Goal: Task Accomplishment & Management: Use online tool/utility

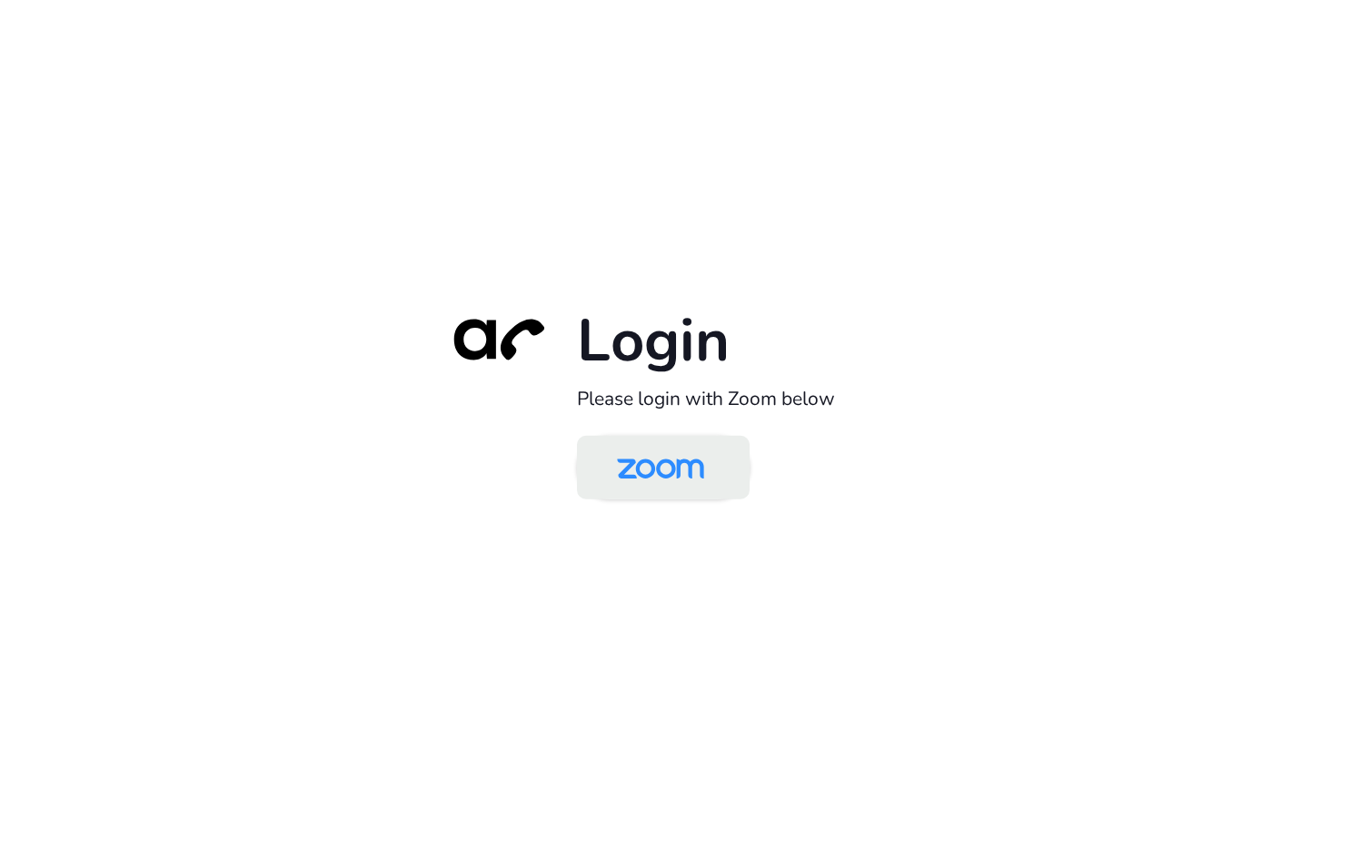
click at [686, 444] on img at bounding box center [659, 469] width 125 height 59
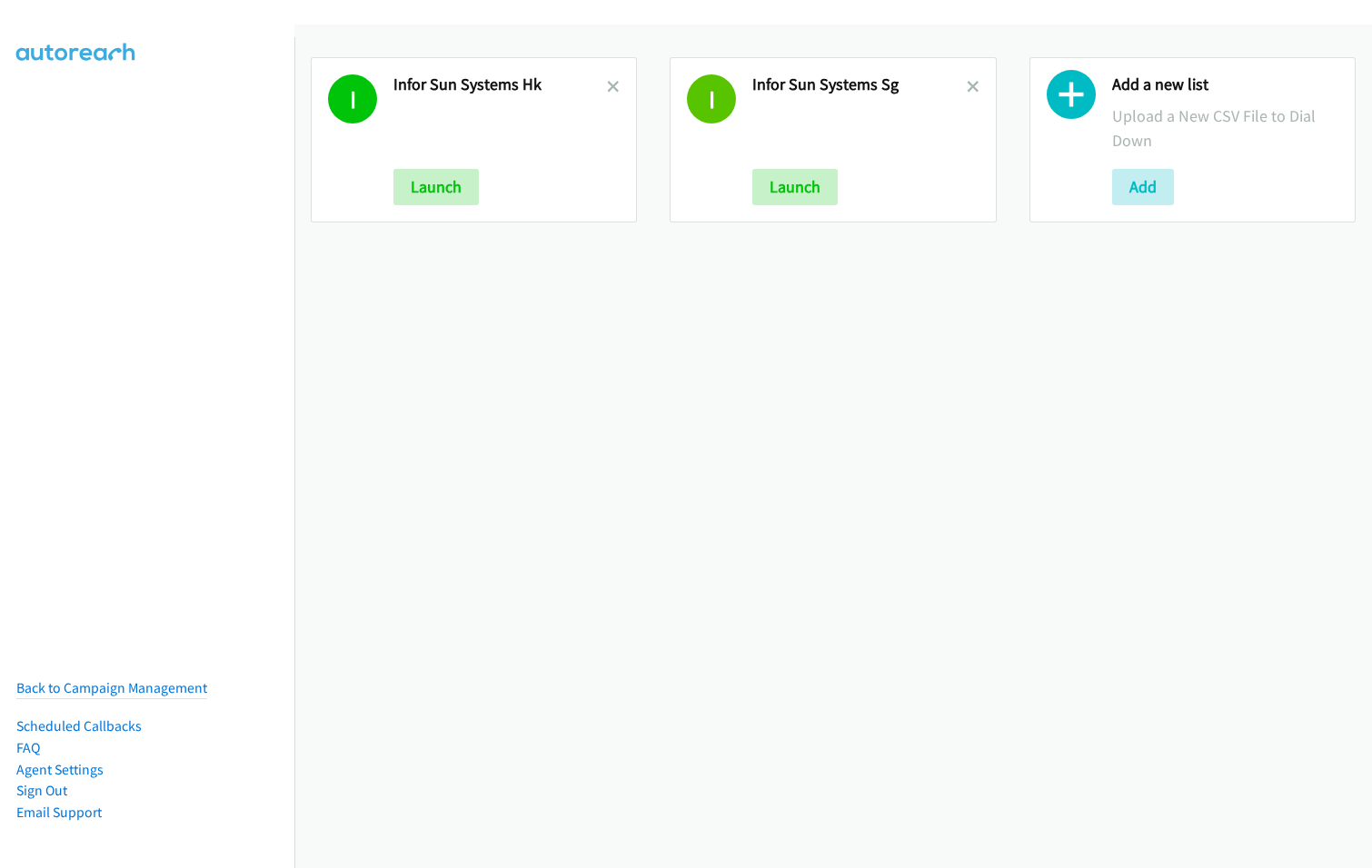
drag, startPoint x: 961, startPoint y: 92, endPoint x: 819, endPoint y: 85, distance: 142.2
click at [967, 91] on icon at bounding box center [972, 88] width 13 height 13
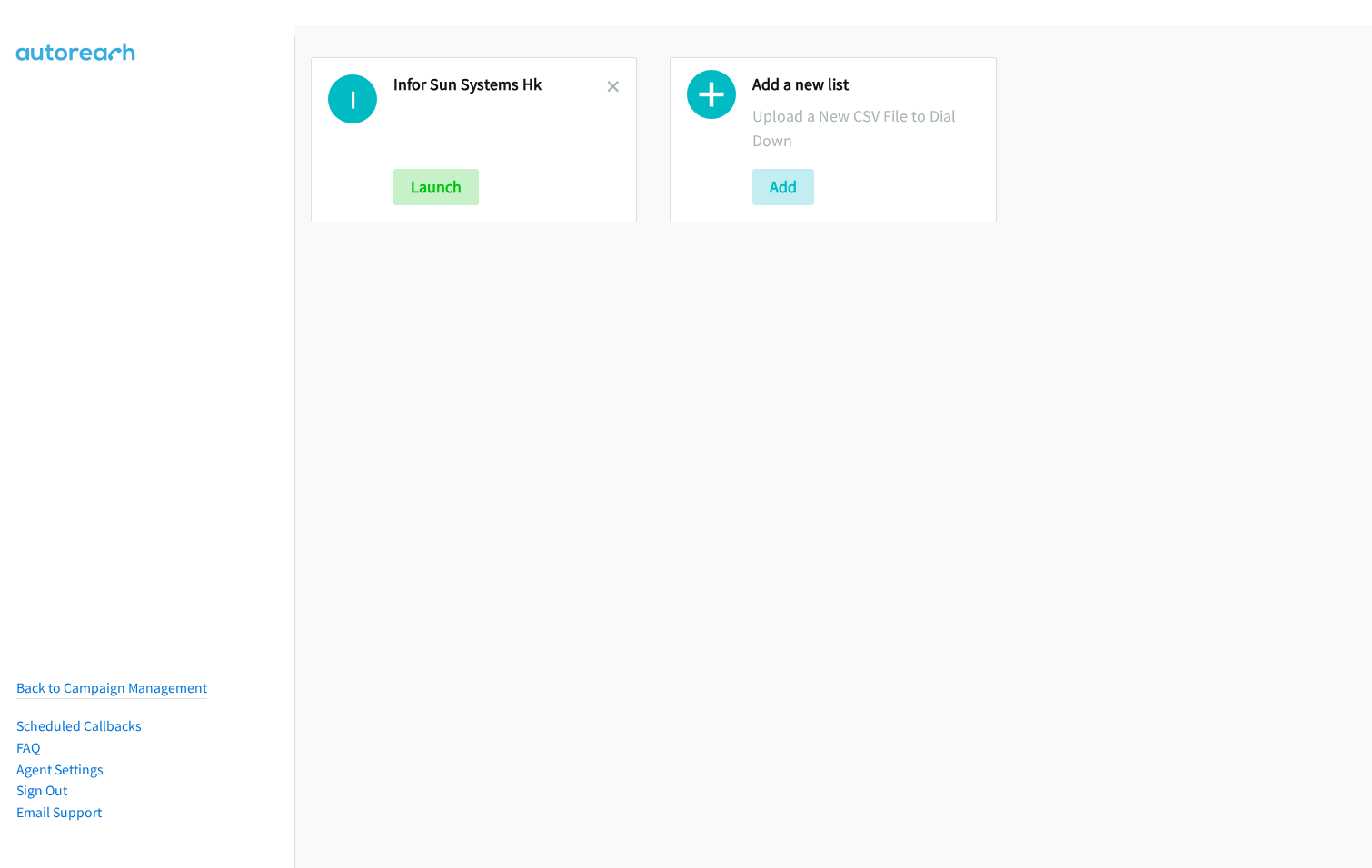
click at [610, 82] on icon at bounding box center [613, 88] width 13 height 13
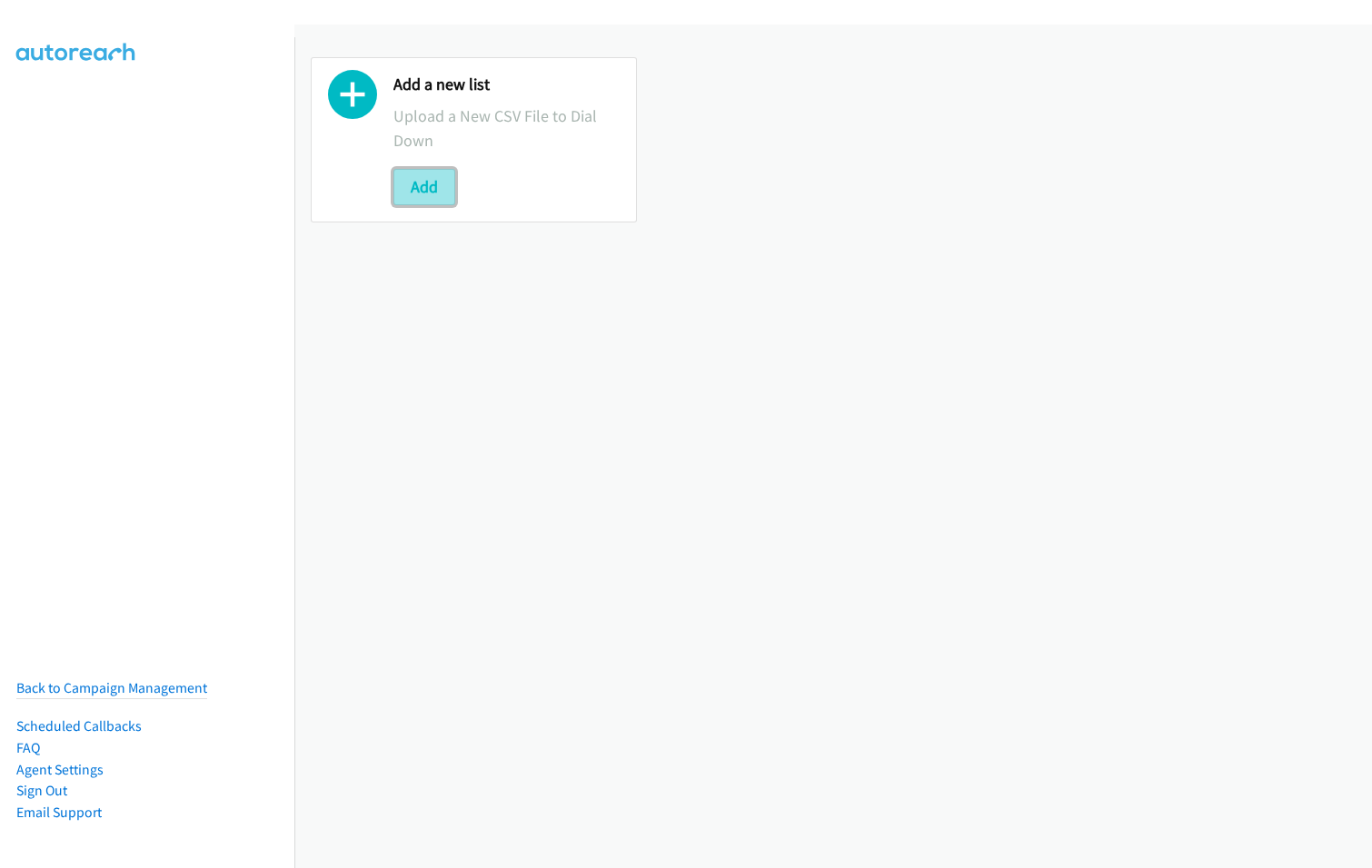
click at [427, 180] on button "Add" at bounding box center [424, 187] width 62 height 36
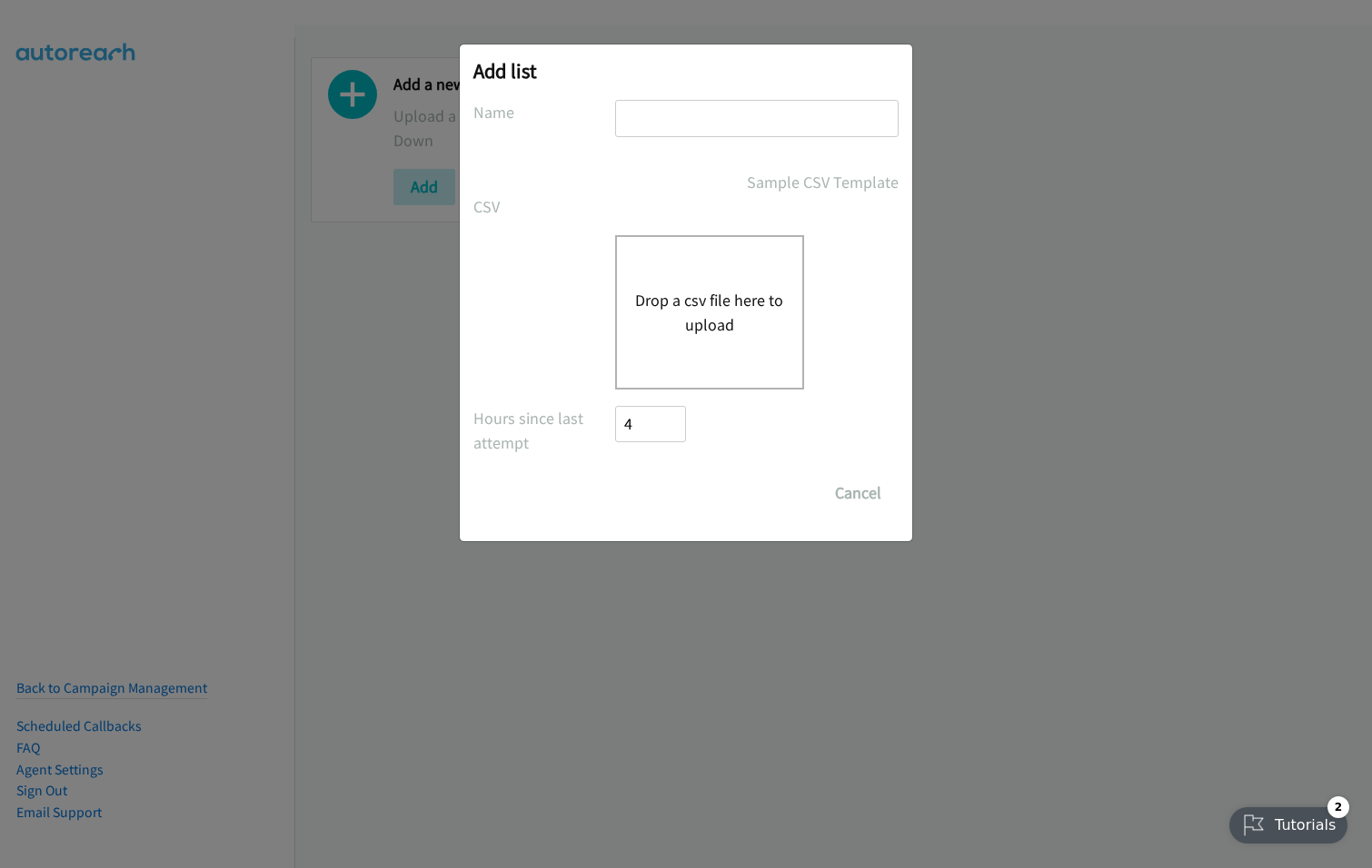
click at [756, 117] on input "text" at bounding box center [757, 119] width 283 height 37
type input "Infor SunSystems SG"
click at [711, 305] on button "Drop a csv file here to upload" at bounding box center [709, 313] width 149 height 49
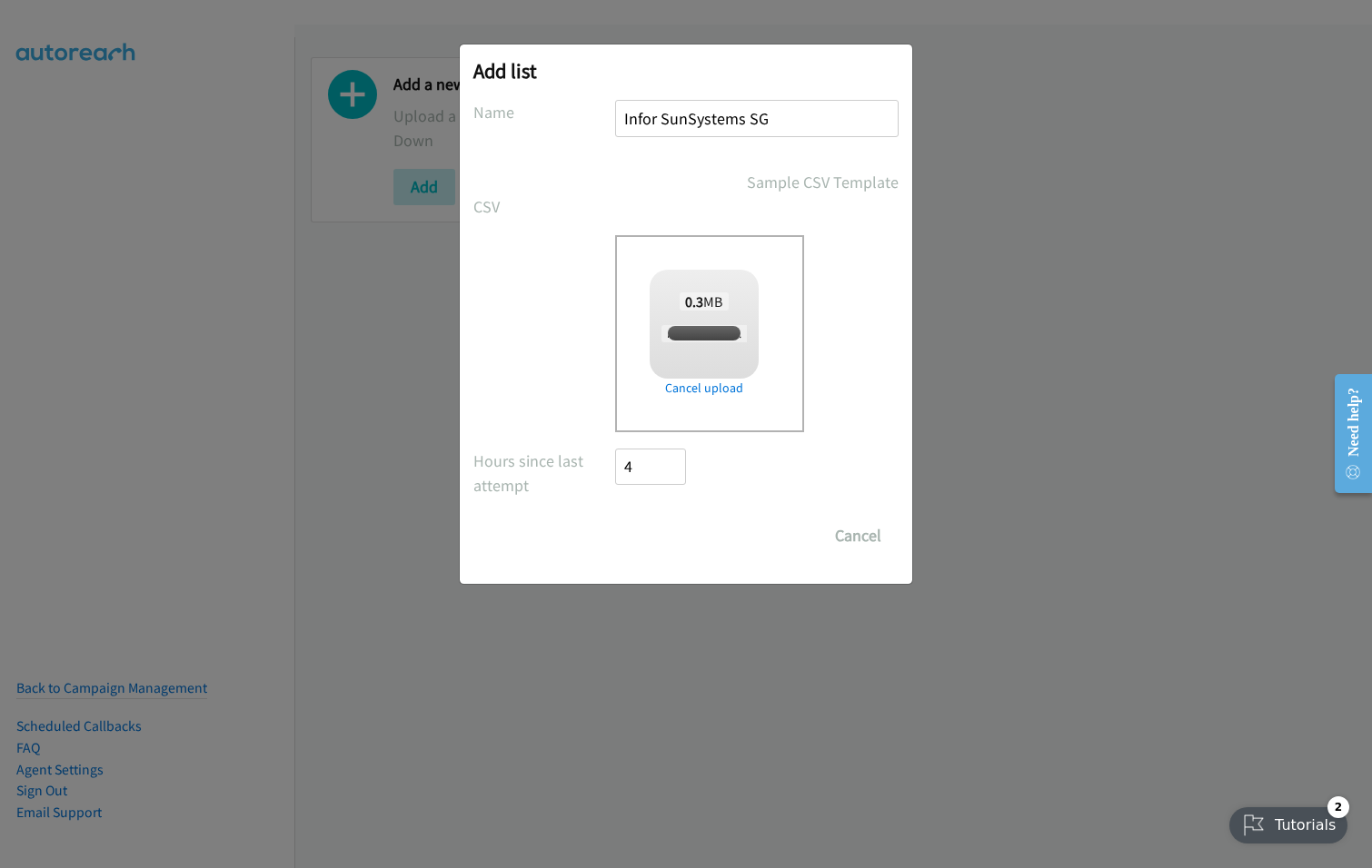
checkbox input "true"
click at [668, 530] on input "Save List" at bounding box center [662, 535] width 95 height 36
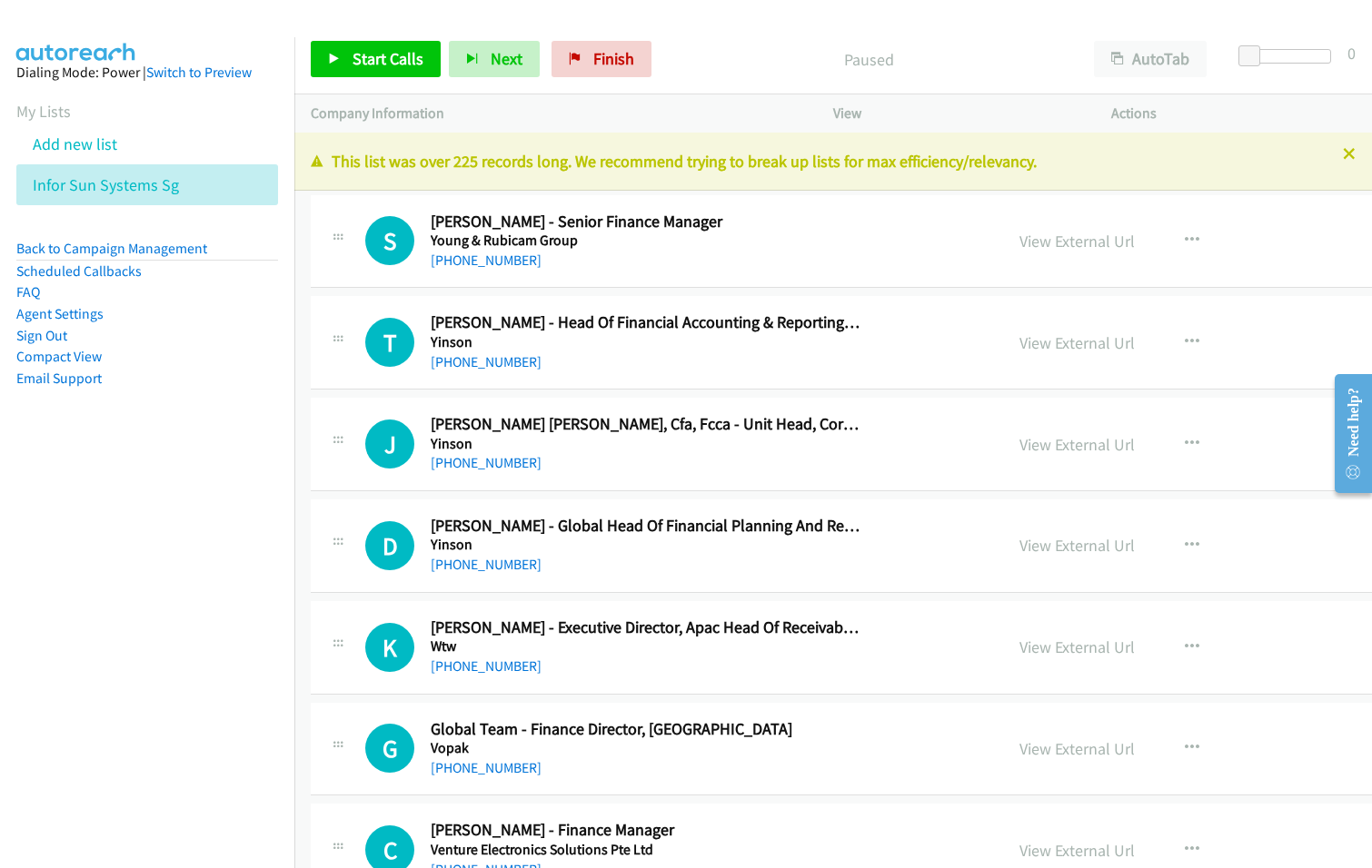
click at [112, 607] on nav "Dialing Mode: Power | Switch to Preview My Lists Add new list Infor Sun Systems…" at bounding box center [148, 471] width 295 height 868
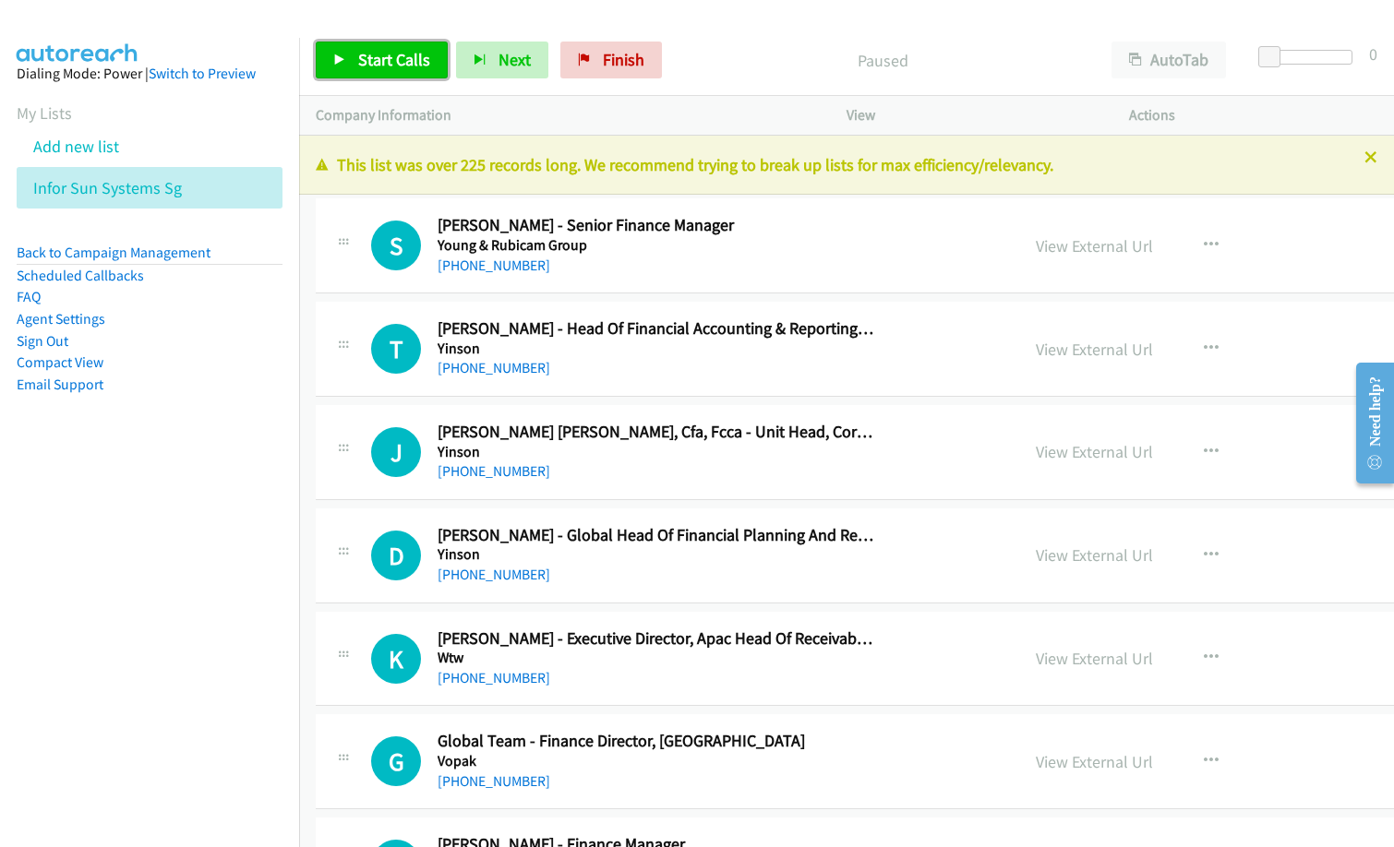
click at [385, 59] on span "Start Calls" at bounding box center [394, 59] width 72 height 21
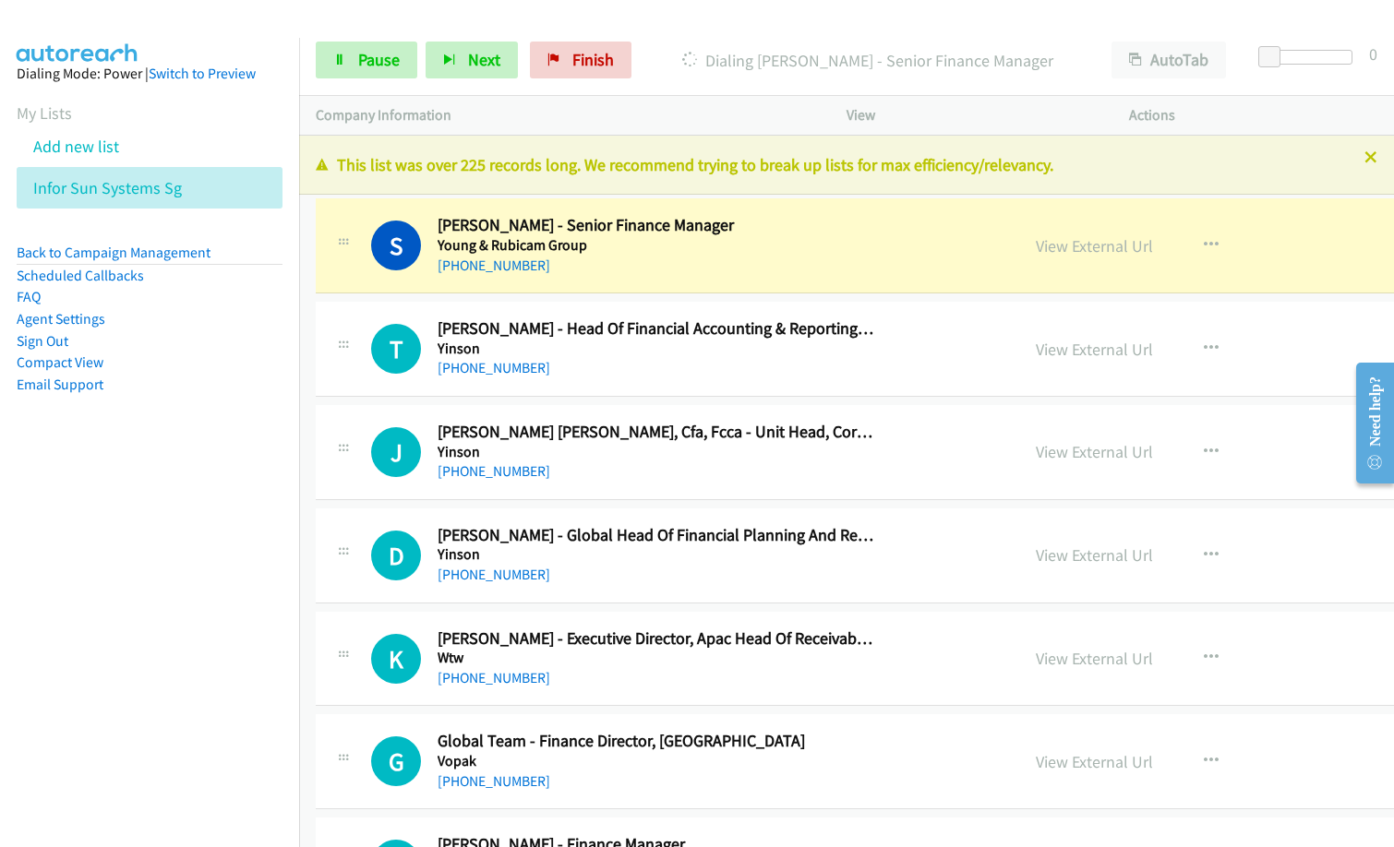
click at [624, 276] on div "+65 8339 2281" at bounding box center [655, 266] width 437 height 22
click at [1036, 248] on link "View External Url" at bounding box center [1094, 245] width 117 height 21
drag, startPoint x: 374, startPoint y: 66, endPoint x: 1194, endPoint y: 482, distance: 920.0
click at [375, 66] on span "Pause" at bounding box center [379, 59] width 42 height 21
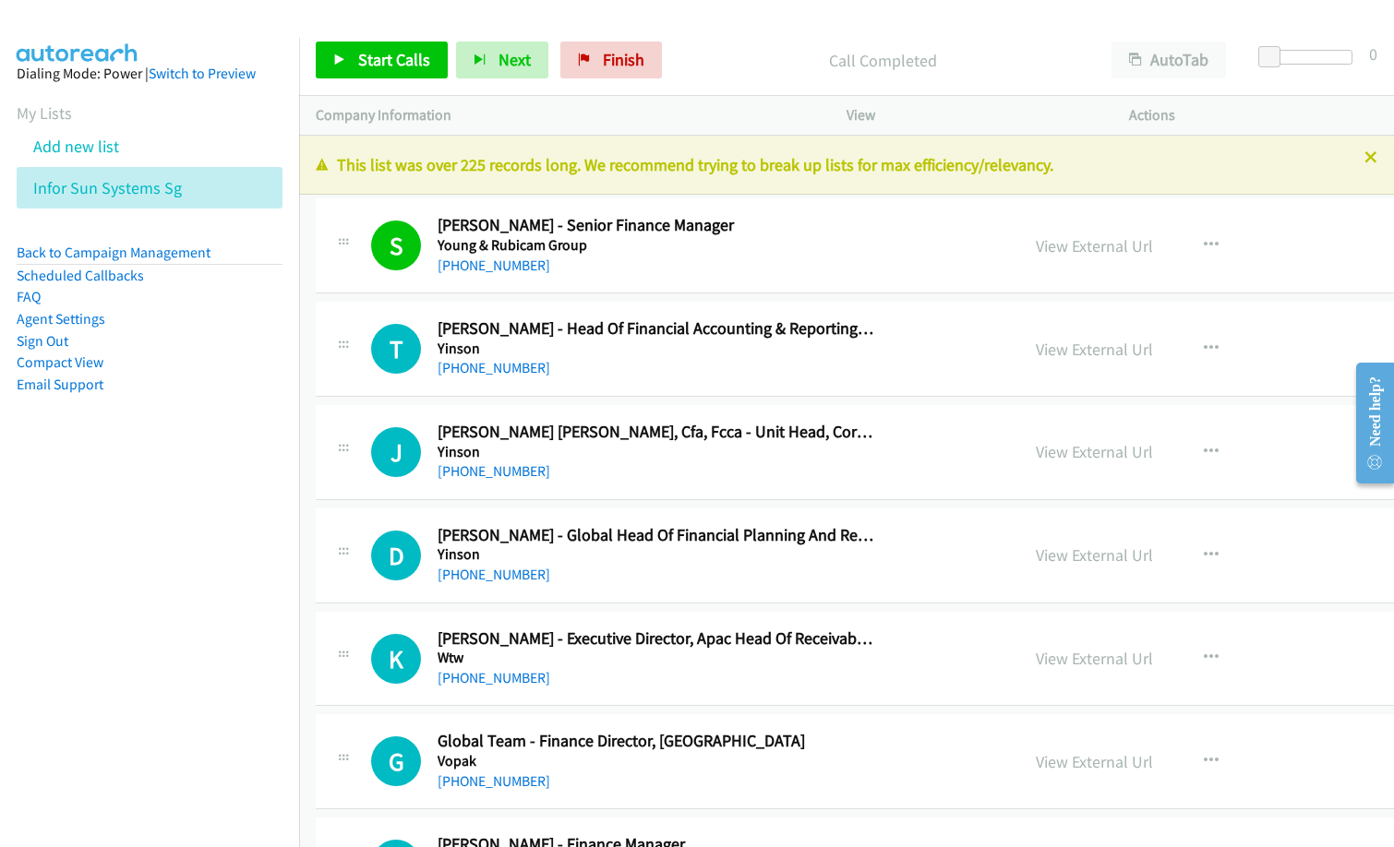
drag, startPoint x: 693, startPoint y: 78, endPoint x: 904, endPoint y: 28, distance: 217.4
click at [696, 77] on div "Call Completed" at bounding box center [882, 60] width 425 height 37
drag, startPoint x: 699, startPoint y: 60, endPoint x: 928, endPoint y: 0, distance: 237.5
click at [709, 54] on p "Call Completed" at bounding box center [882, 60] width 391 height 25
click at [344, 64] on icon at bounding box center [339, 60] width 13 height 13
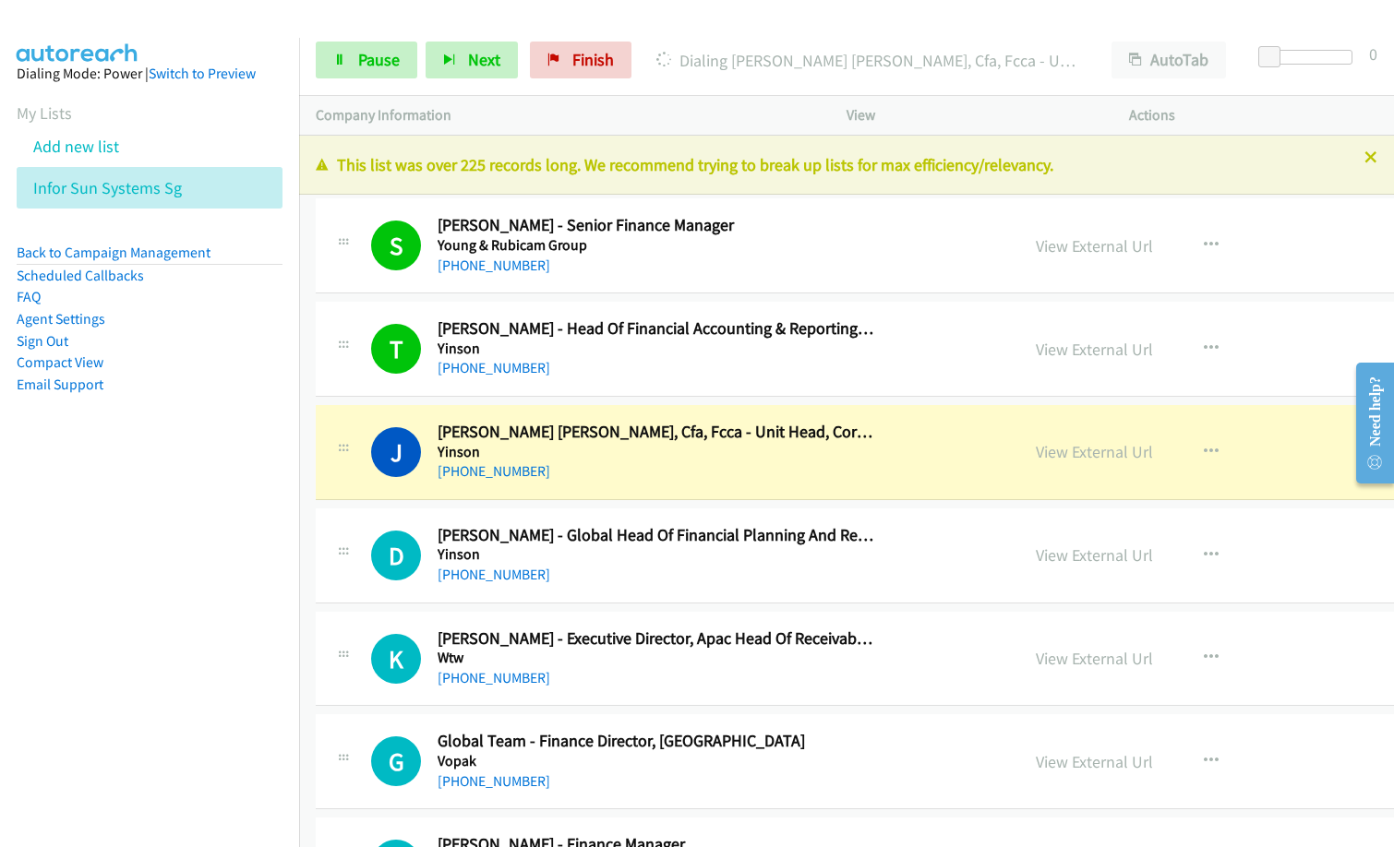
click at [658, 473] on div "+65 9104 5148" at bounding box center [655, 472] width 437 height 22
click at [378, 57] on span "Pause" at bounding box center [379, 59] width 42 height 21
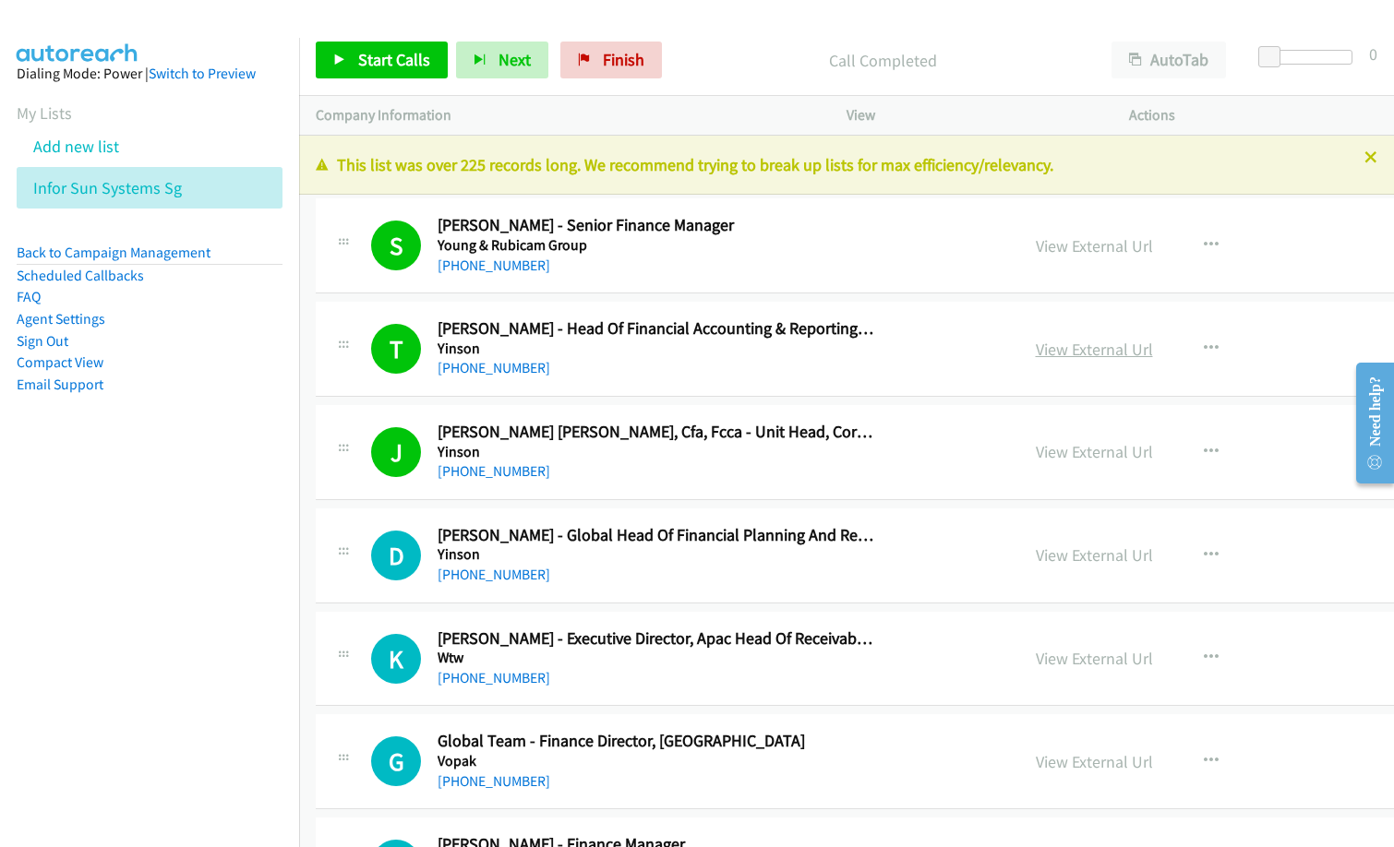
click at [1036, 346] on link "View External Url" at bounding box center [1094, 349] width 117 height 21
click at [1036, 460] on link "View External Url" at bounding box center [1094, 451] width 117 height 21
click at [409, 67] on span "Start Calls" at bounding box center [394, 59] width 72 height 21
click at [702, 36] on div "Start Calls Pause Next Finish Started AutoTab AutoTab 0" at bounding box center [846, 60] width 1095 height 71
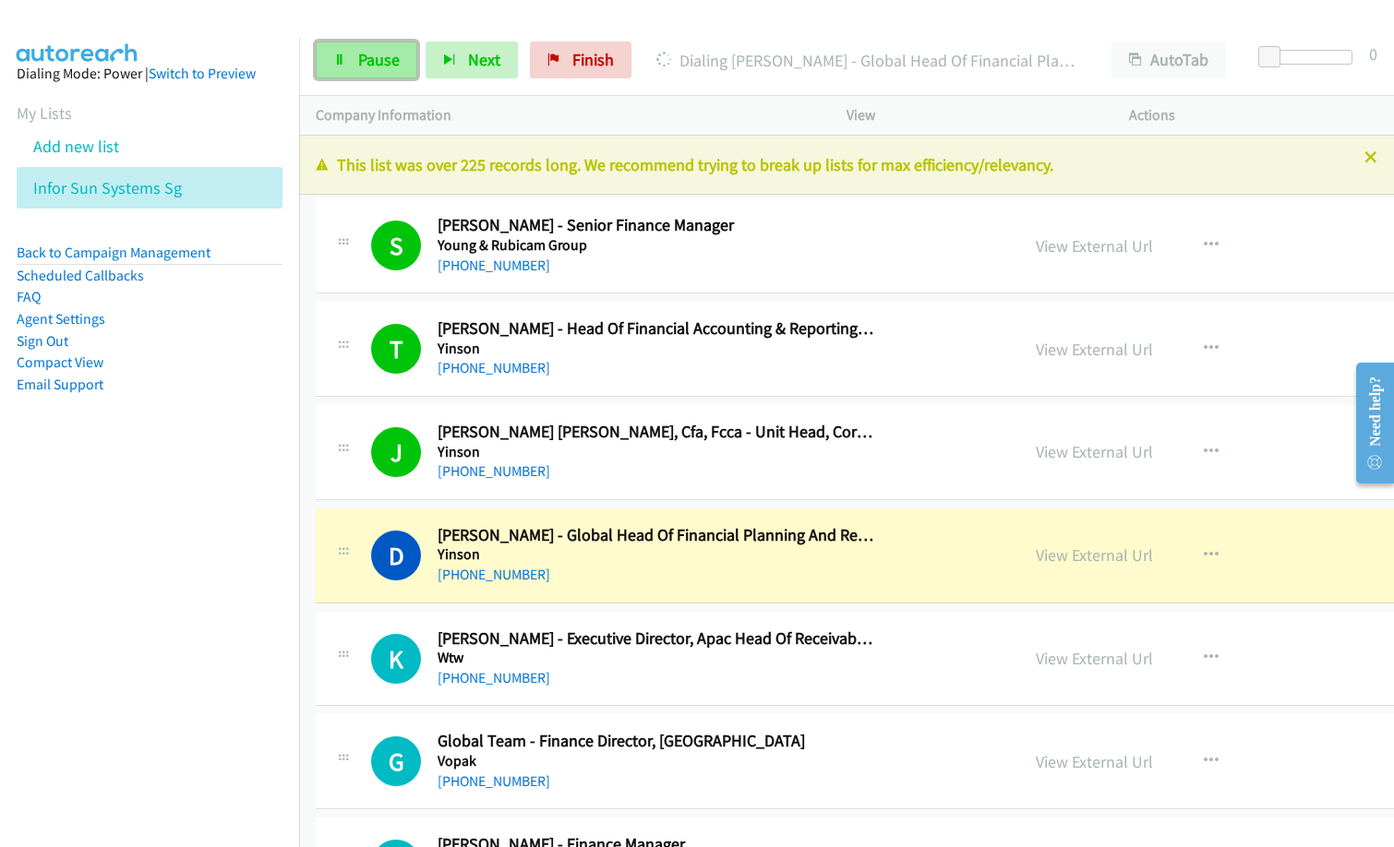
click at [383, 58] on span "Pause" at bounding box center [379, 59] width 42 height 21
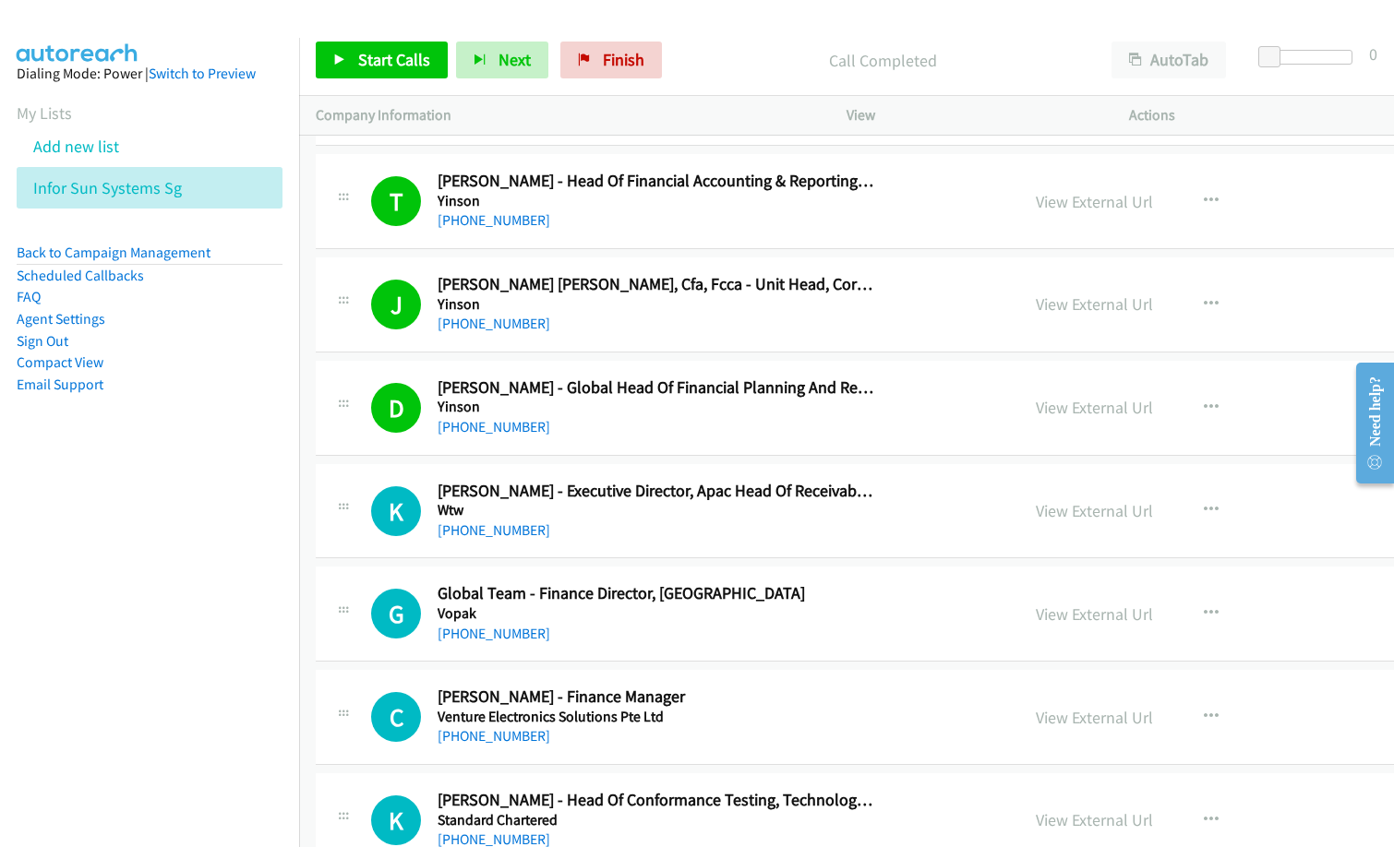
scroll to position [185, 0]
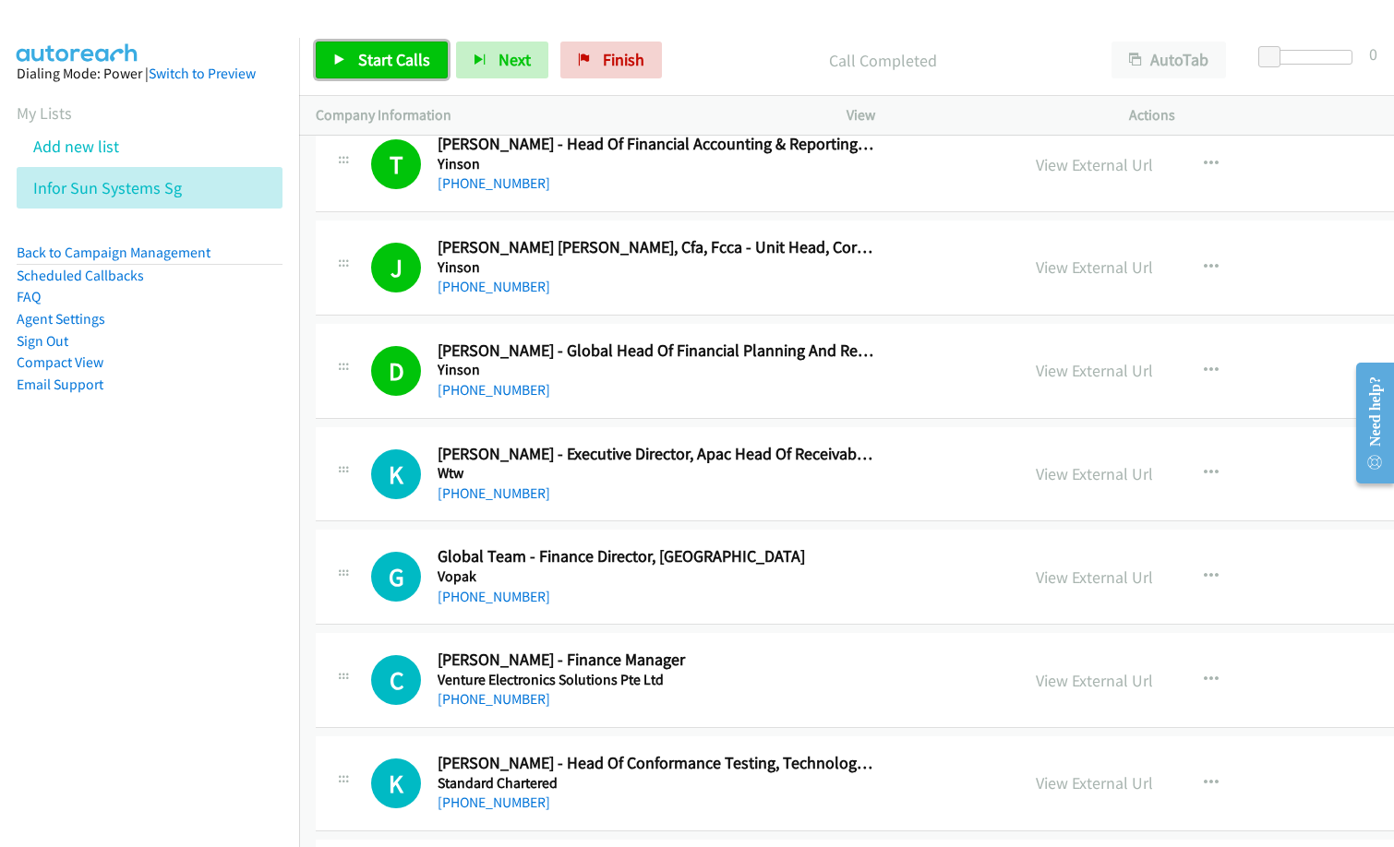
click at [341, 54] on icon at bounding box center [339, 60] width 13 height 13
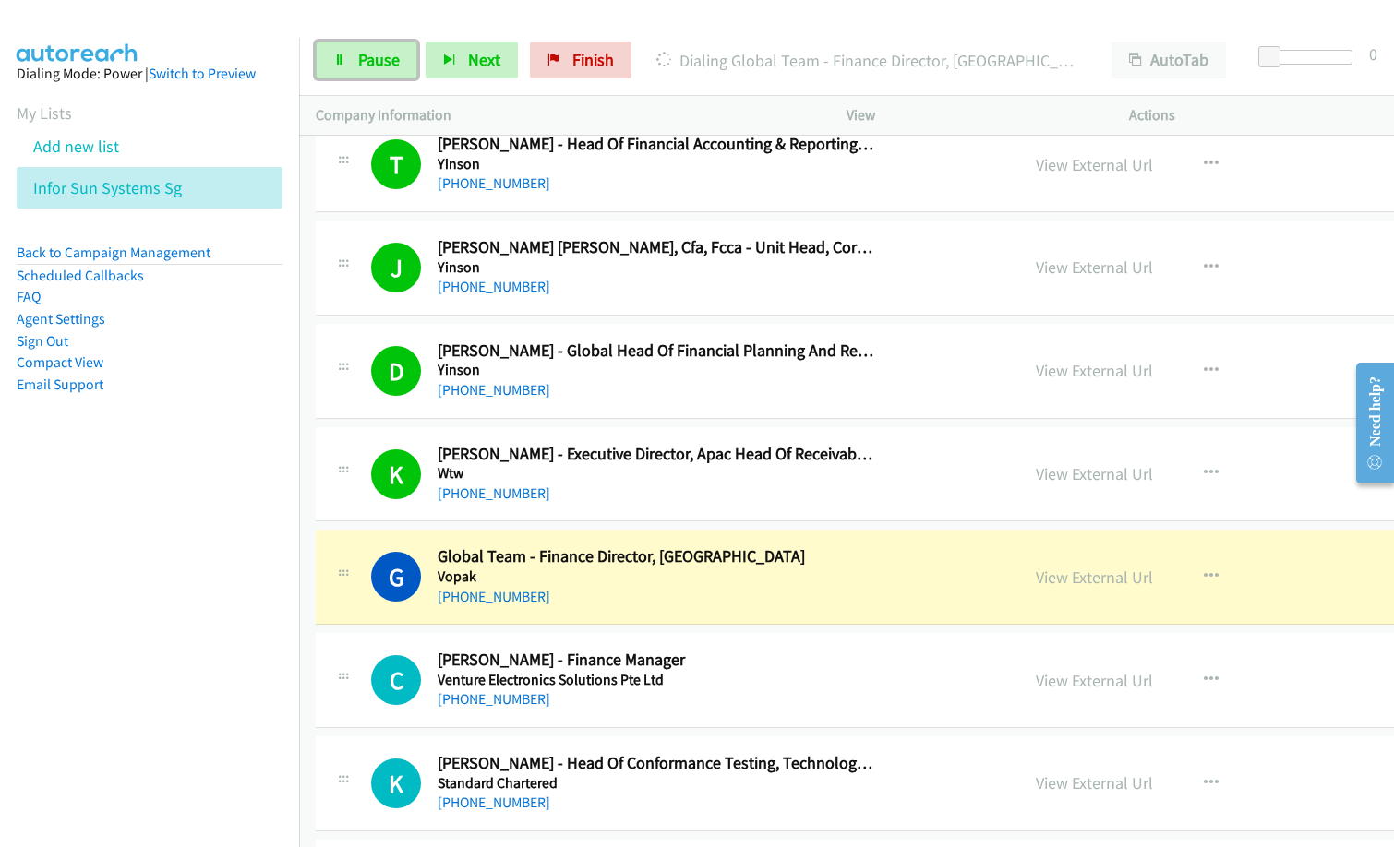
click at [336, 62] on icon at bounding box center [339, 60] width 13 height 13
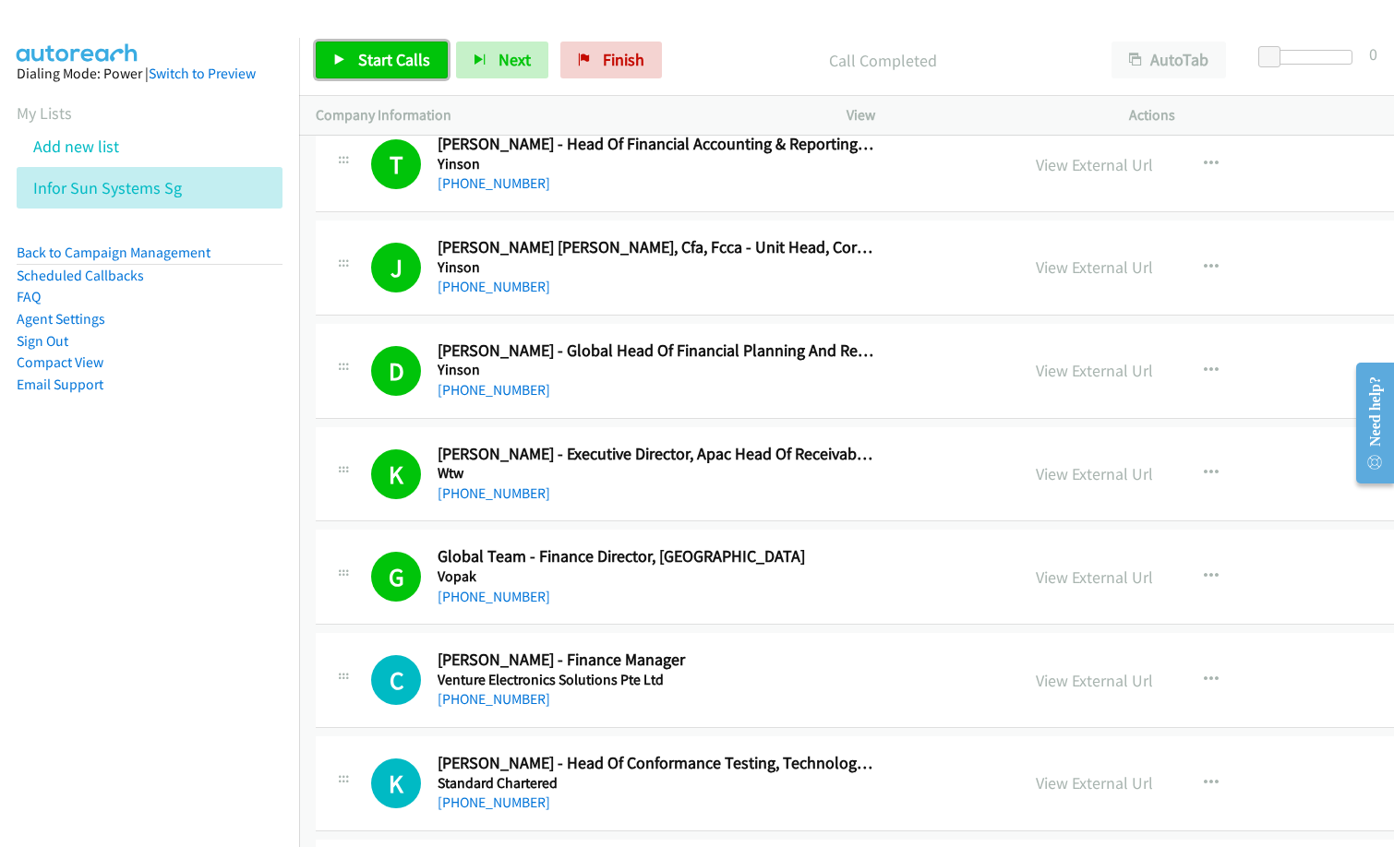
click at [410, 61] on span "Start Calls" at bounding box center [394, 59] width 72 height 21
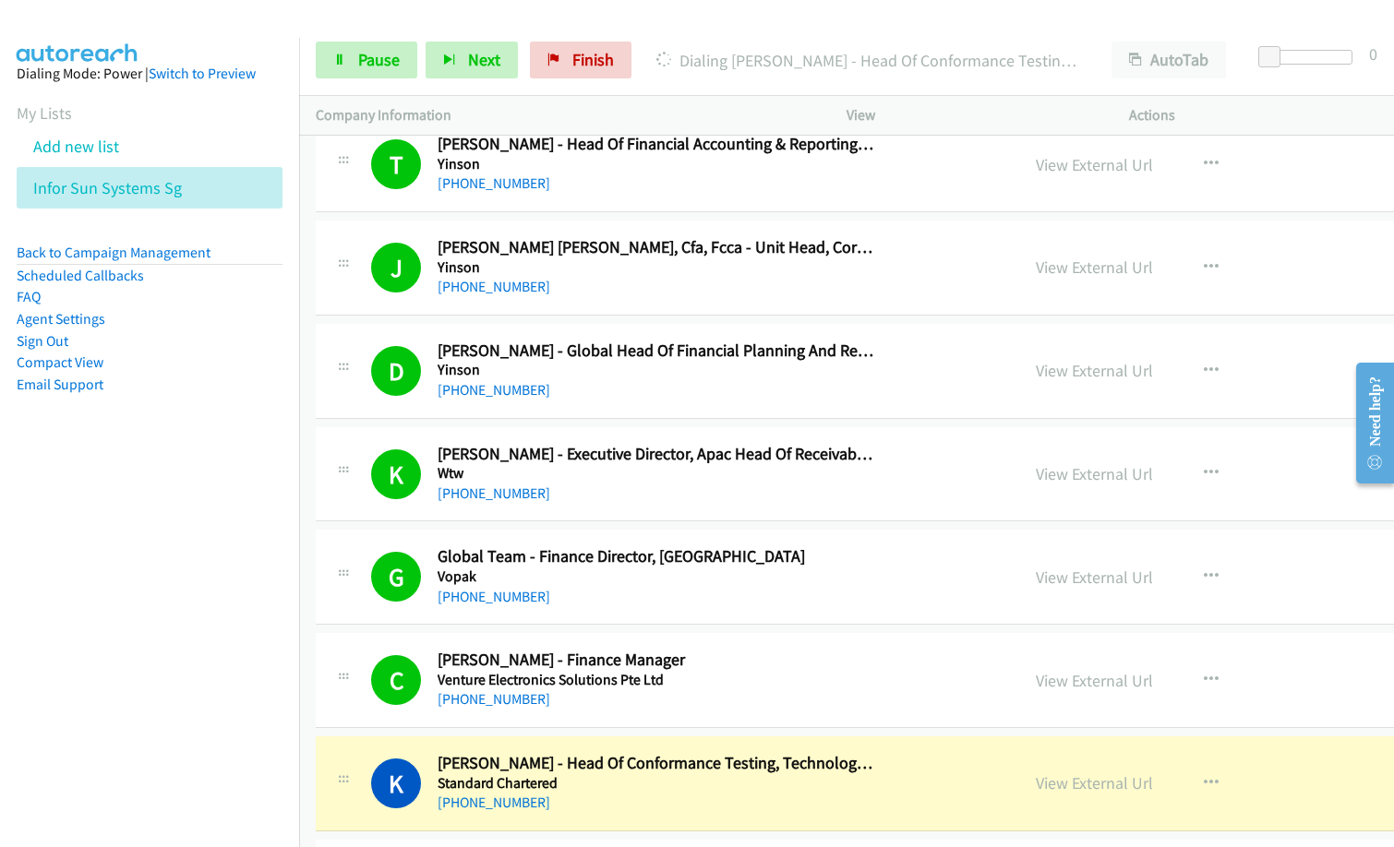
click at [675, 686] on h5 "Venture Electronics Solutions Pte Ltd" at bounding box center [655, 680] width 437 height 18
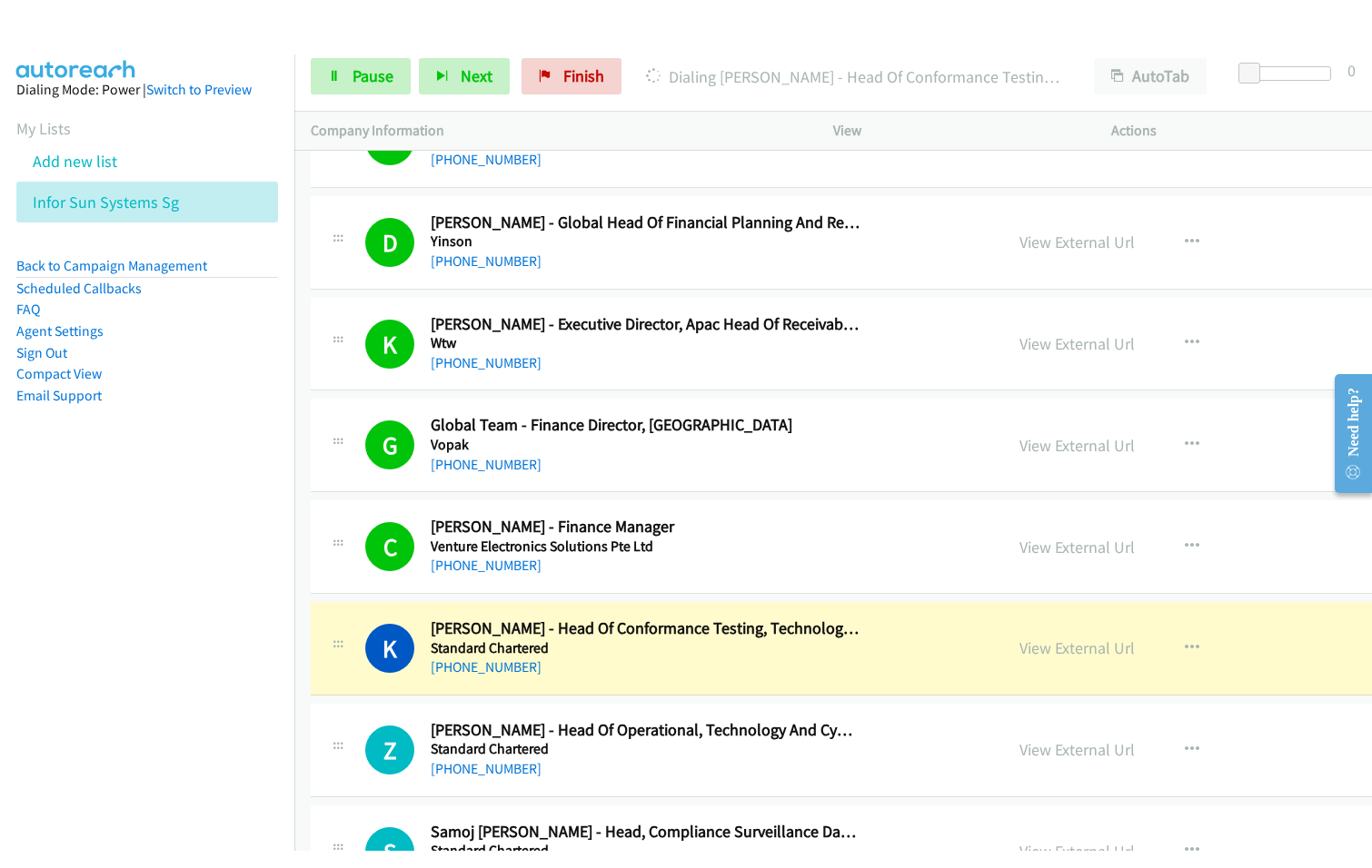
scroll to position [363, 0]
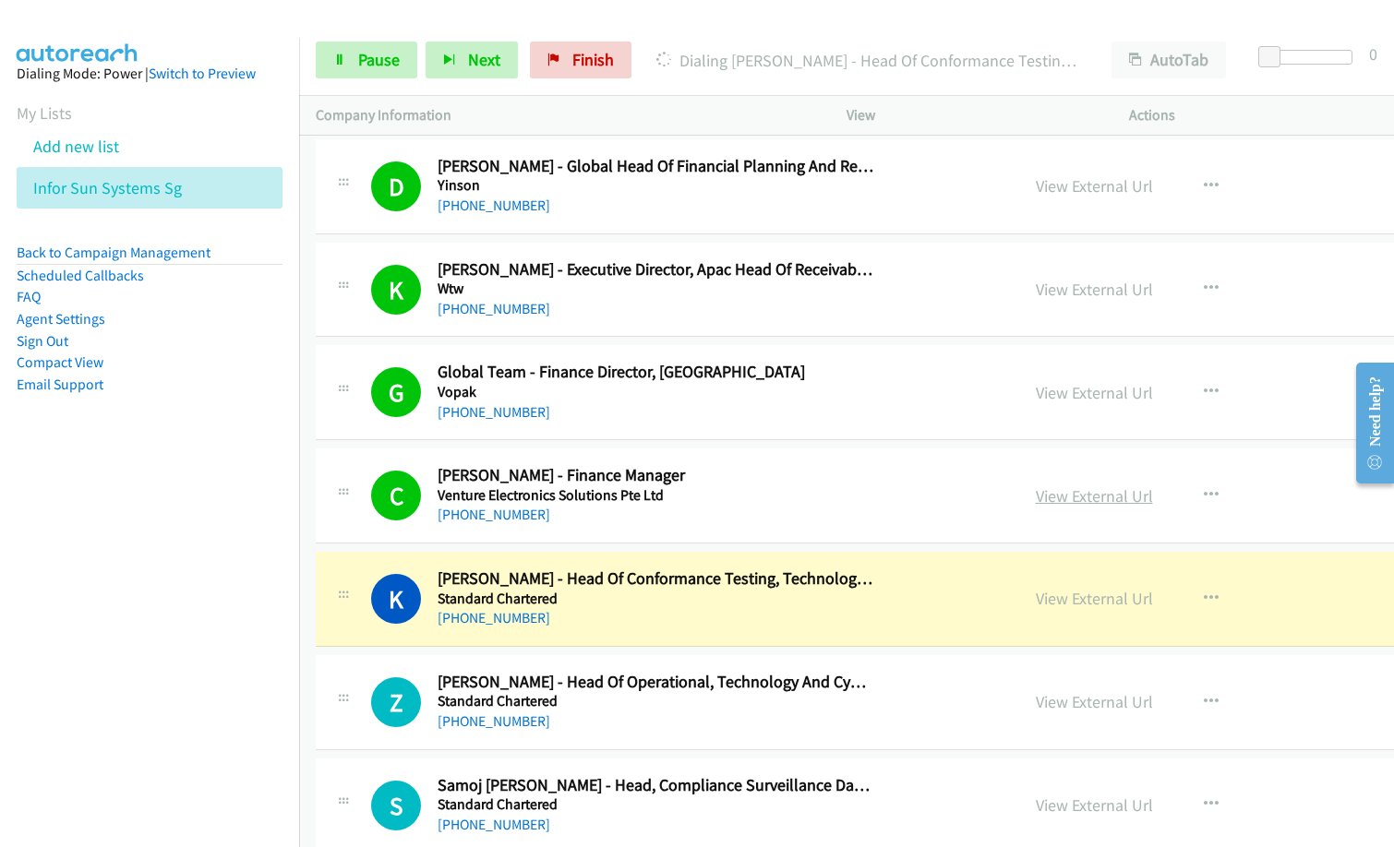
click at [1036, 497] on link "View External Url" at bounding box center [1094, 495] width 117 height 21
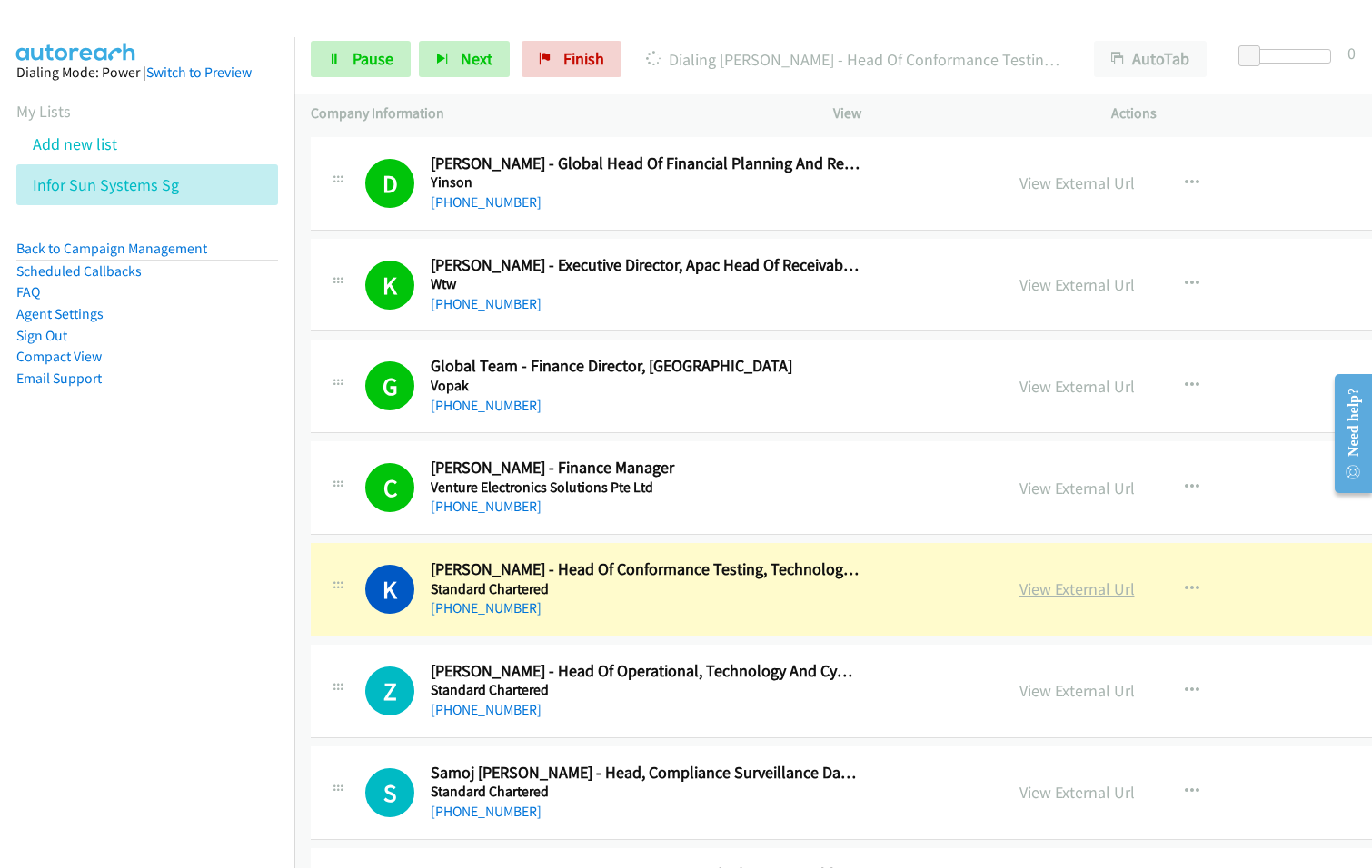
click at [1020, 592] on link "View External Url" at bounding box center [1077, 589] width 115 height 21
click at [373, 55] on span "Pause" at bounding box center [373, 58] width 41 height 21
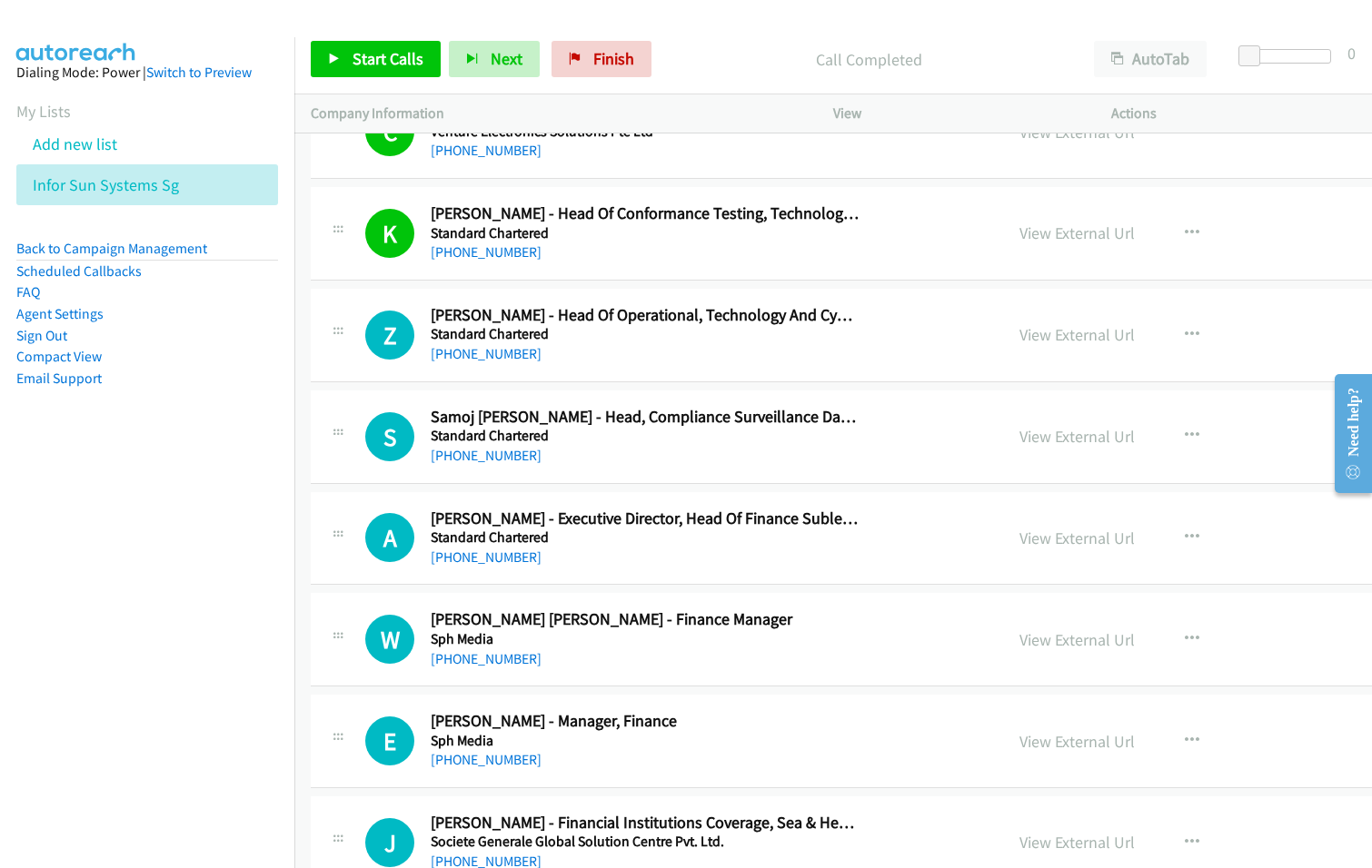
scroll to position [726, 0]
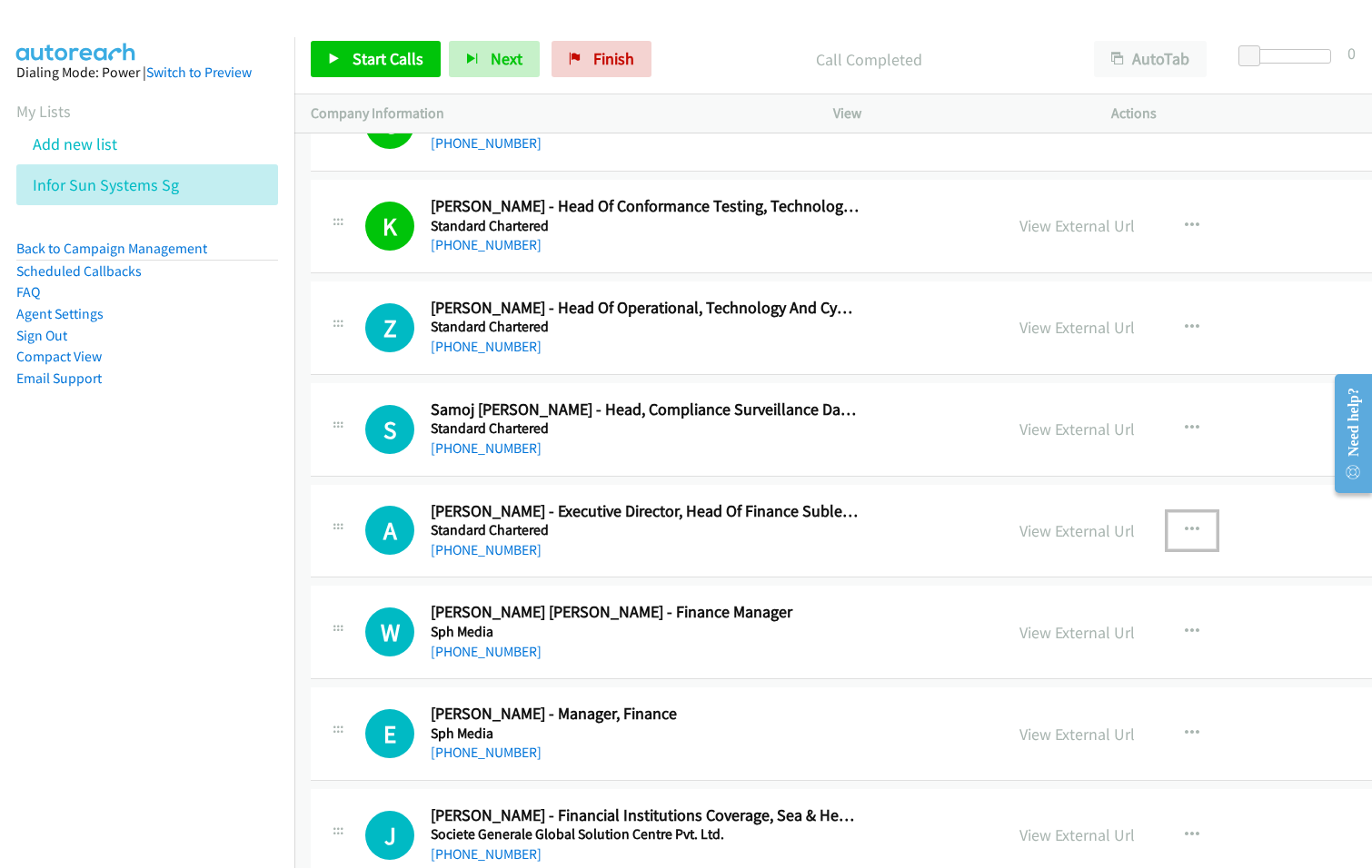
click at [1184, 529] on icon "button" at bounding box center [1191, 530] width 15 height 15
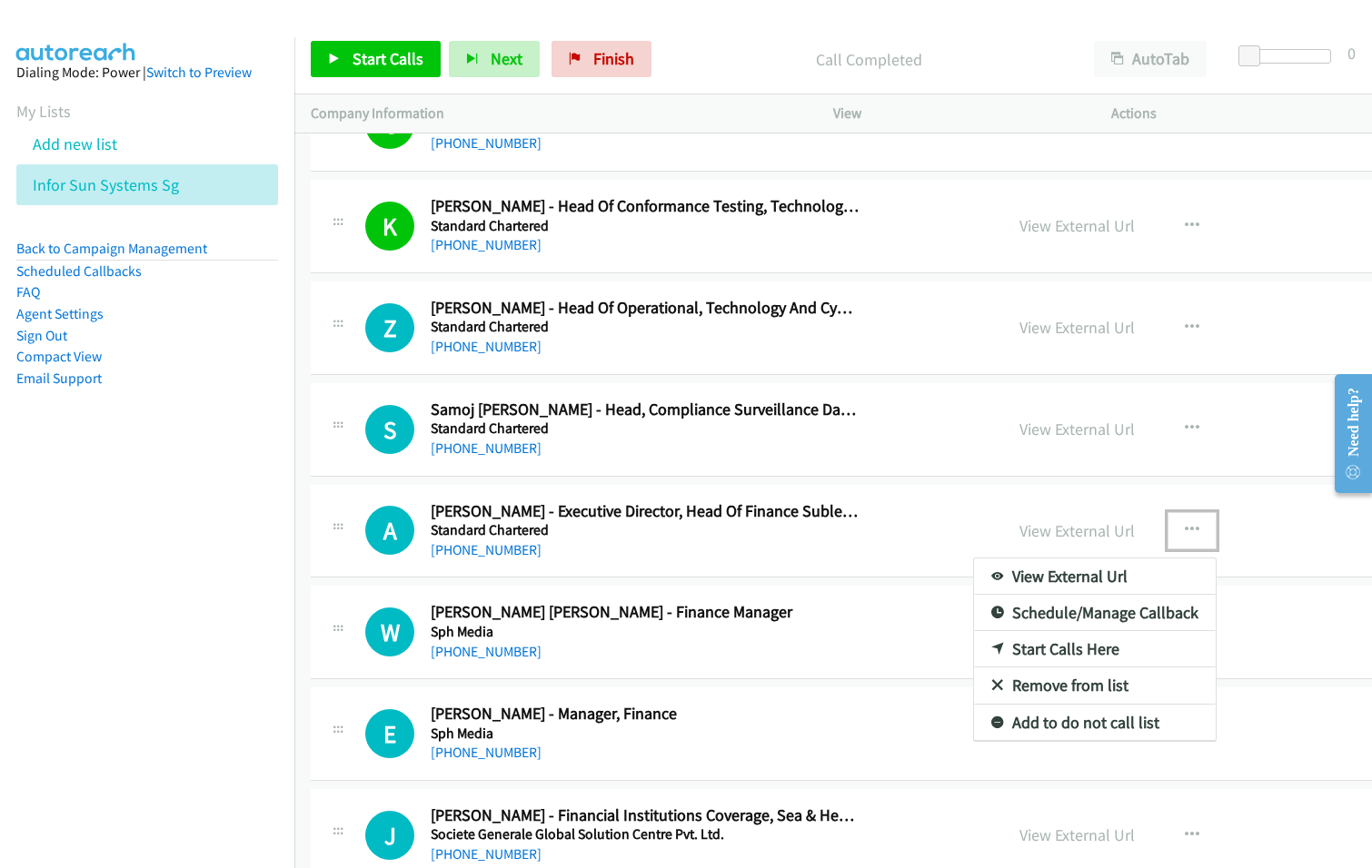
click at [986, 646] on link "Start Calls Here" at bounding box center [1093, 649] width 241 height 36
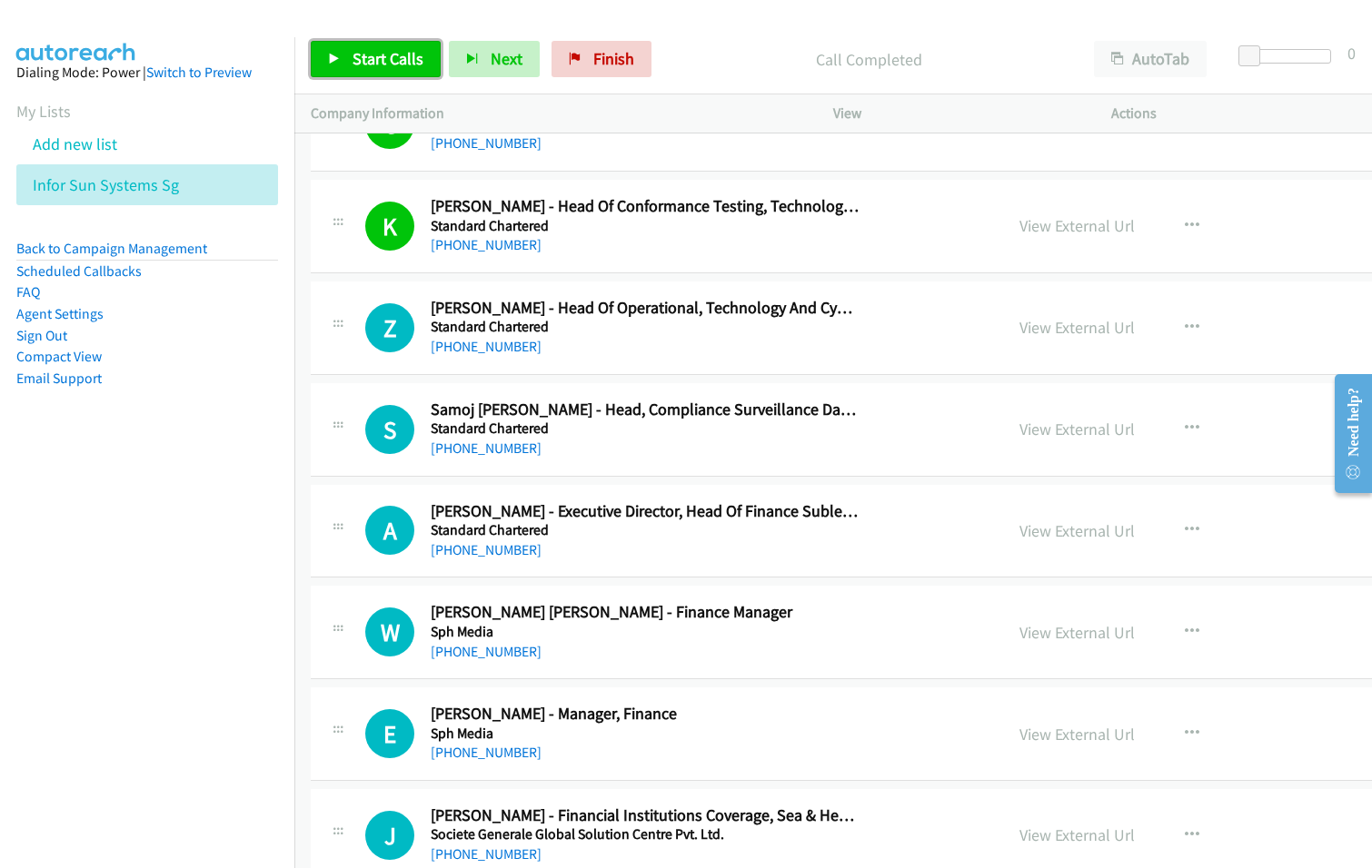
click at [406, 61] on span "Start Calls" at bounding box center [388, 58] width 71 height 21
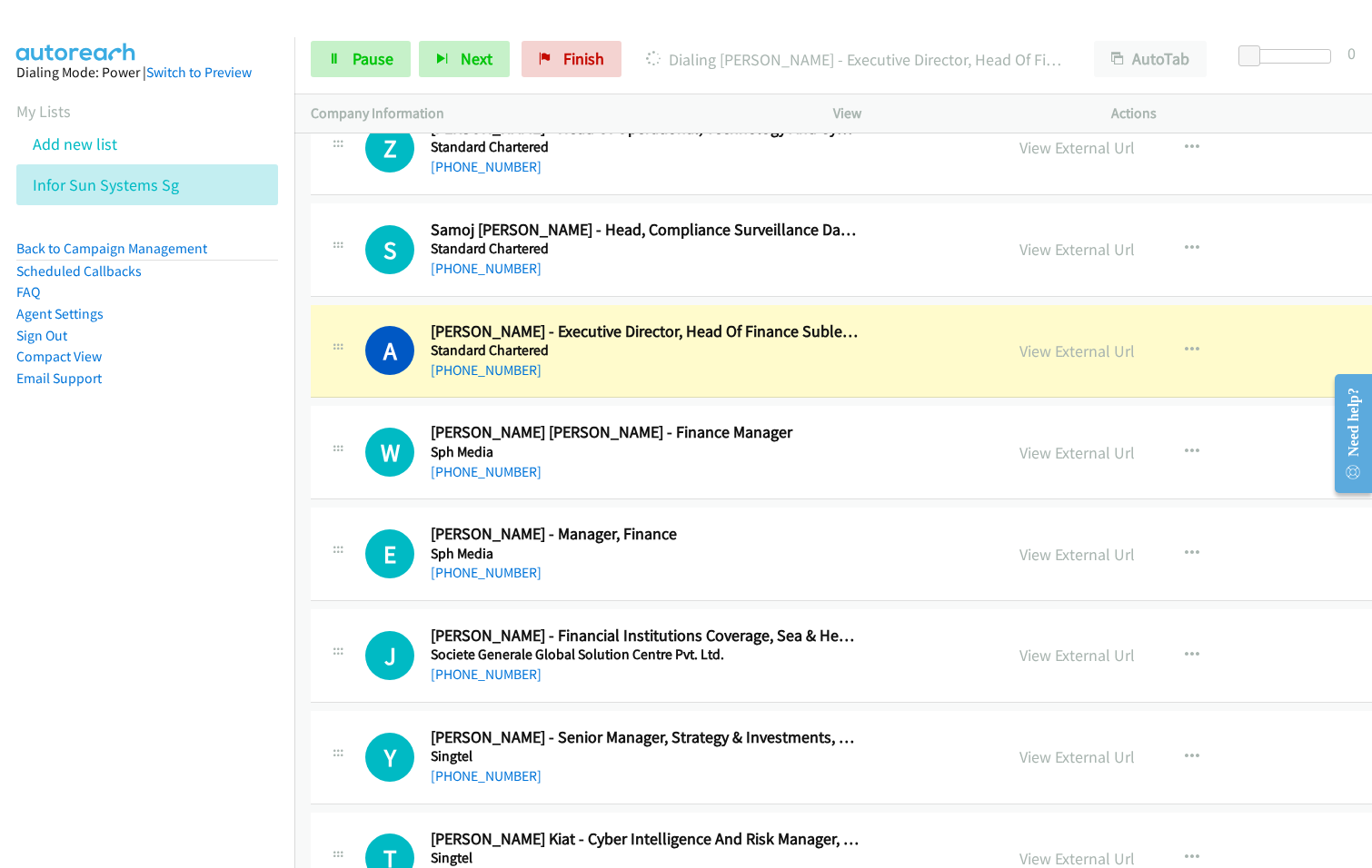
scroll to position [908, 0]
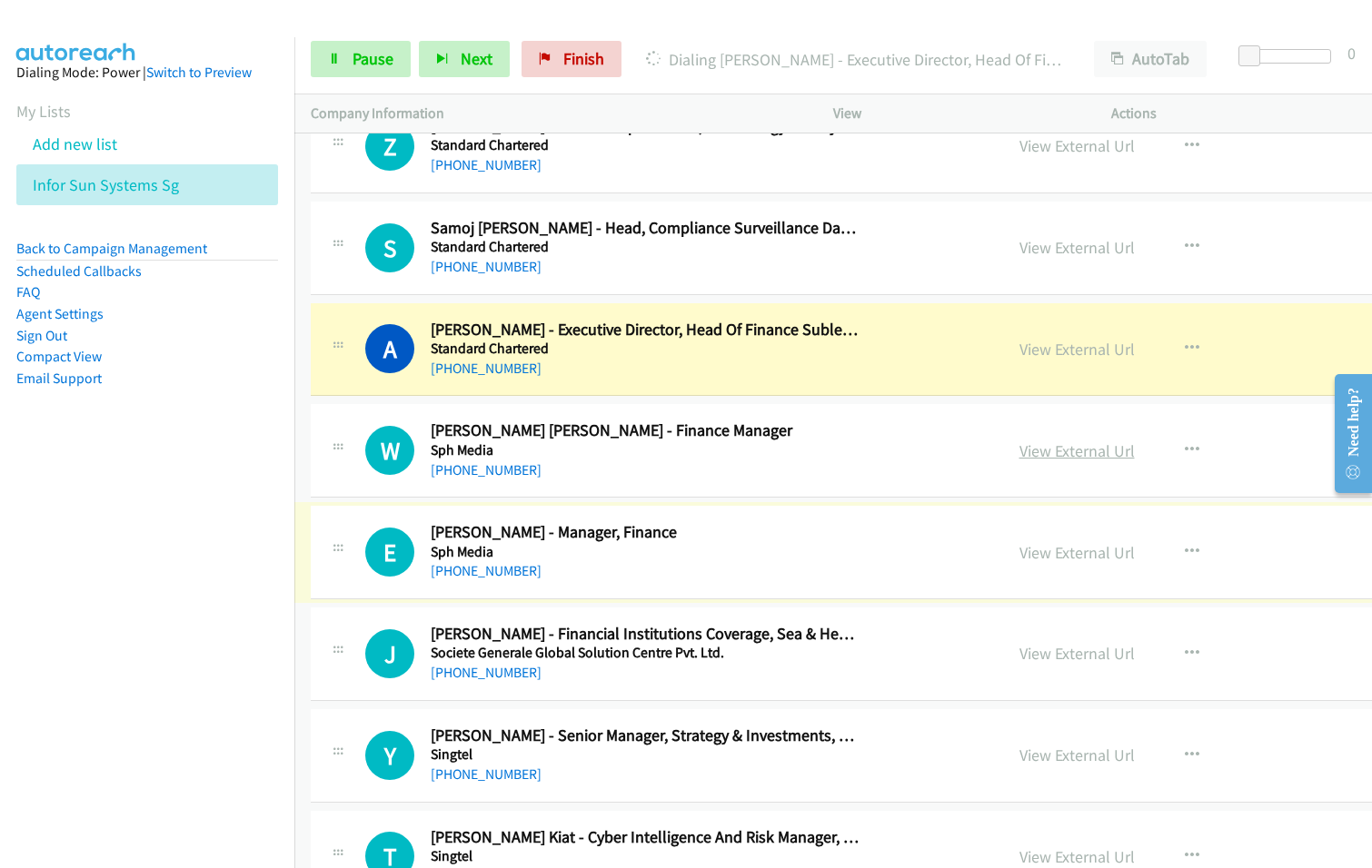
click at [1020, 458] on link "View External Url" at bounding box center [1077, 451] width 115 height 21
click at [367, 59] on span "Pause" at bounding box center [373, 58] width 41 height 21
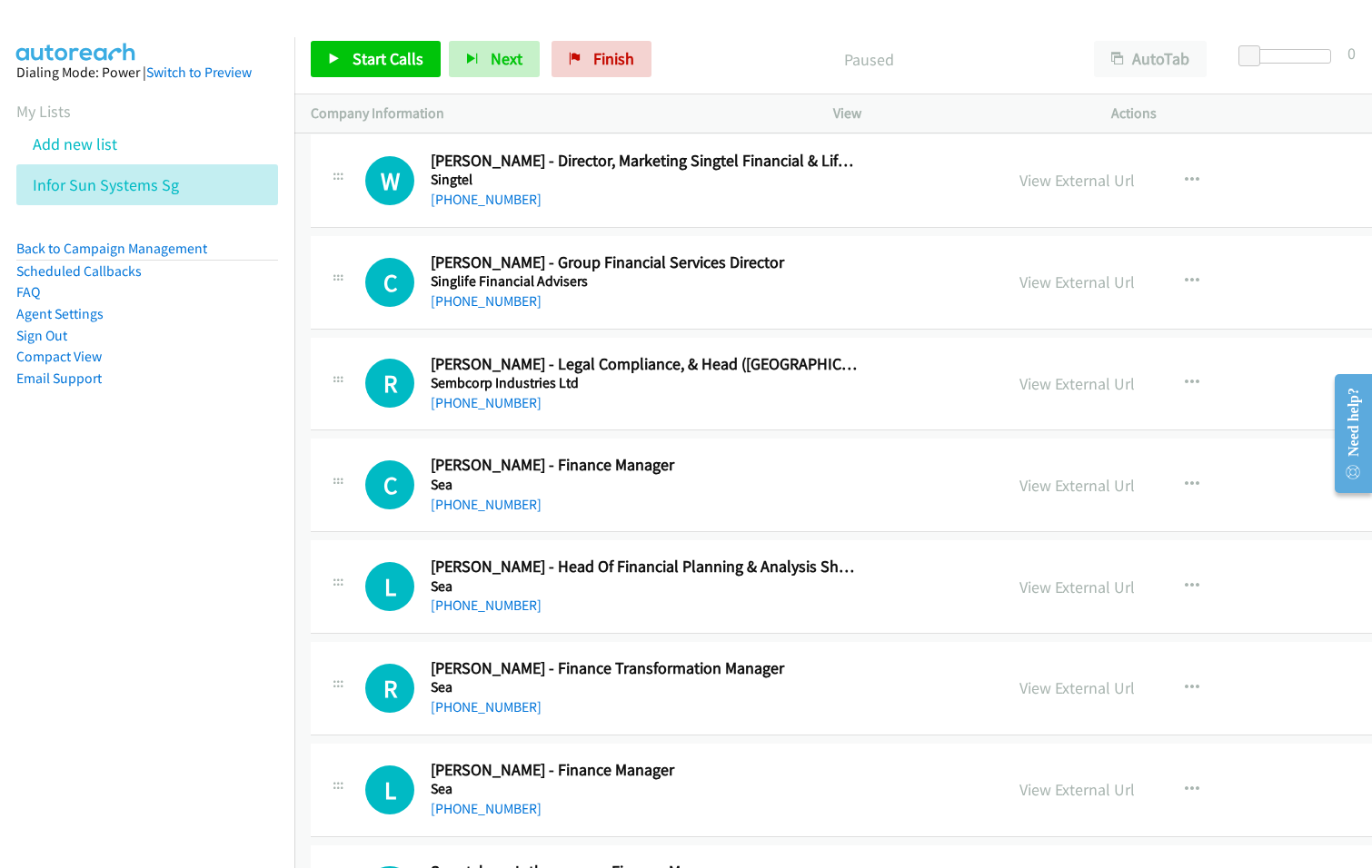
scroll to position [2362, 0]
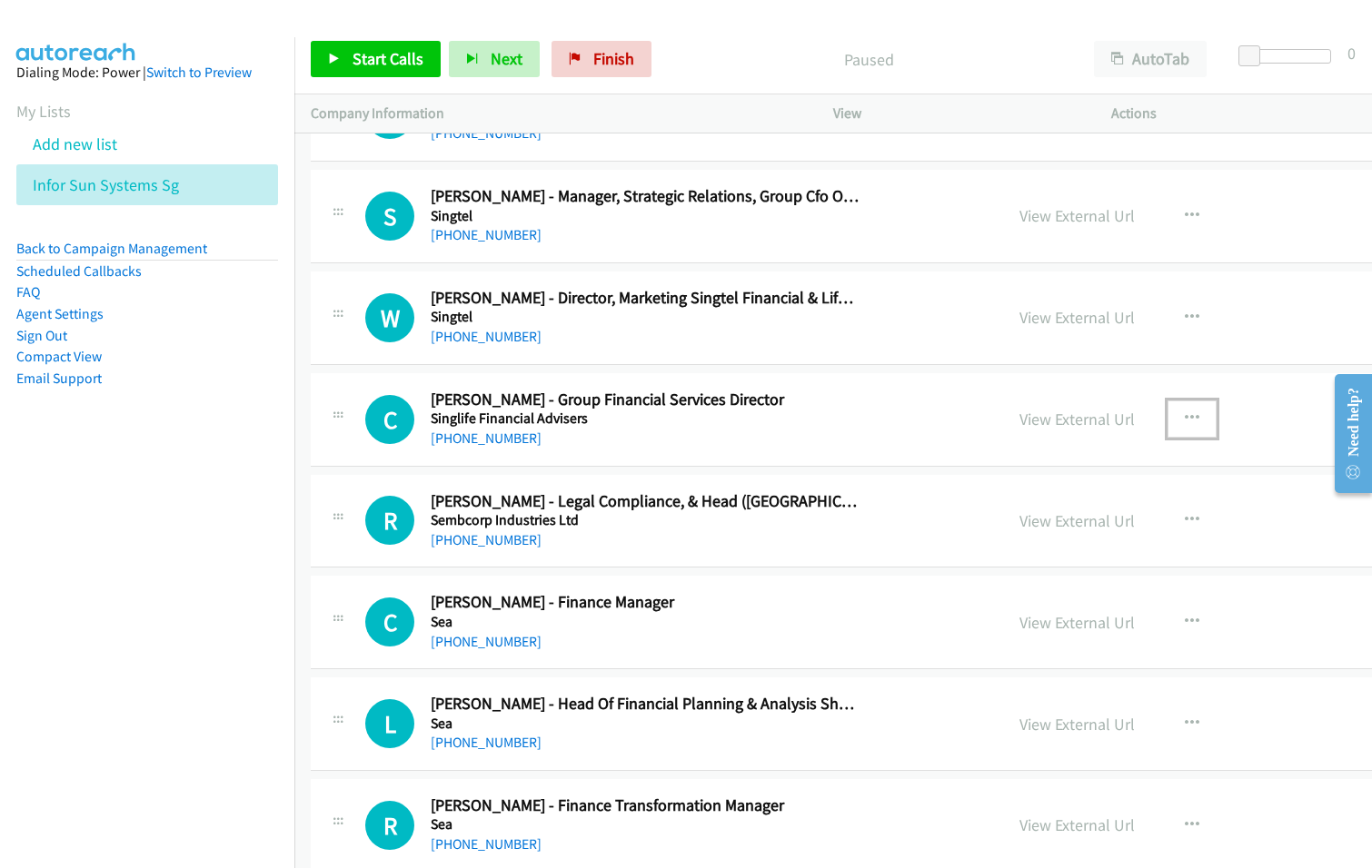
click at [1184, 420] on icon "button" at bounding box center [1191, 418] width 15 height 15
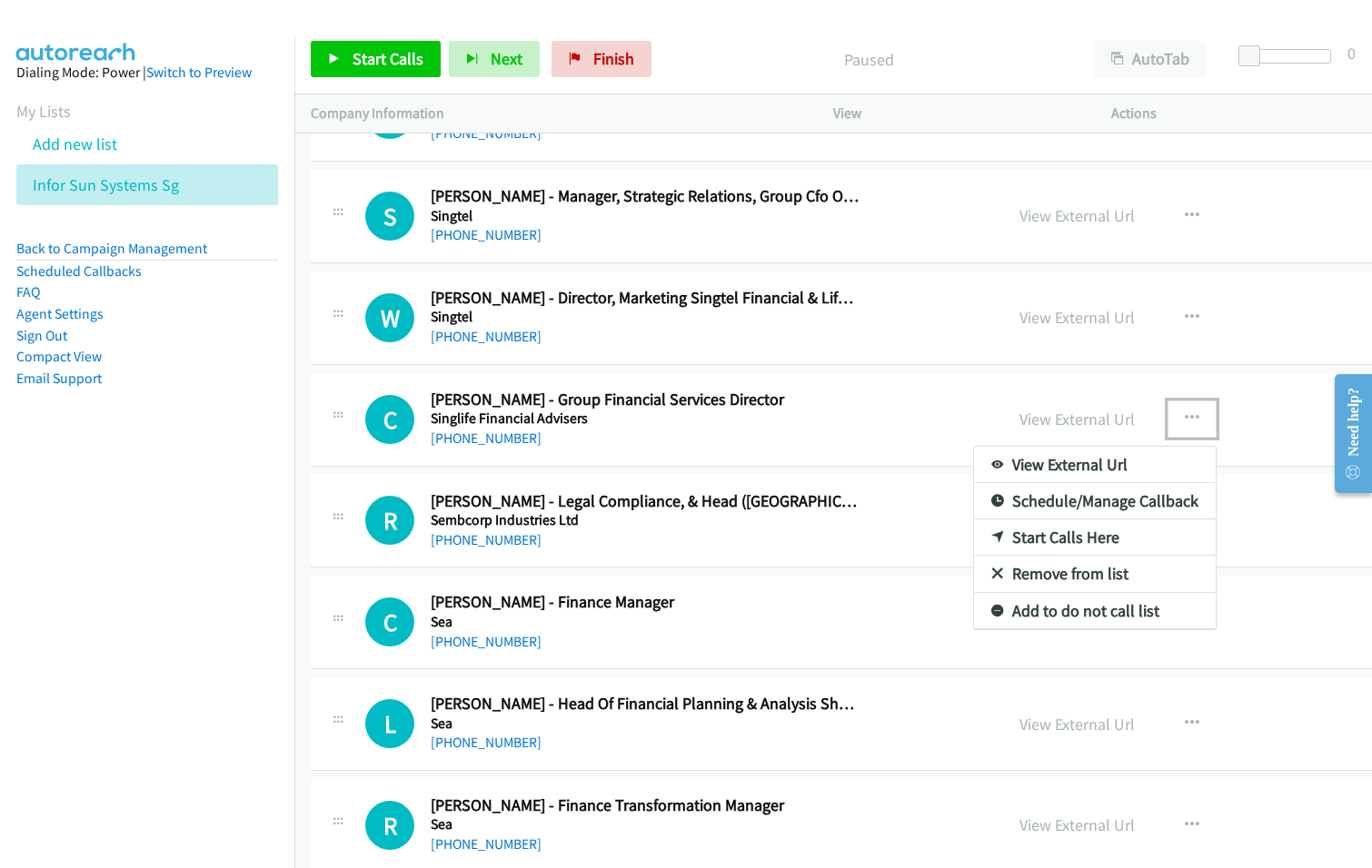
drag, startPoint x: 955, startPoint y: 537, endPoint x: 643, endPoint y: 483, distance: 316.6
click at [973, 535] on link "Start Calls Here" at bounding box center [1093, 537] width 241 height 36
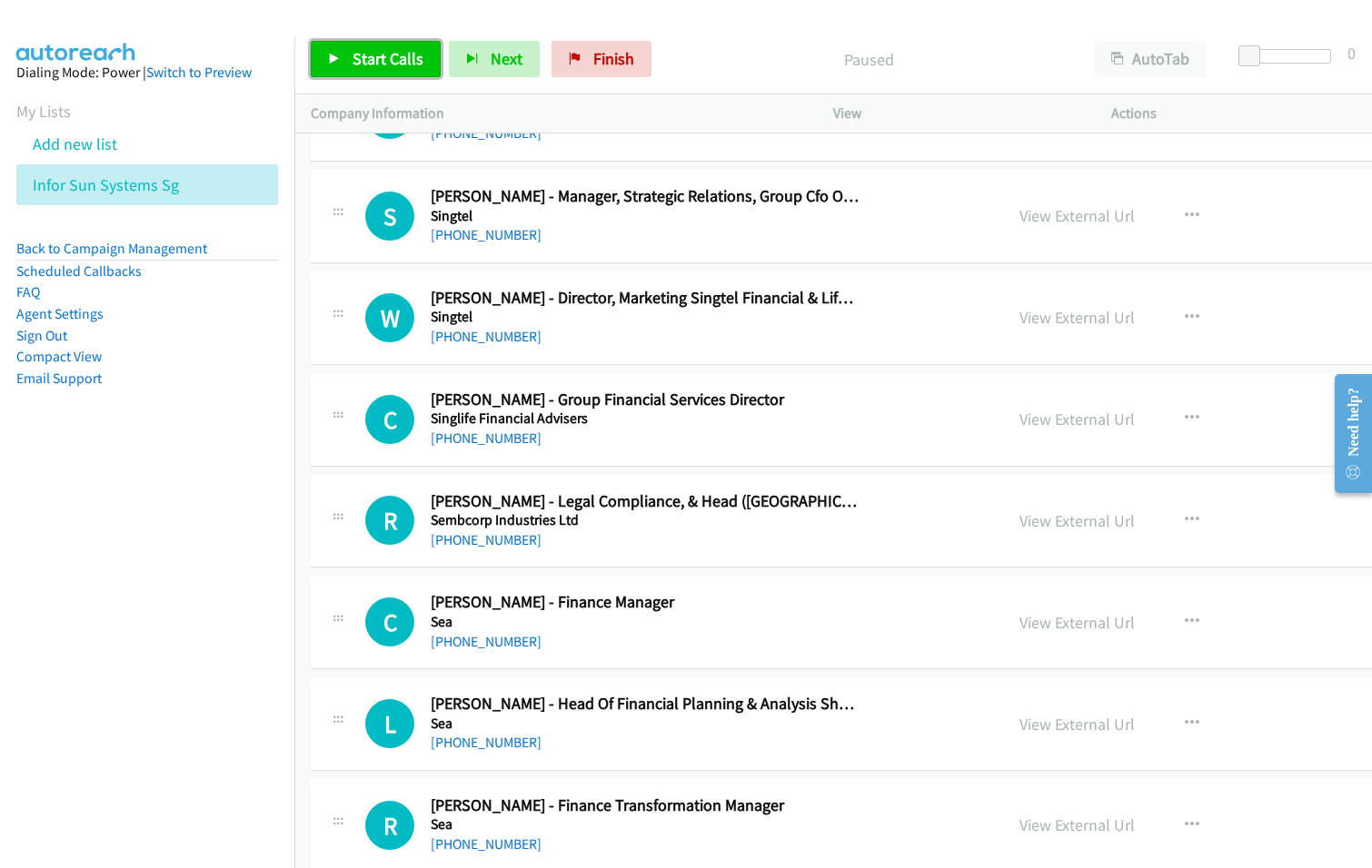
click at [379, 60] on span "Start Calls" at bounding box center [388, 58] width 71 height 21
click at [257, 555] on nav "Dialing Mode: Power | Switch to Preview My Lists Add new list Infor Sun Systems…" at bounding box center [148, 471] width 295 height 868
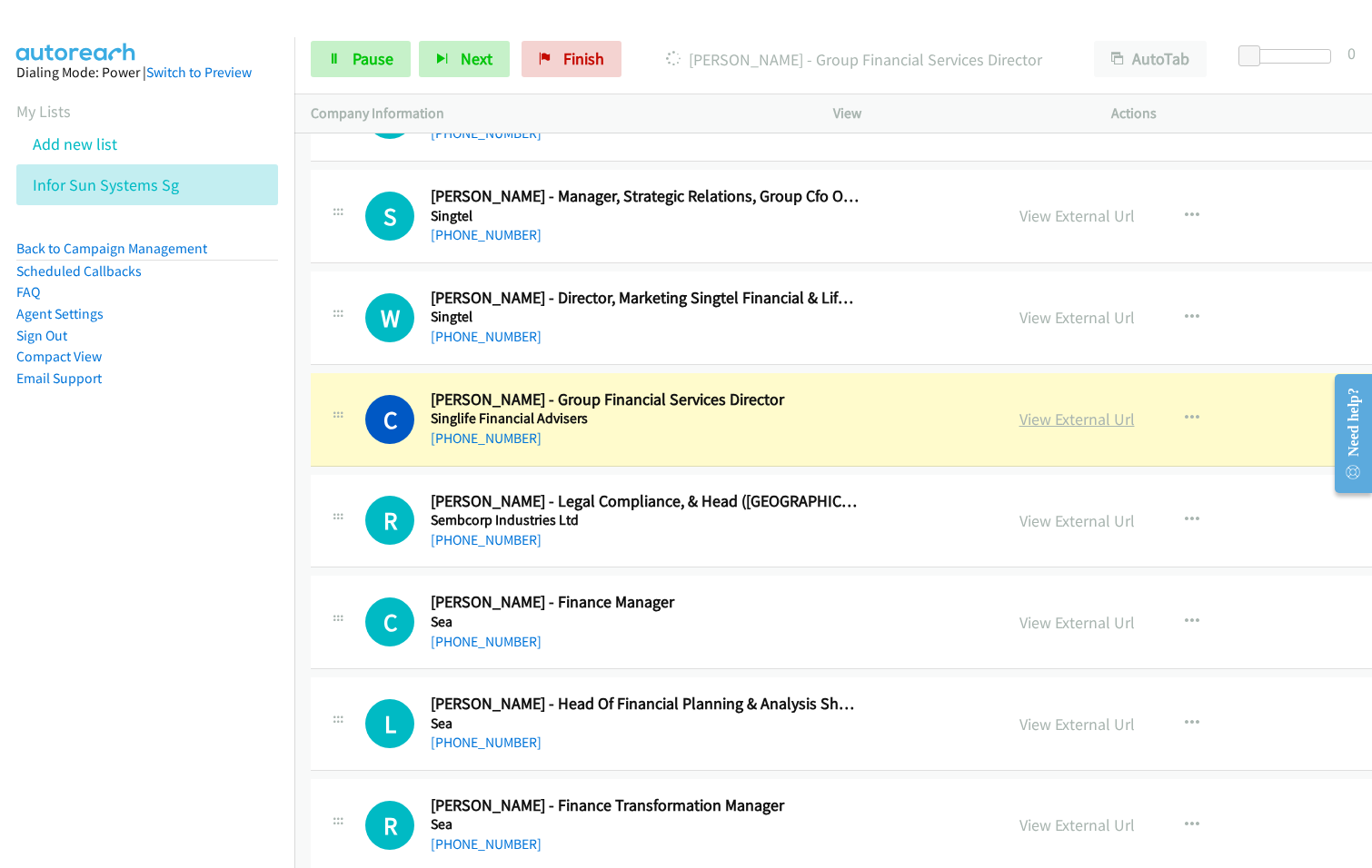
click at [1003, 401] on div "View External Url View External Url Schedule/Manage Callback Start Calls Here R…" at bounding box center [1184, 419] width 362 height 60
click at [1020, 410] on link "View External Url" at bounding box center [1077, 418] width 115 height 21
click at [369, 59] on span "Pause" at bounding box center [373, 58] width 41 height 21
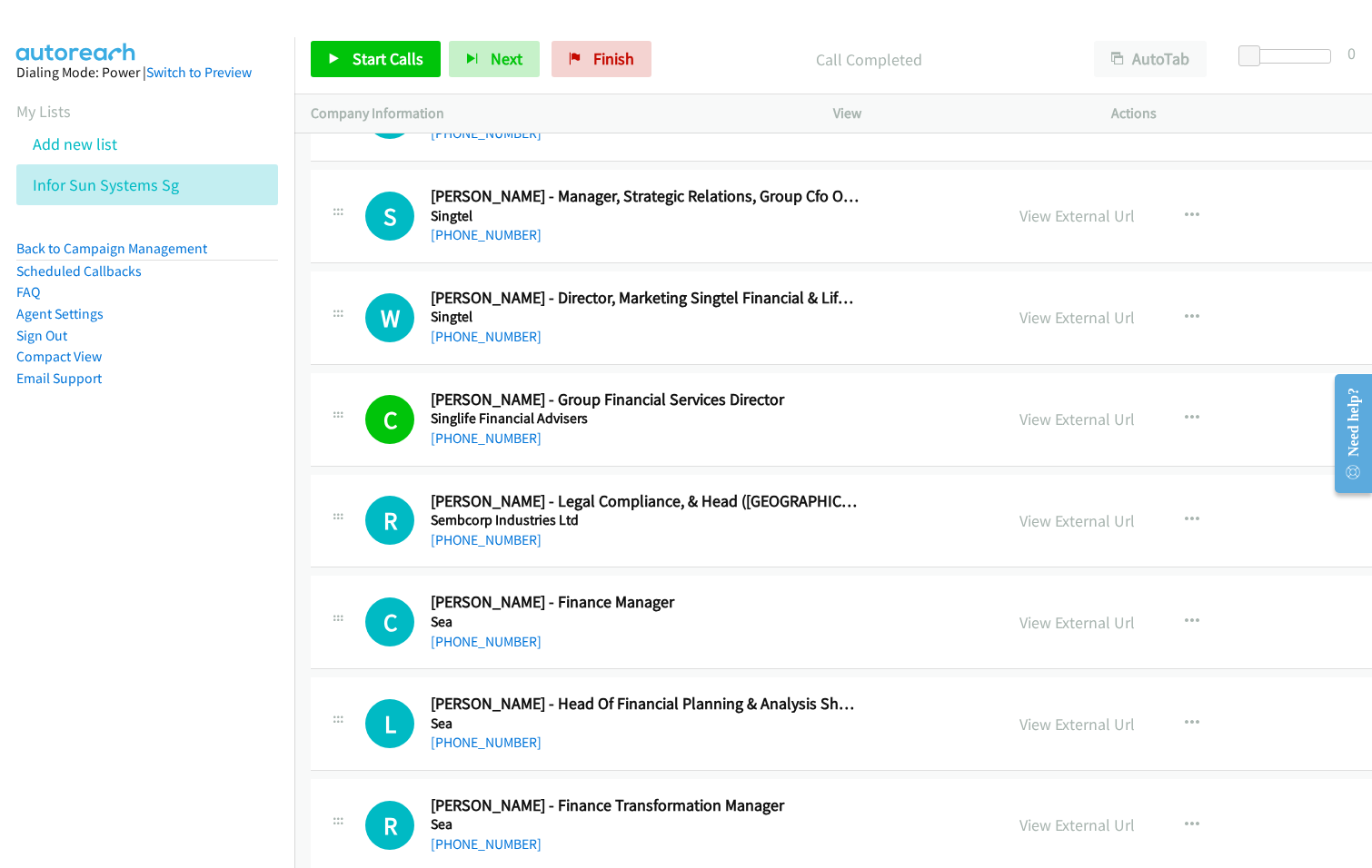
drag, startPoint x: 673, startPoint y: 51, endPoint x: 951, endPoint y: 1, distance: 282.5
click at [691, 44] on div "Call Completed" at bounding box center [868, 59] width 418 height 36
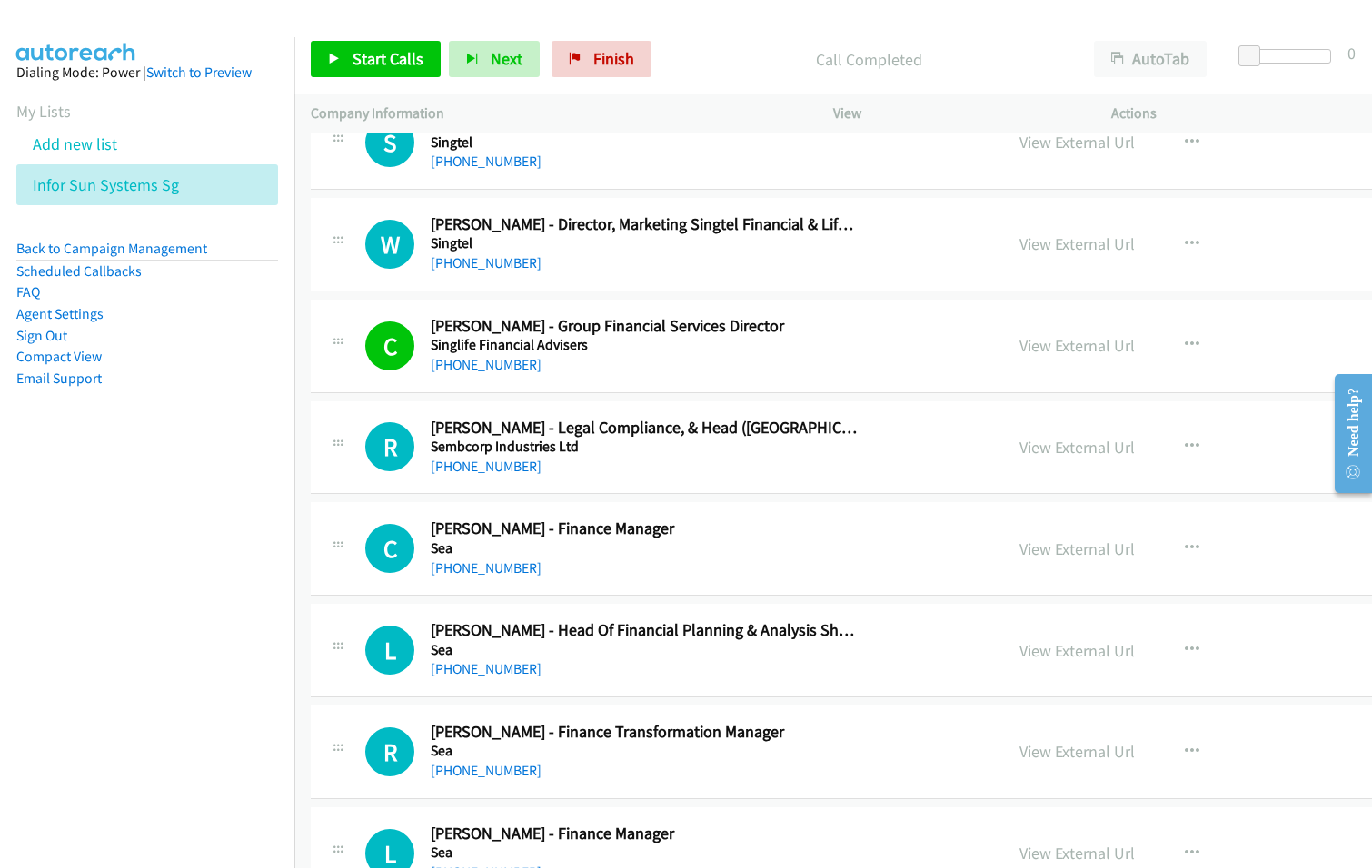
scroll to position [2452, 0]
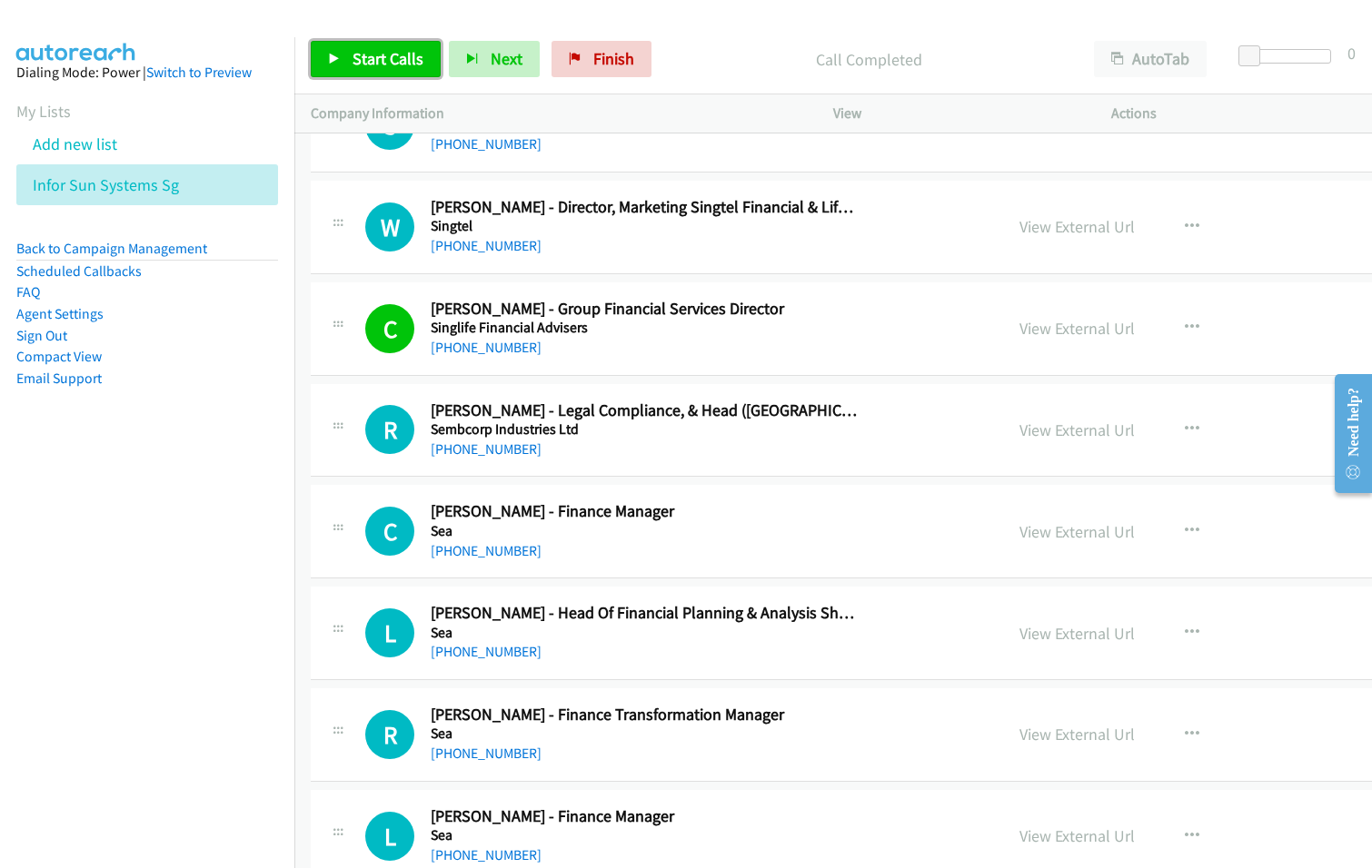
click at [387, 52] on span "Start Calls" at bounding box center [388, 58] width 71 height 21
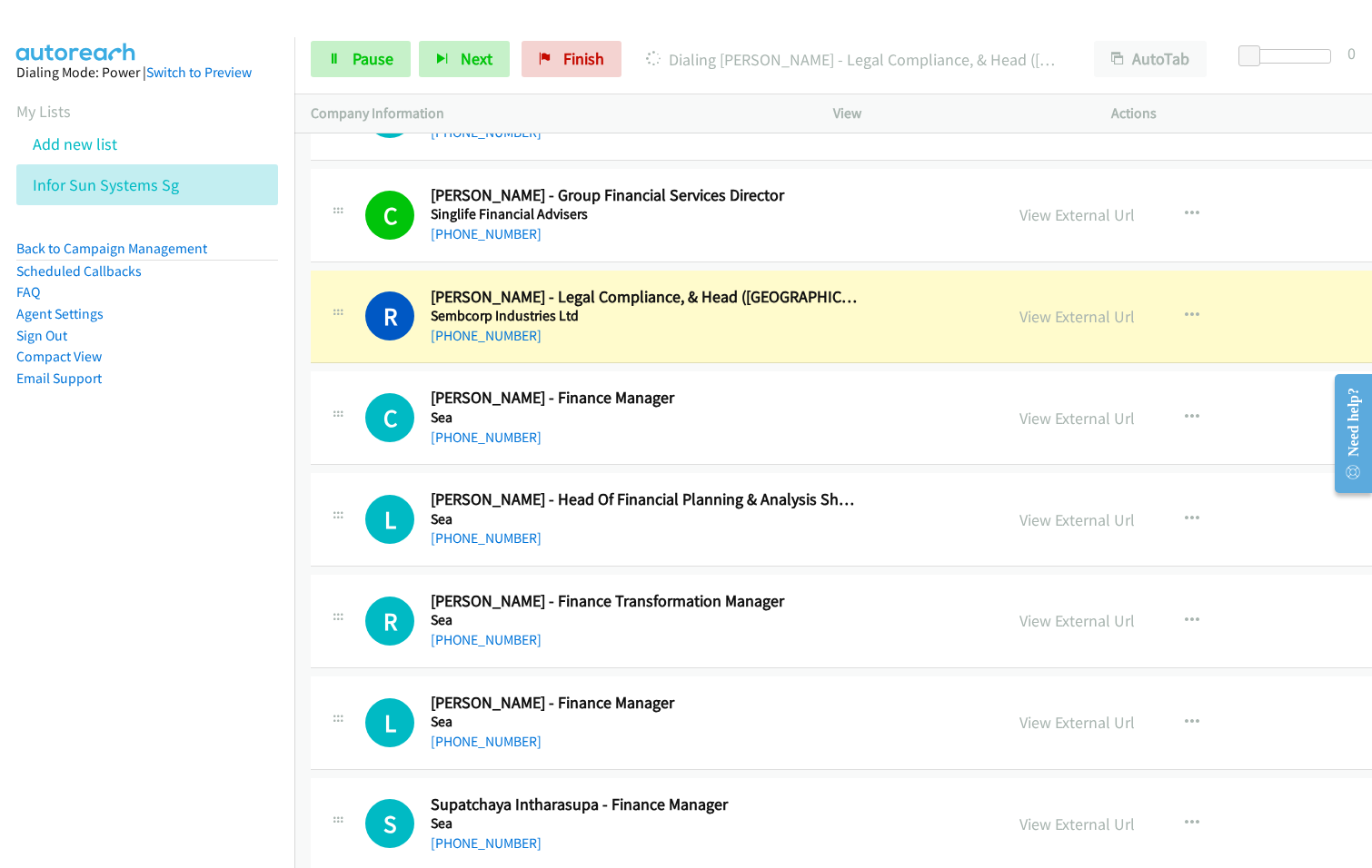
scroll to position [2543, 0]
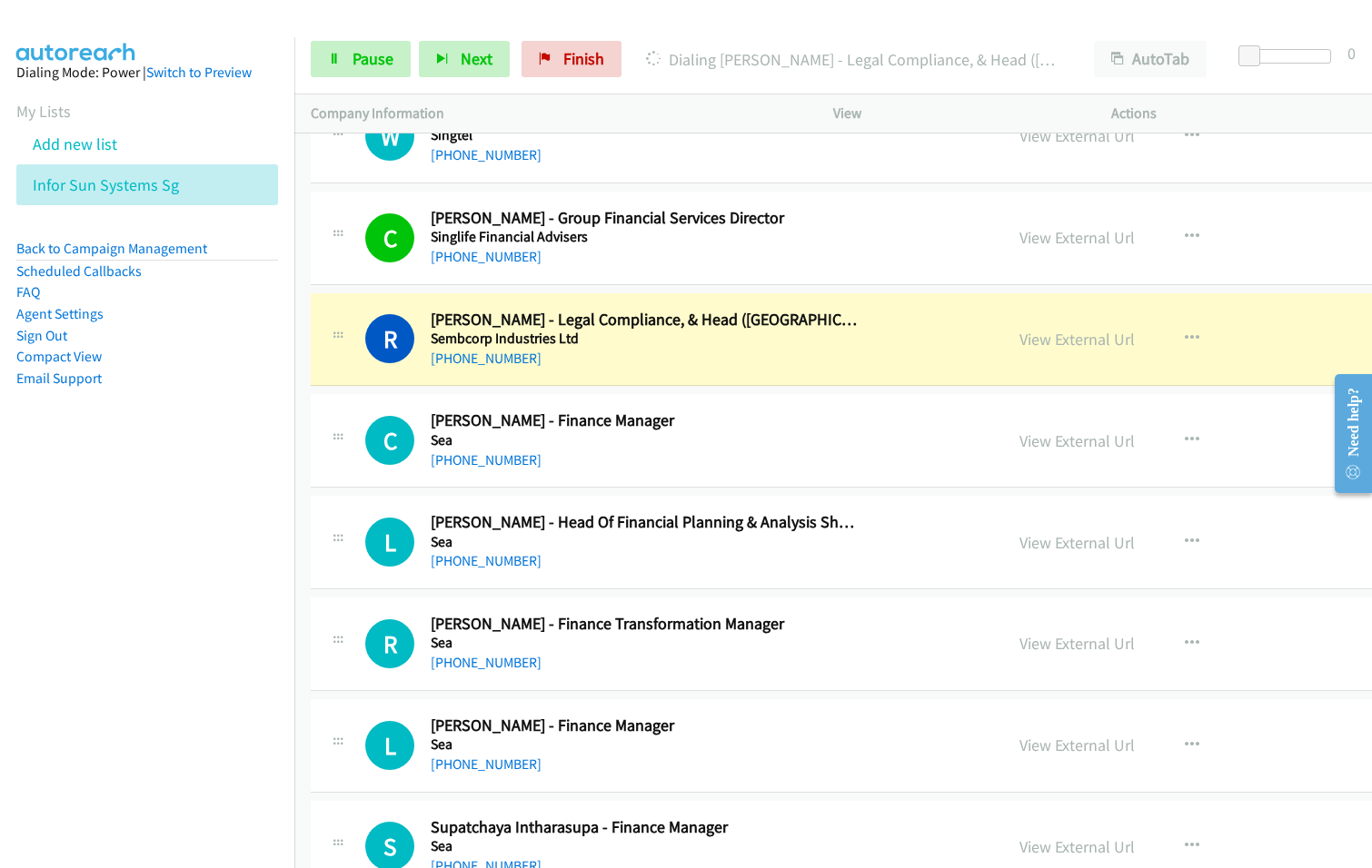
click at [594, 440] on h5 "Sea" at bounding box center [645, 440] width 430 height 18
click at [1020, 440] on link "View External Url" at bounding box center [1077, 440] width 115 height 21
click at [341, 58] on link "Pause" at bounding box center [361, 59] width 100 height 36
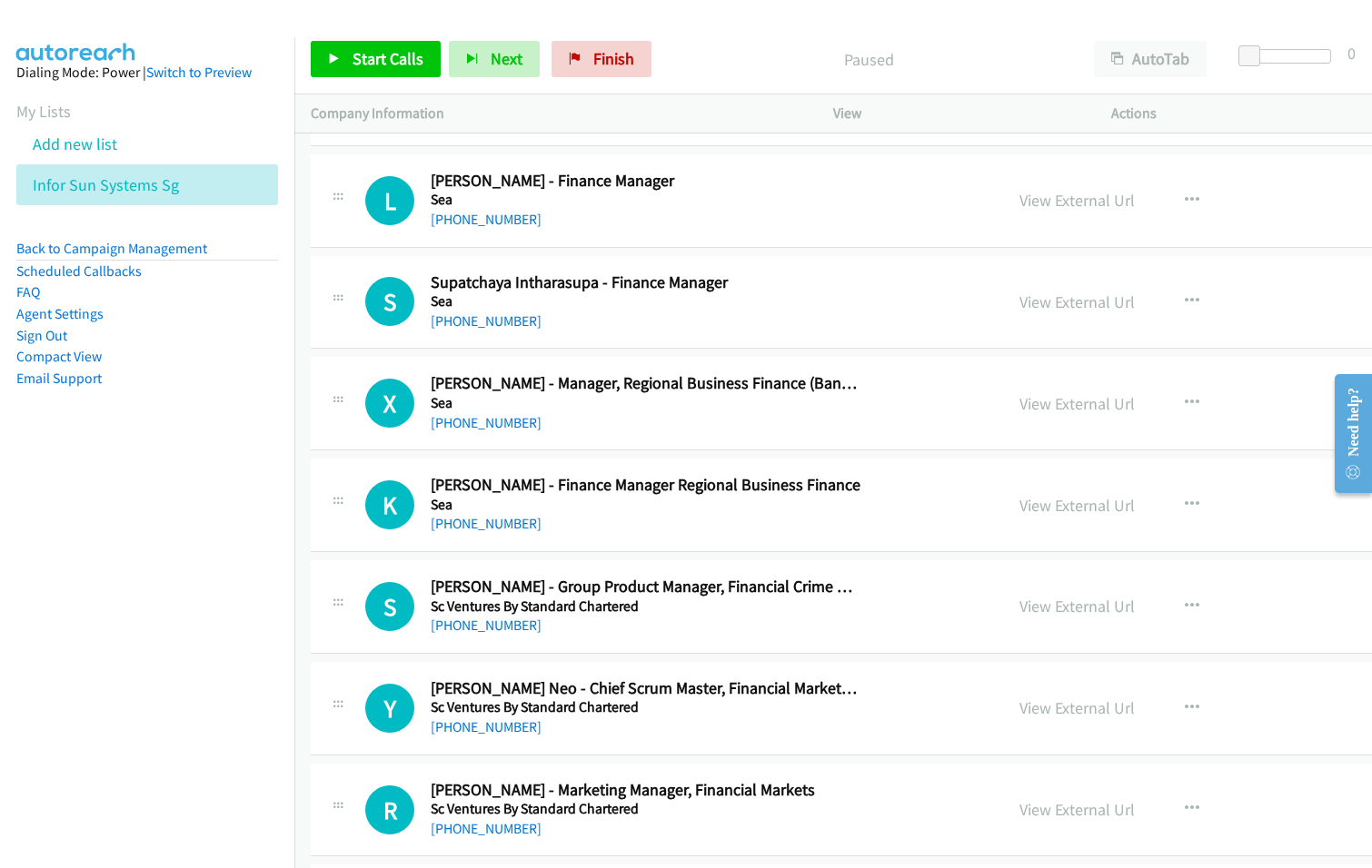
scroll to position [3451, 0]
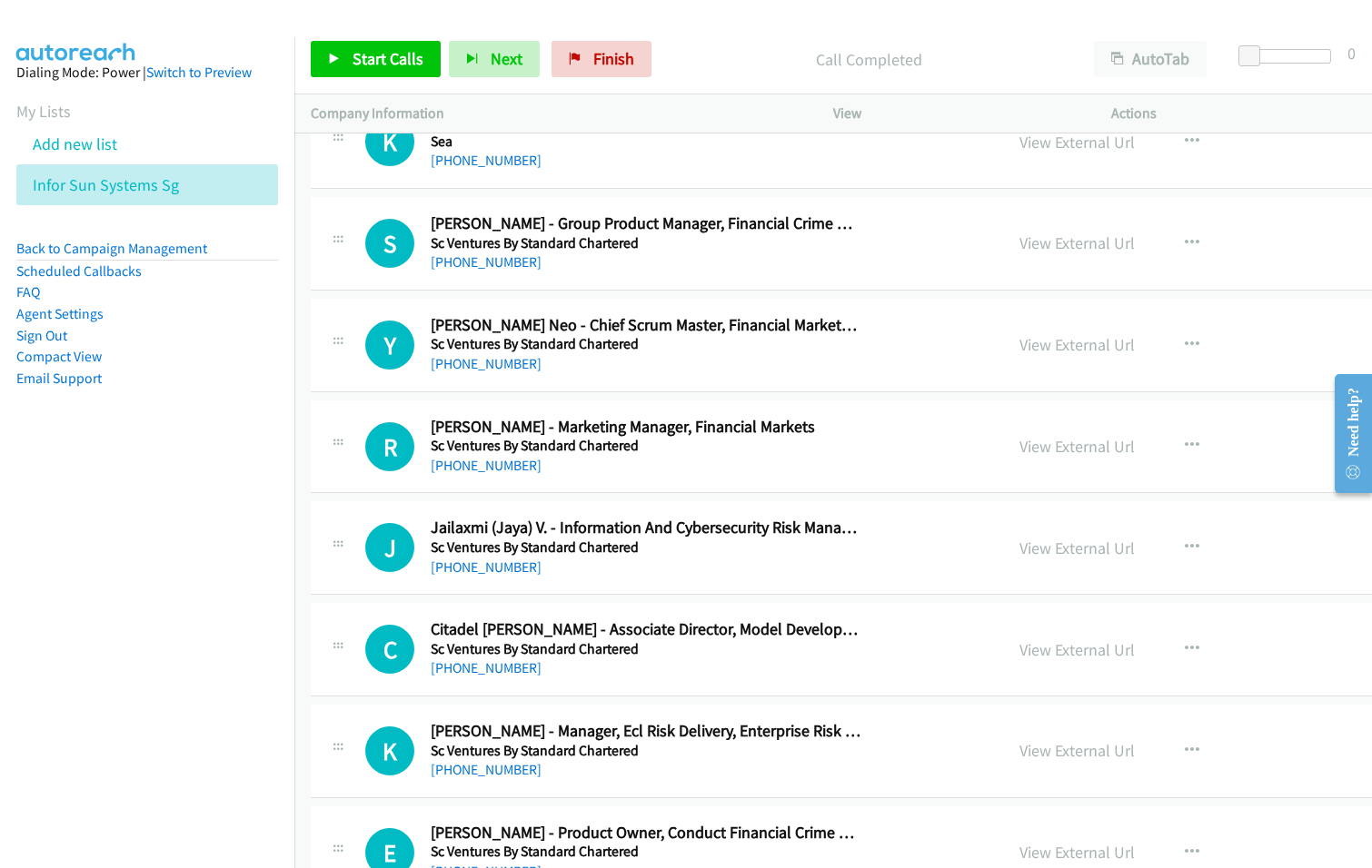
click at [702, 484] on div "R Callback Scheduled Reshma Jain - Marketing Manager, Financial Markets Sc Vent…" at bounding box center [969, 447] width 1318 height 93
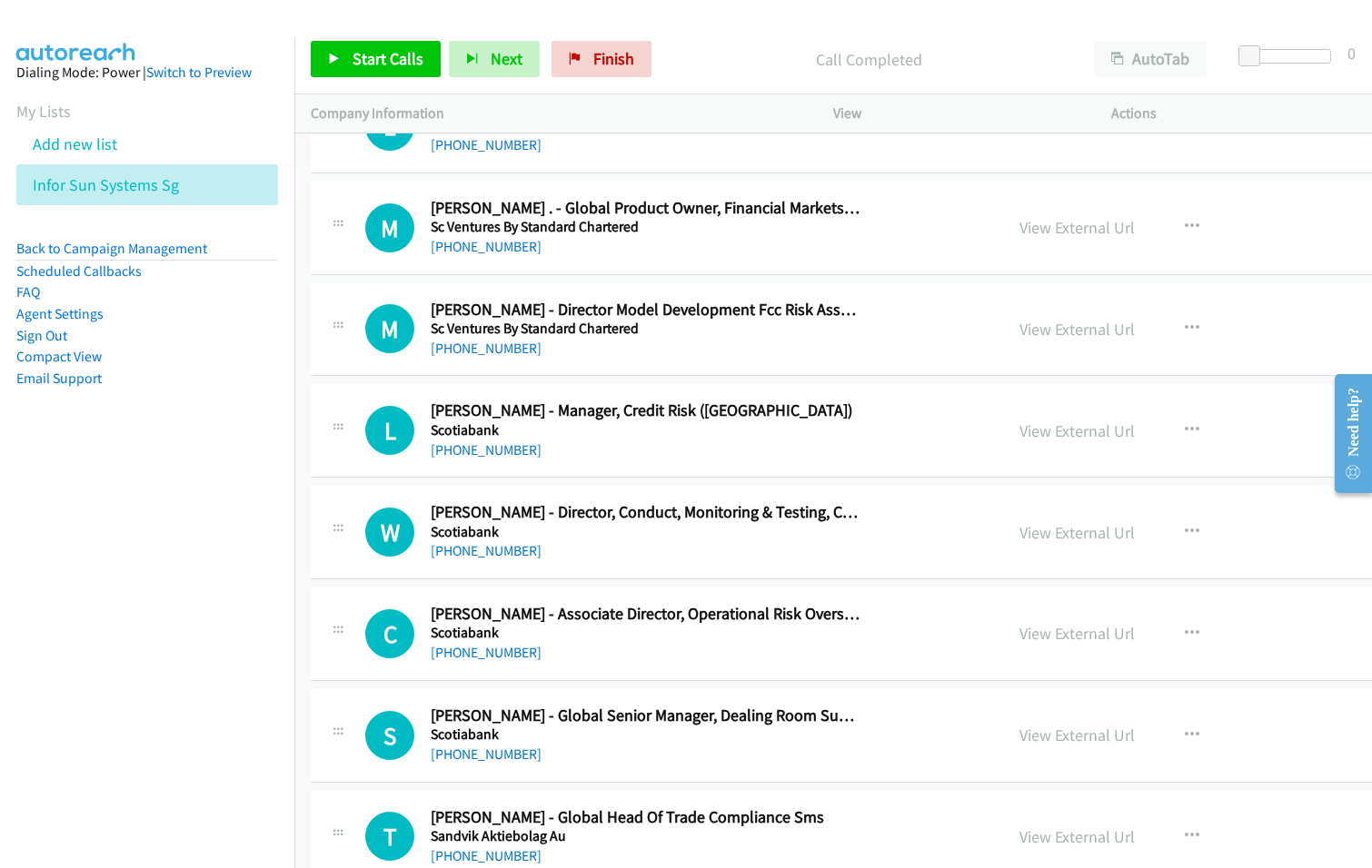
scroll to position [4360, 0]
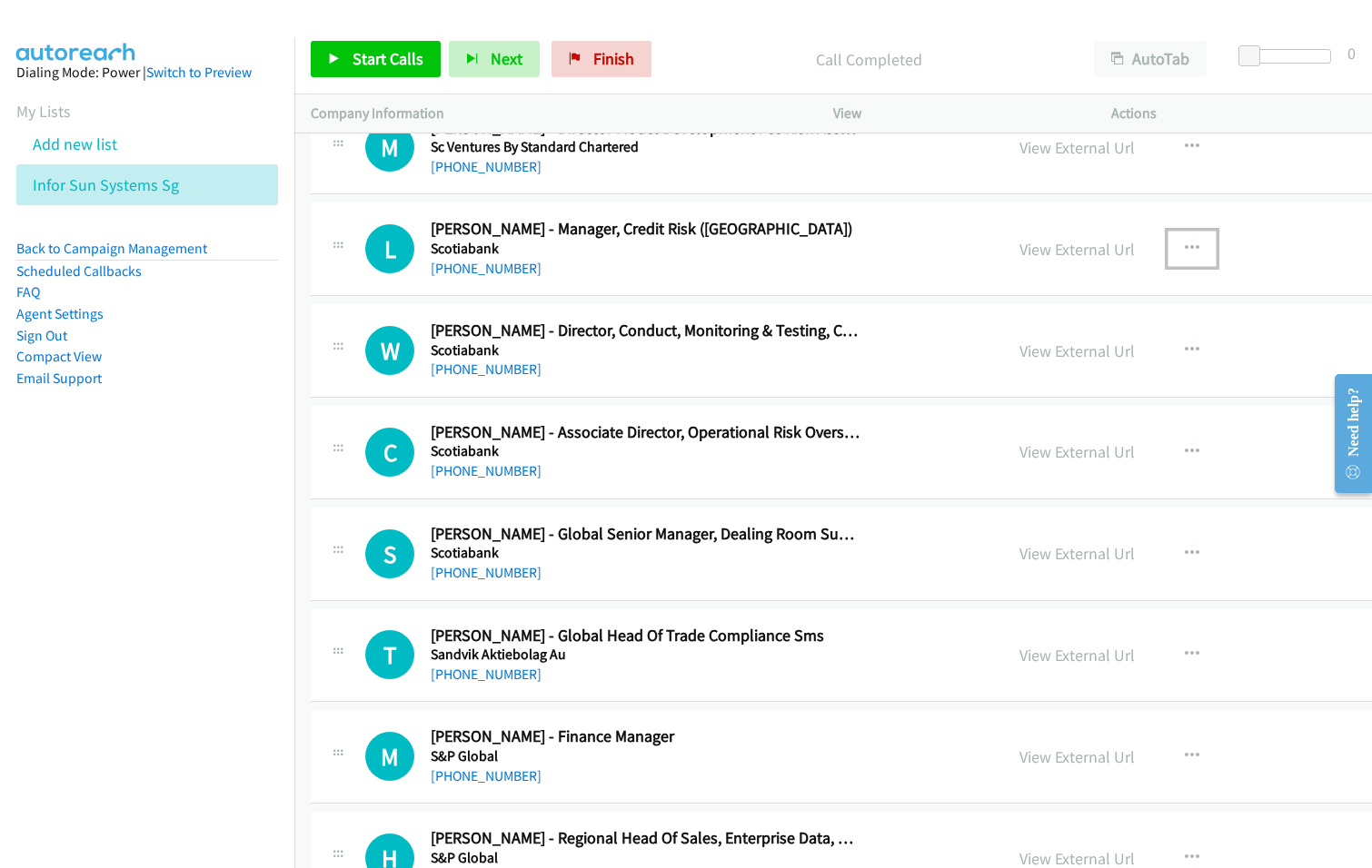
click at [1167, 243] on button "button" at bounding box center [1192, 248] width 49 height 36
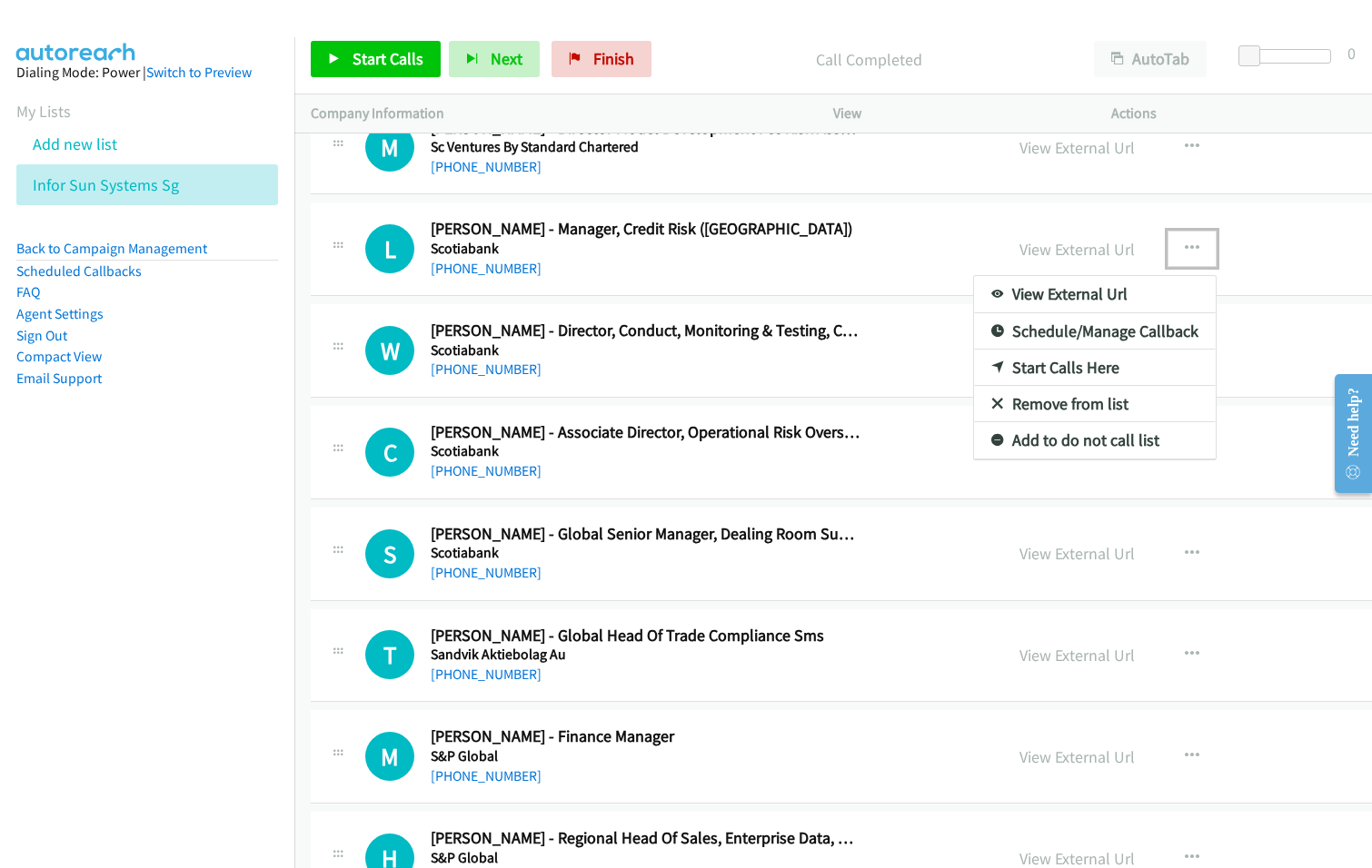
click at [1033, 371] on link "Start Calls Here" at bounding box center [1093, 367] width 241 height 36
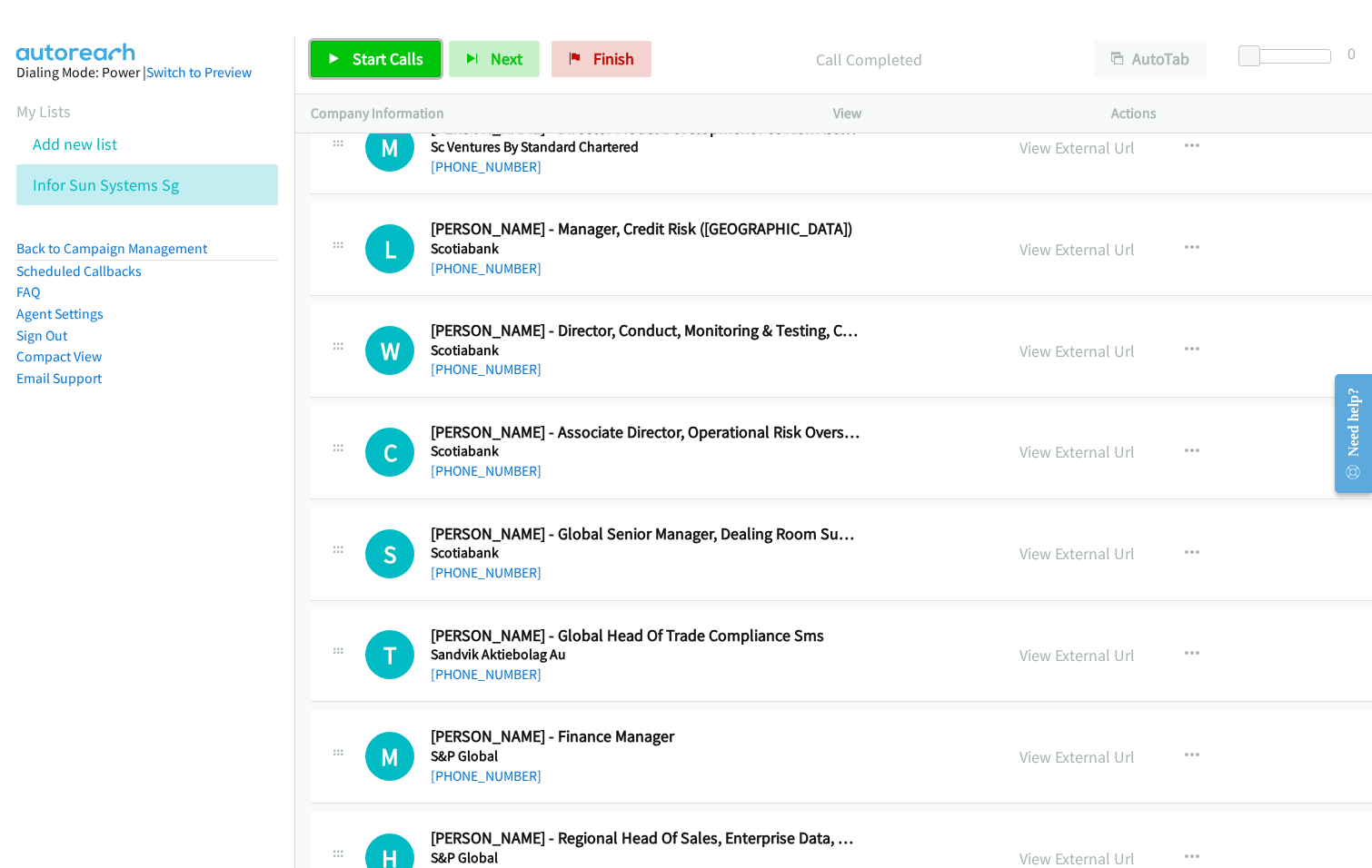
click at [402, 54] on span "Start Calls" at bounding box center [388, 58] width 71 height 21
click at [667, 371] on div "+65 9049 7012" at bounding box center [645, 370] width 430 height 22
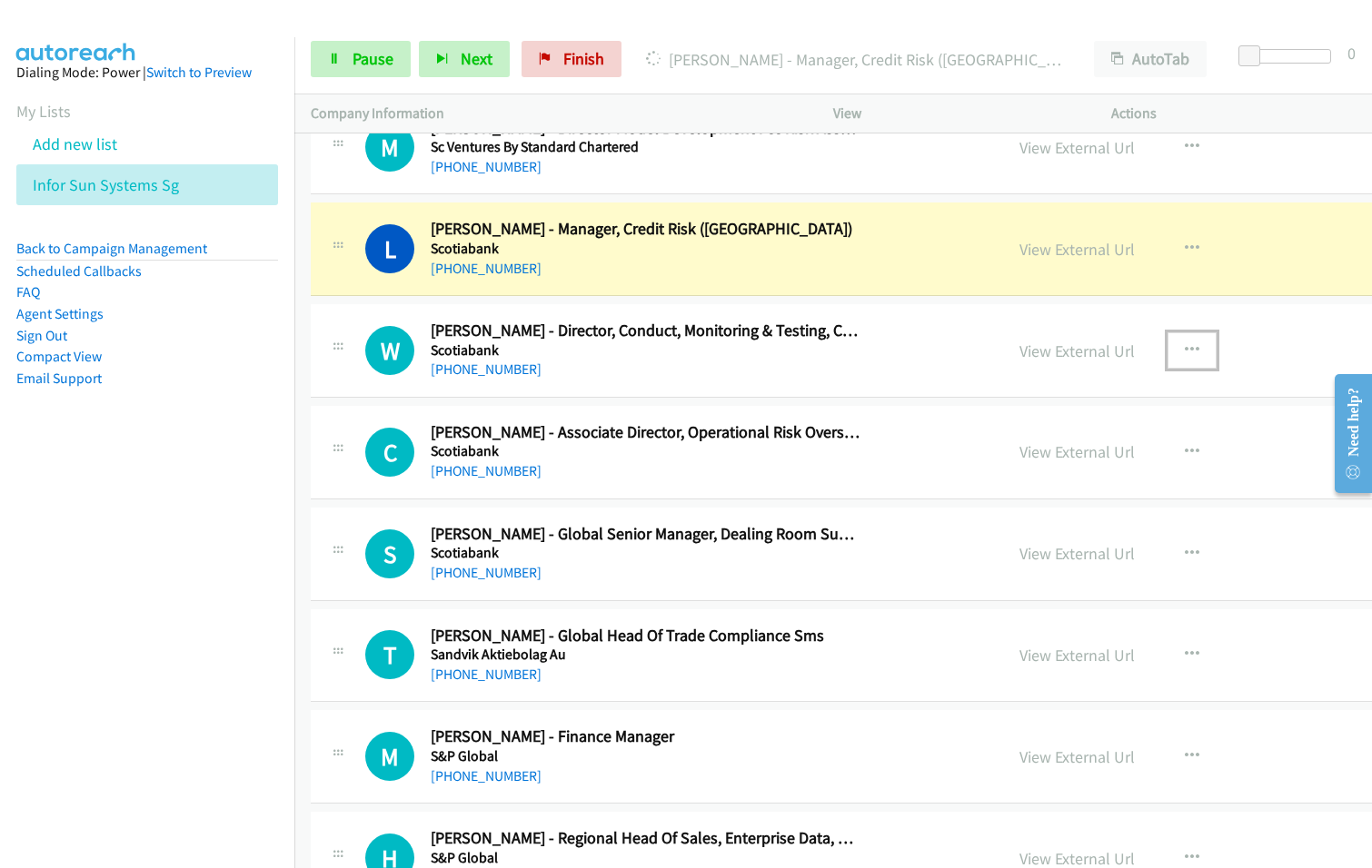
click at [1184, 349] on icon "button" at bounding box center [1191, 350] width 15 height 15
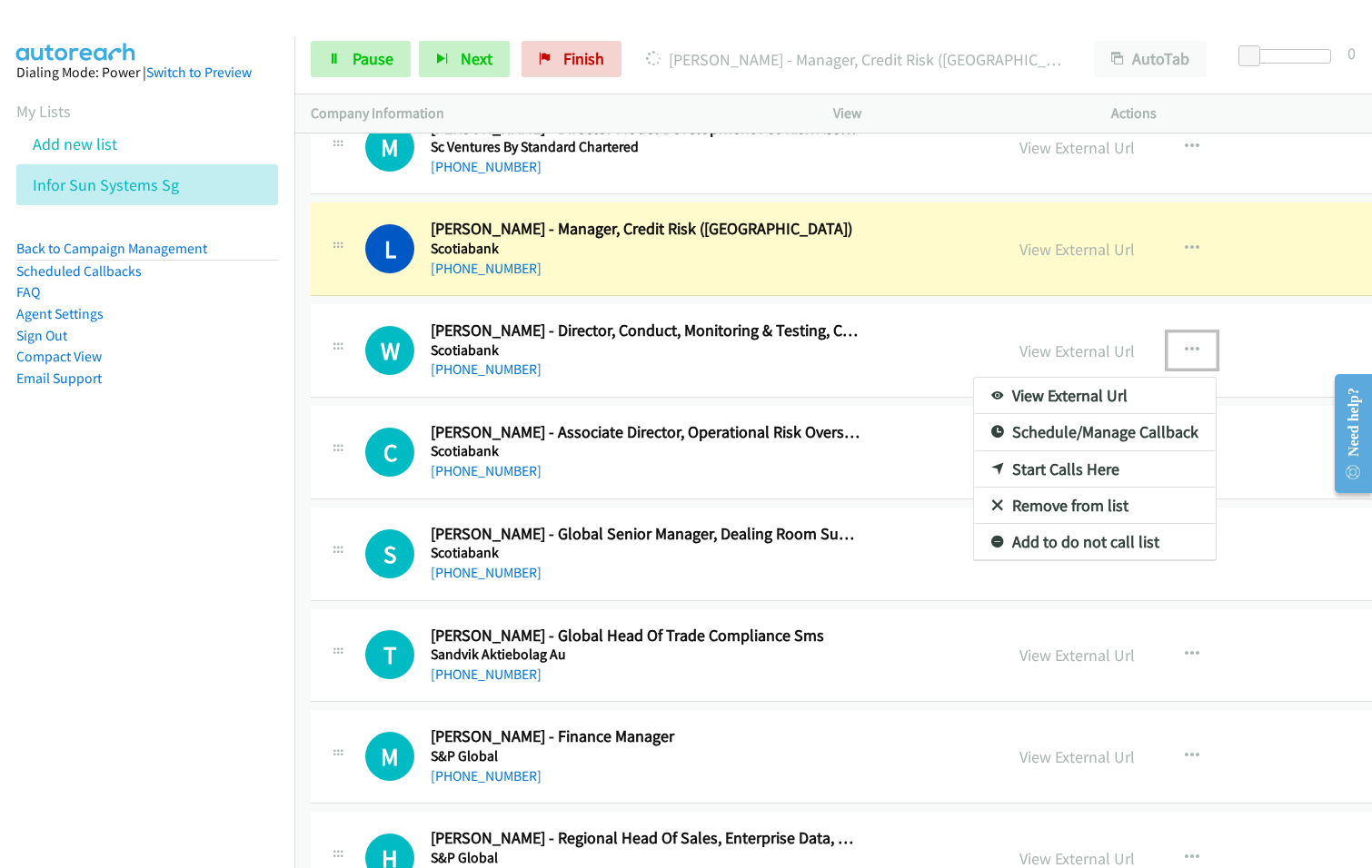
click at [973, 503] on link "Remove from list" at bounding box center [1093, 506] width 241 height 36
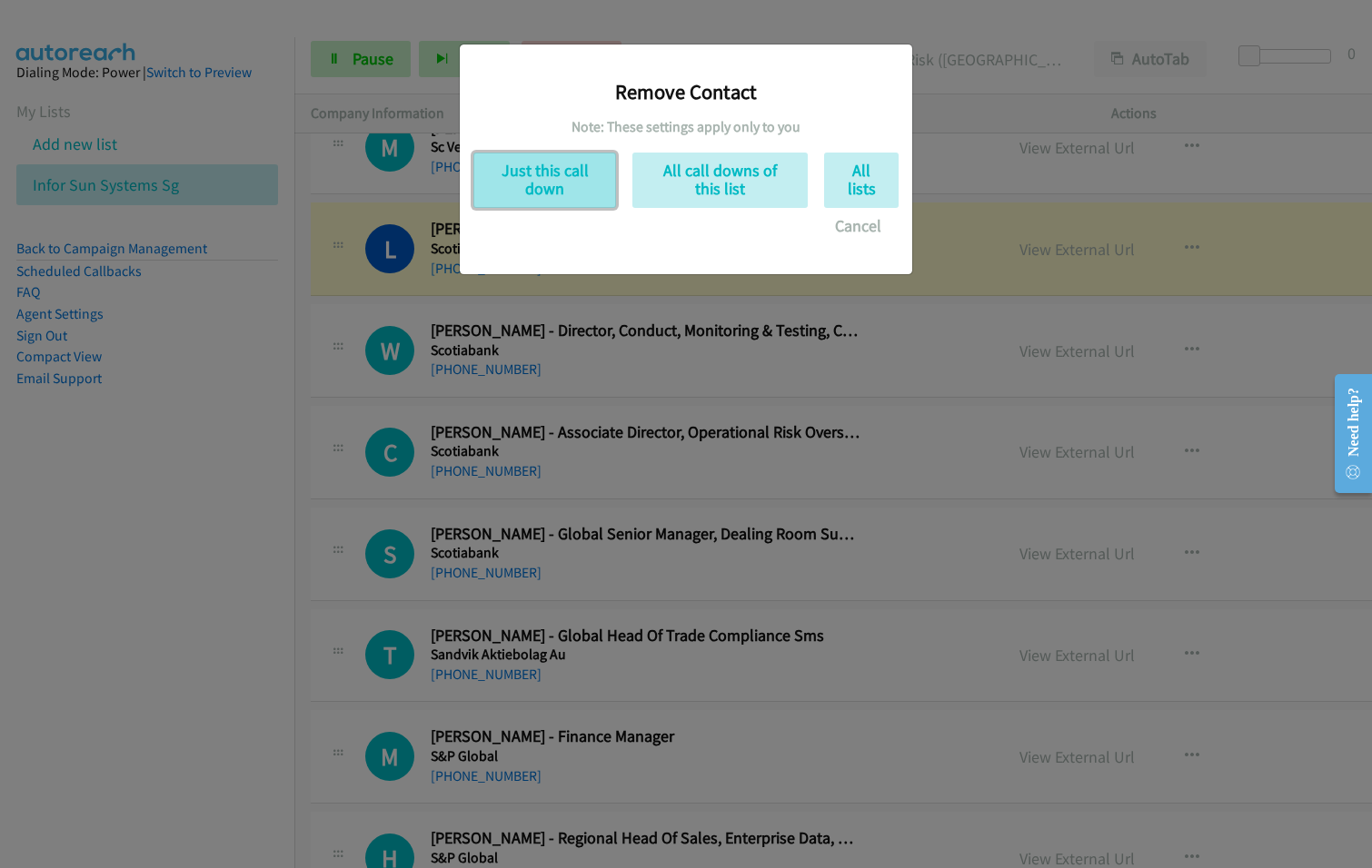
click at [550, 182] on button "Just this call down" at bounding box center [544, 180] width 143 height 55
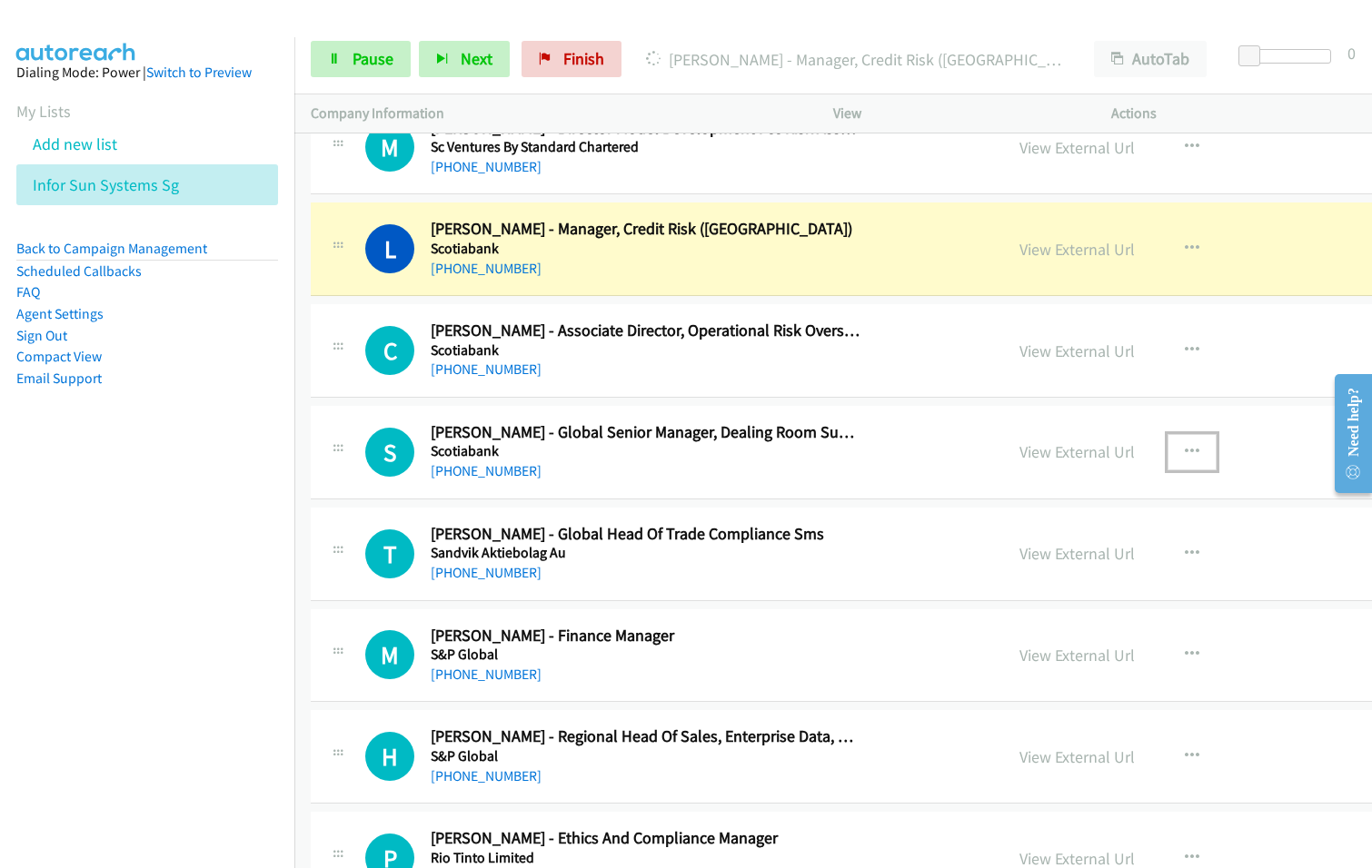
click at [1184, 450] on icon "button" at bounding box center [1191, 452] width 15 height 15
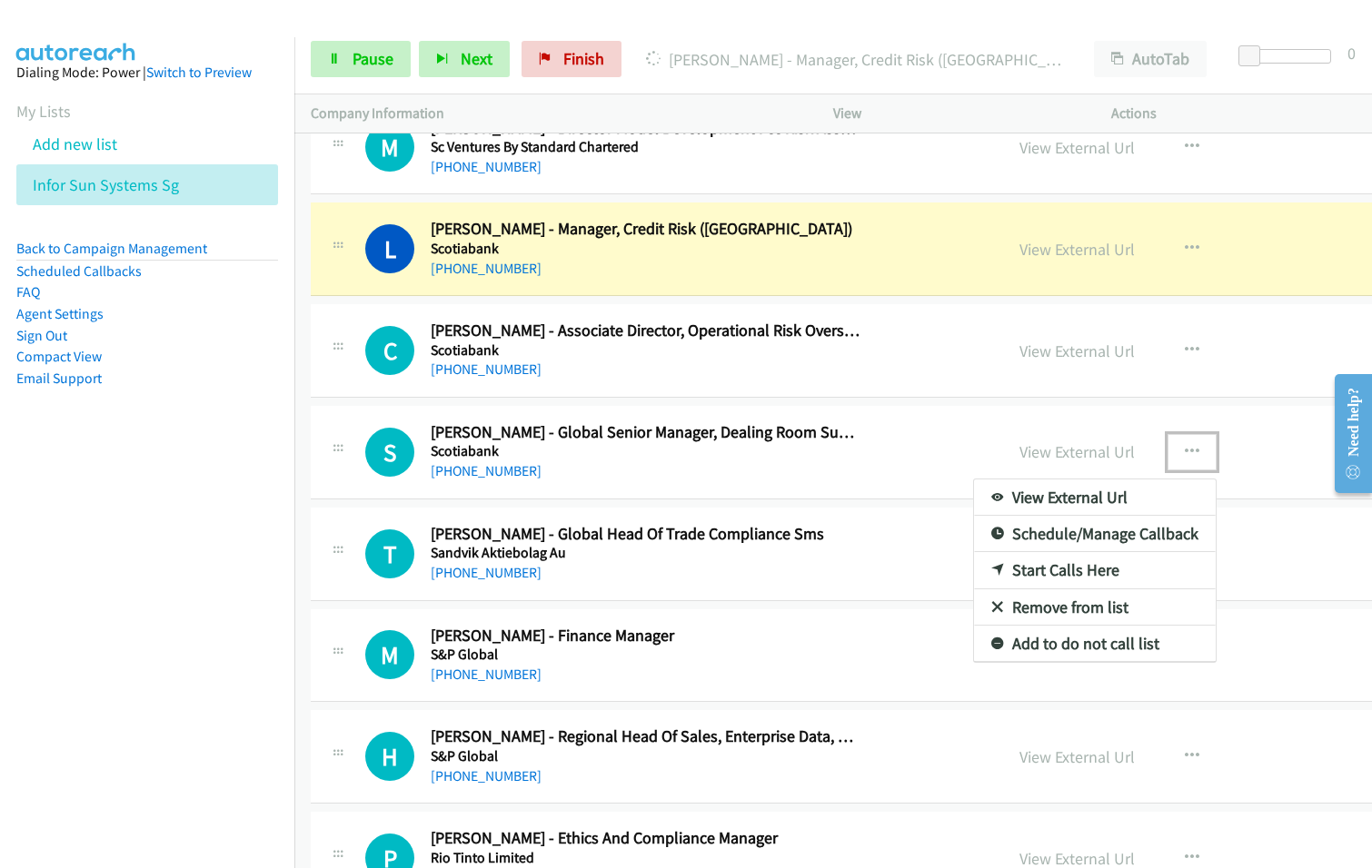
click at [984, 605] on link "Remove from list" at bounding box center [1093, 607] width 241 height 36
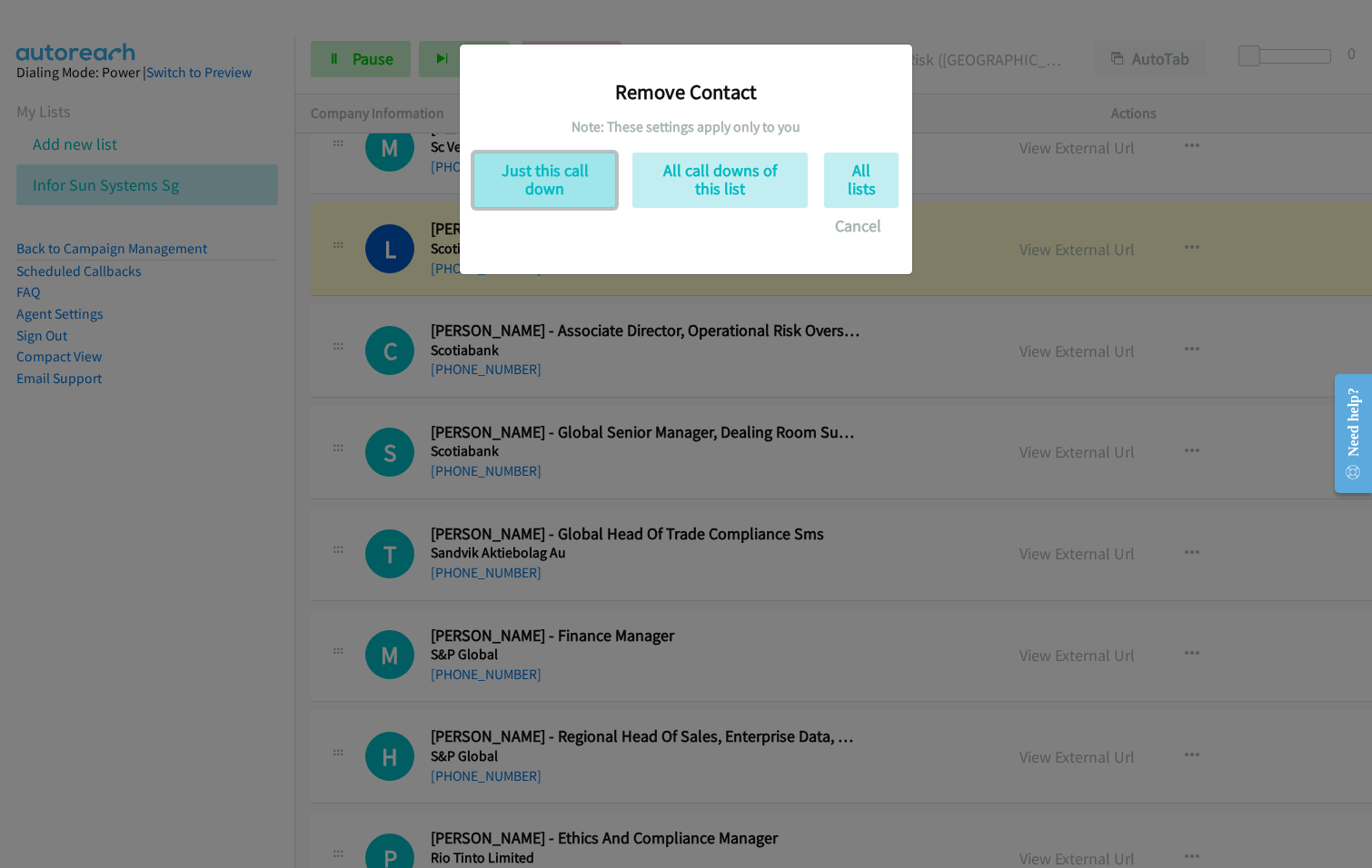
click at [539, 182] on button "Just this call down" at bounding box center [544, 180] width 143 height 55
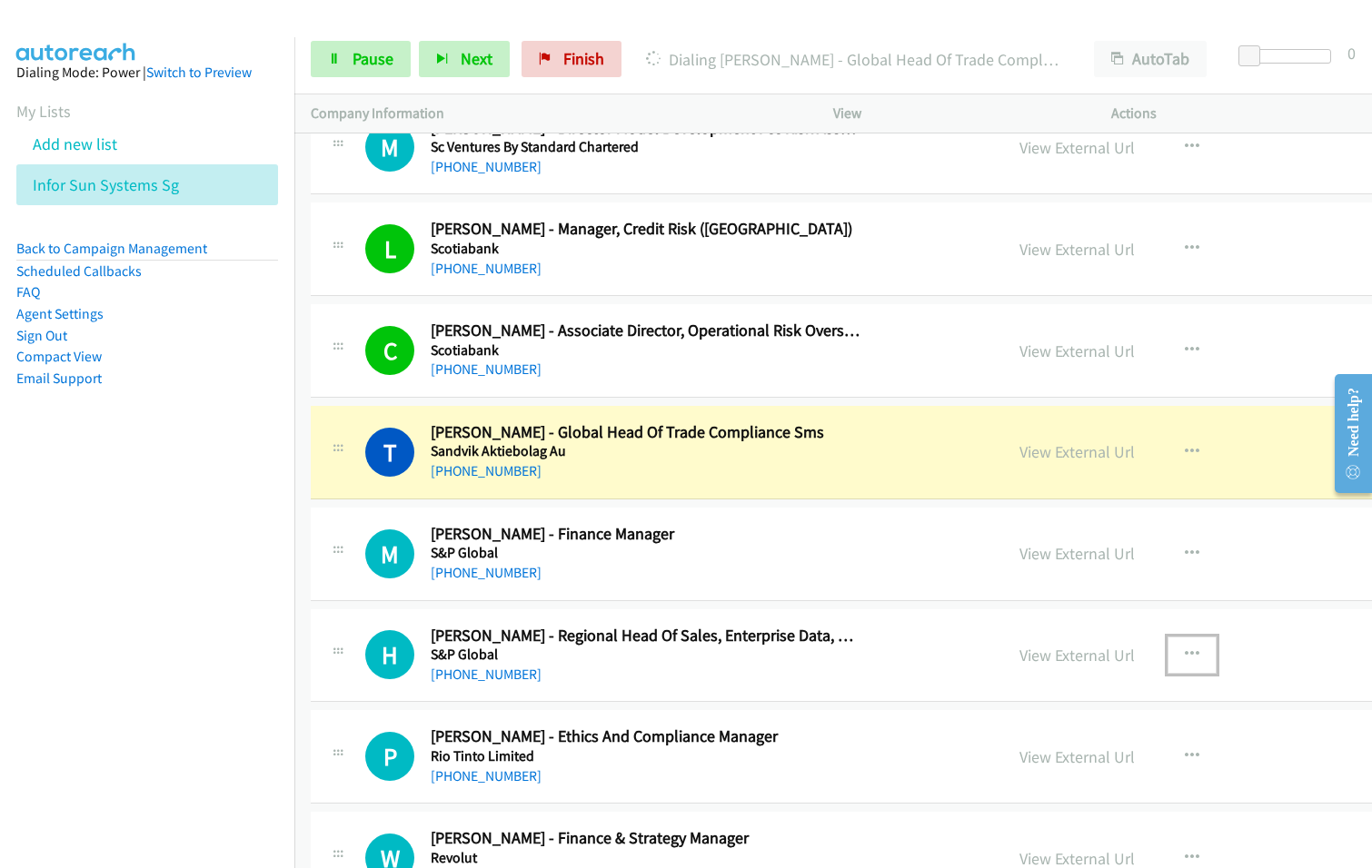
click at [1184, 649] on icon "button" at bounding box center [1191, 654] width 15 height 15
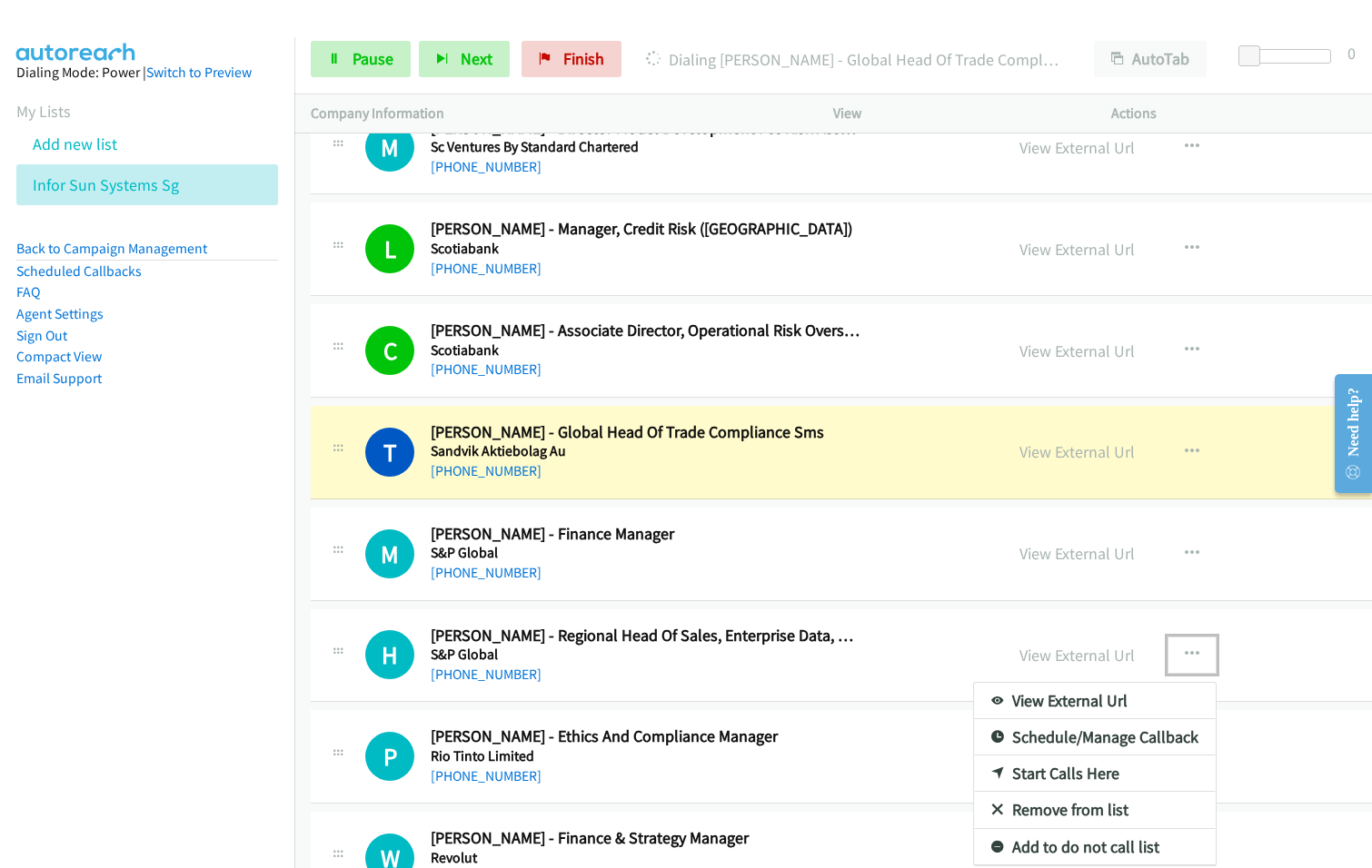
click at [982, 811] on link "Remove from list" at bounding box center [1093, 810] width 241 height 36
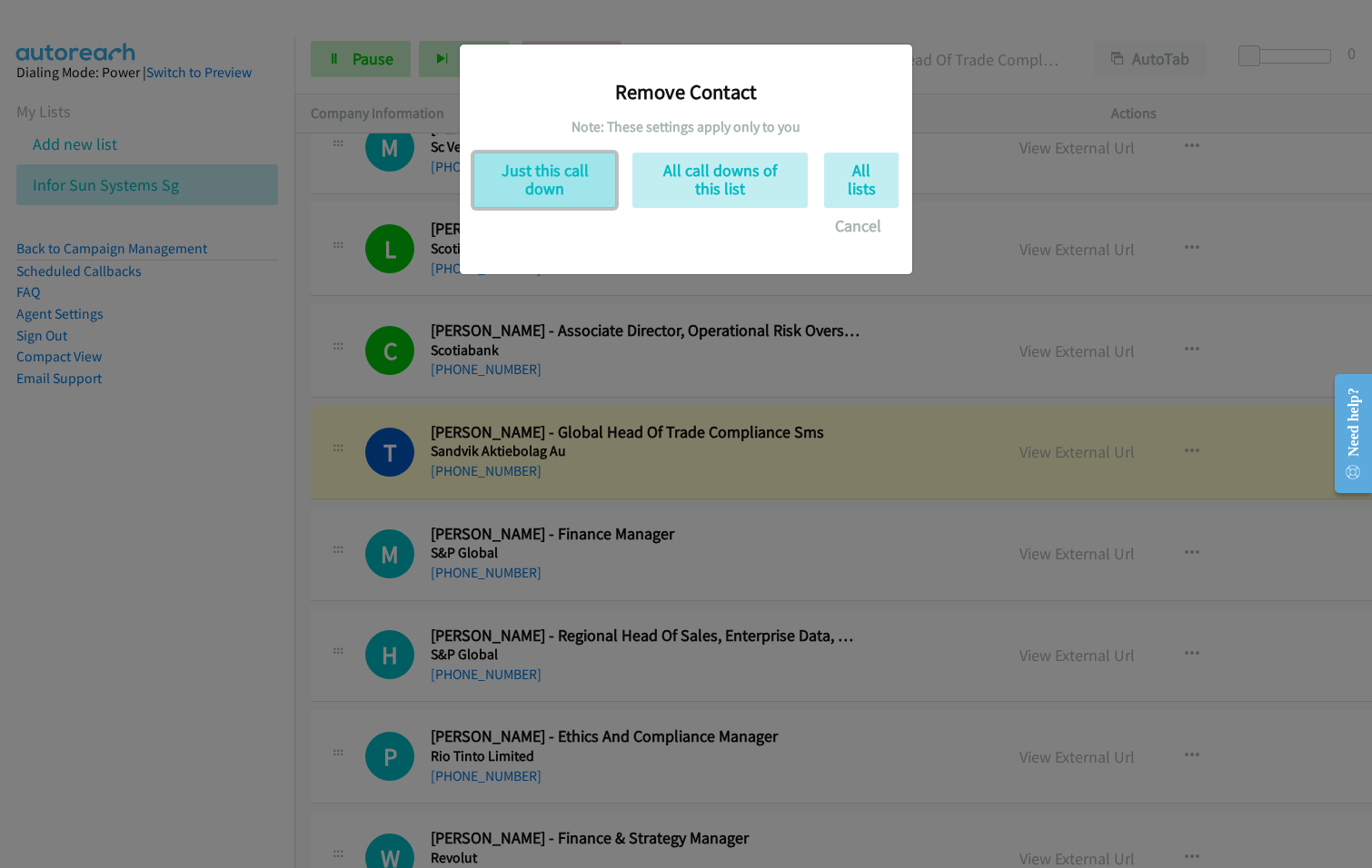
click at [563, 184] on button "Just this call down" at bounding box center [544, 180] width 143 height 55
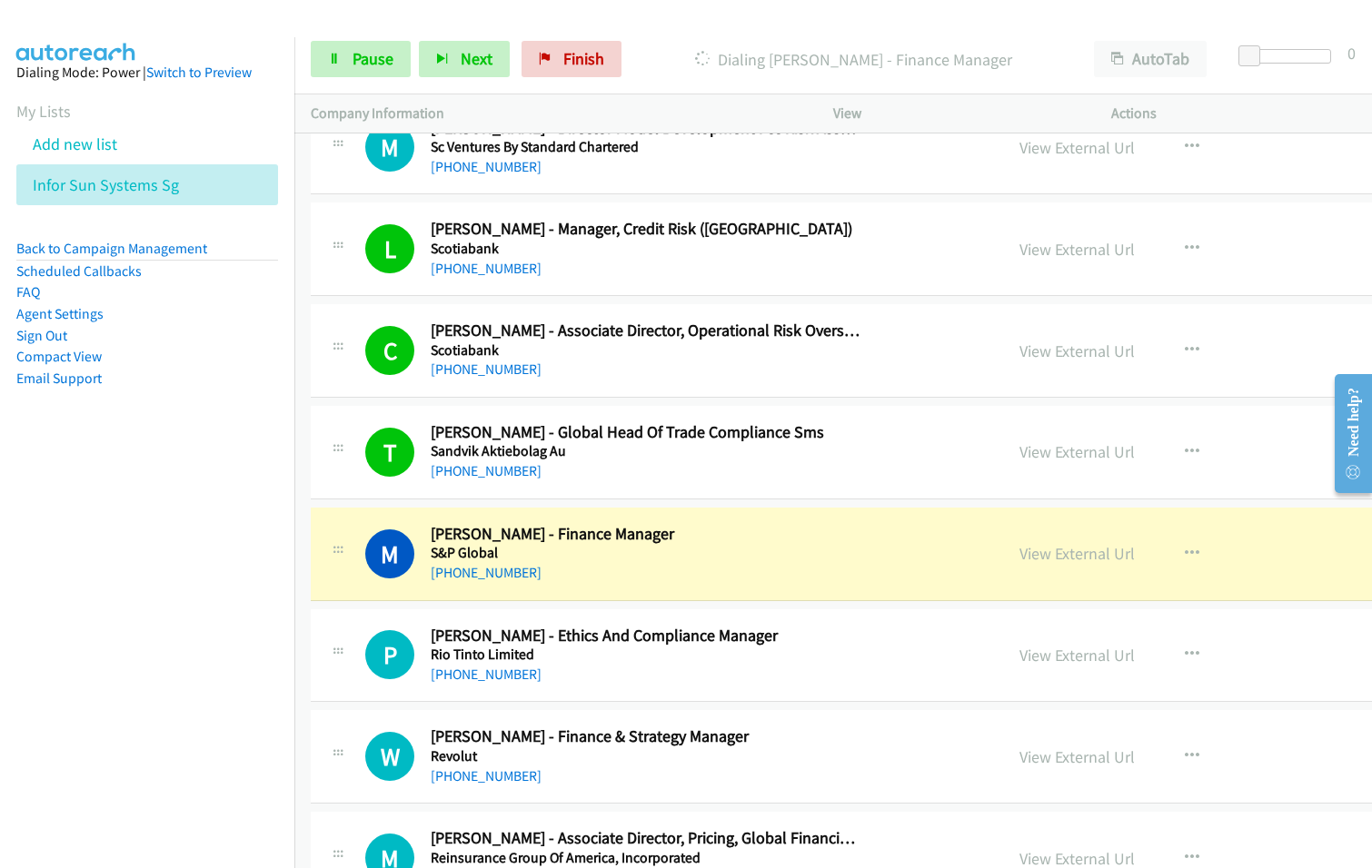
click at [655, 576] on div "+65 9623 8138" at bounding box center [645, 573] width 430 height 22
click at [1020, 549] on link "View External Url" at bounding box center [1077, 553] width 115 height 21
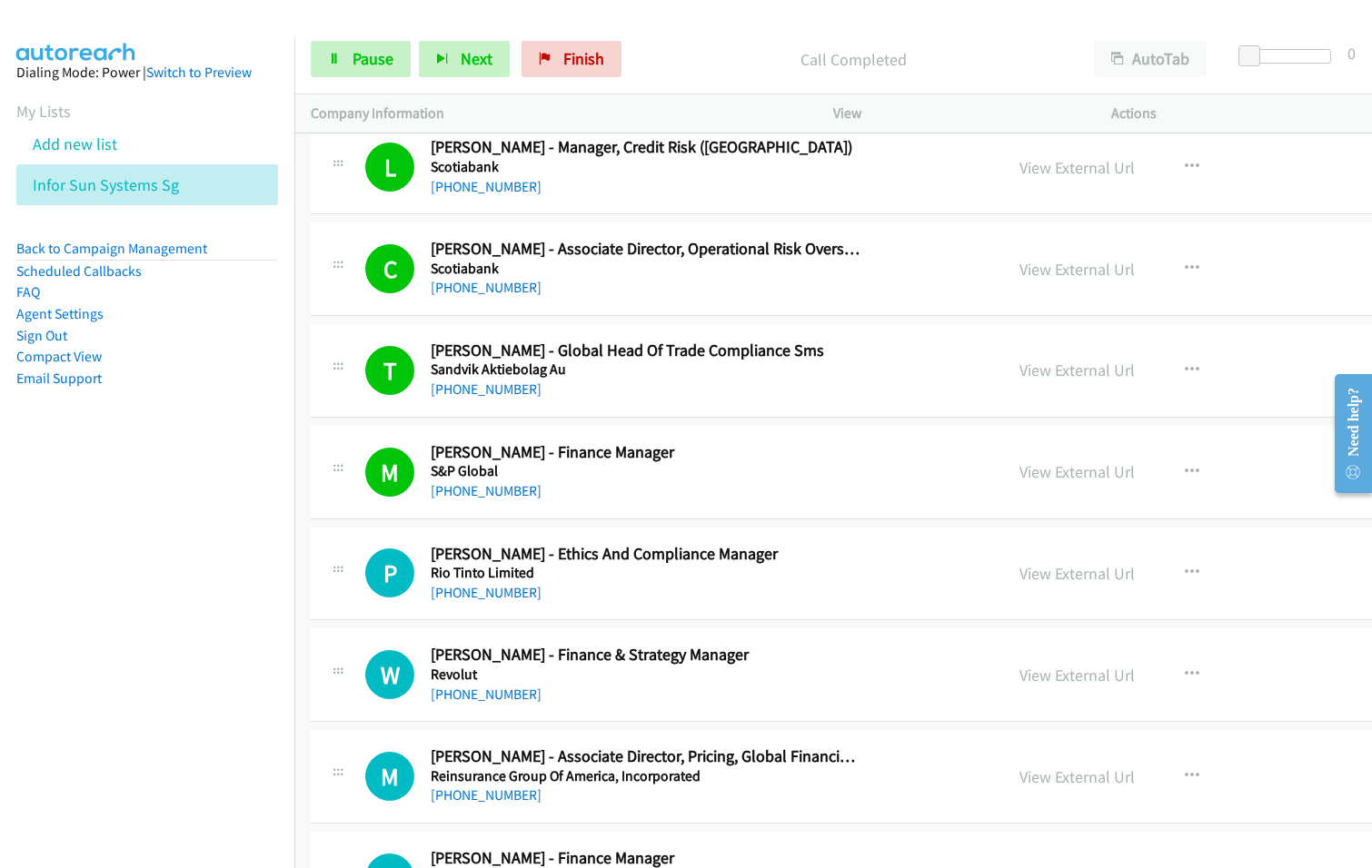
scroll to position [4450, 0]
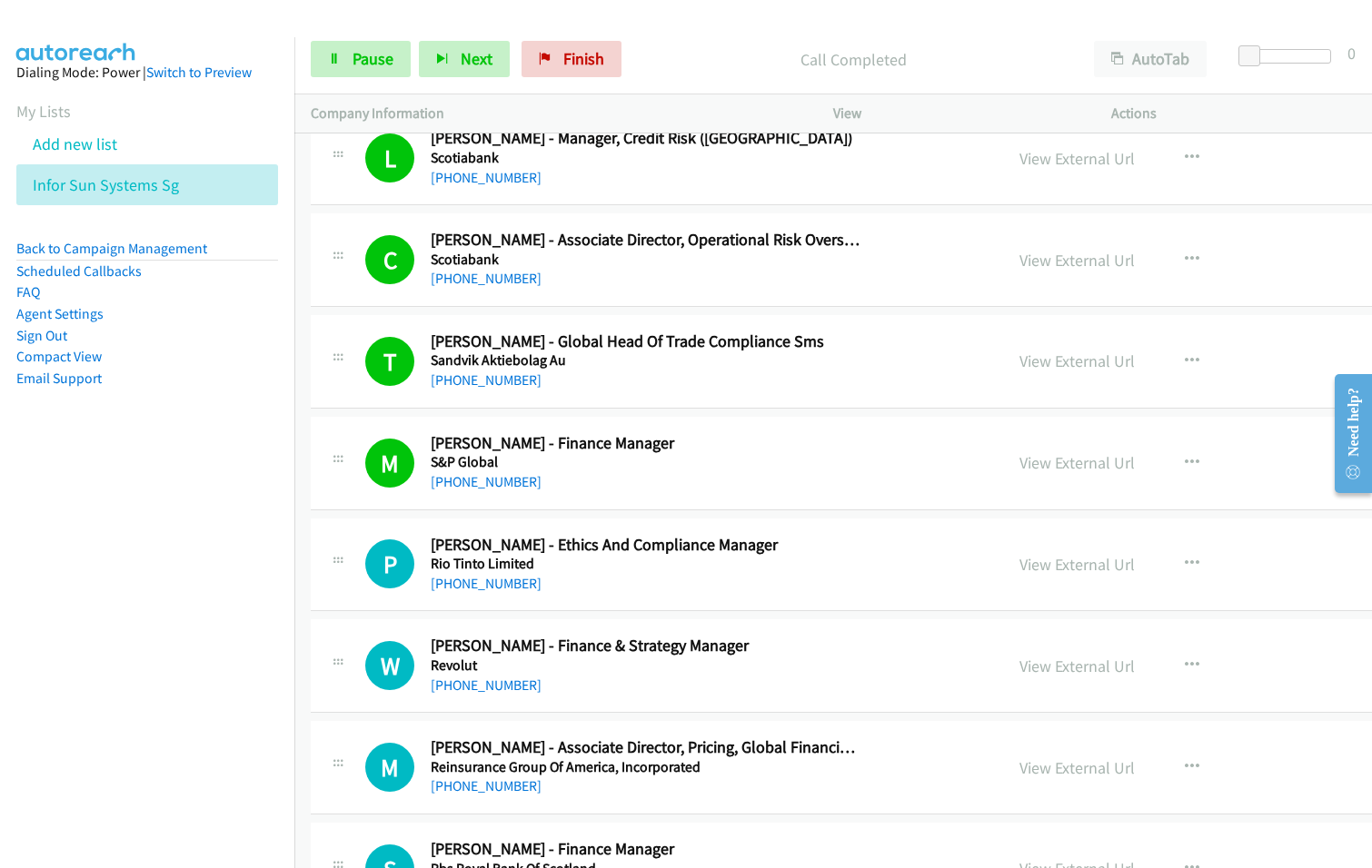
drag, startPoint x: 655, startPoint y: 399, endPoint x: 667, endPoint y: 400, distance: 12.0
click at [655, 399] on div "T Callback Scheduled Tony Kitamura - Global Head Of Trade Compliance Sms Sandvi…" at bounding box center [969, 361] width 1318 height 93
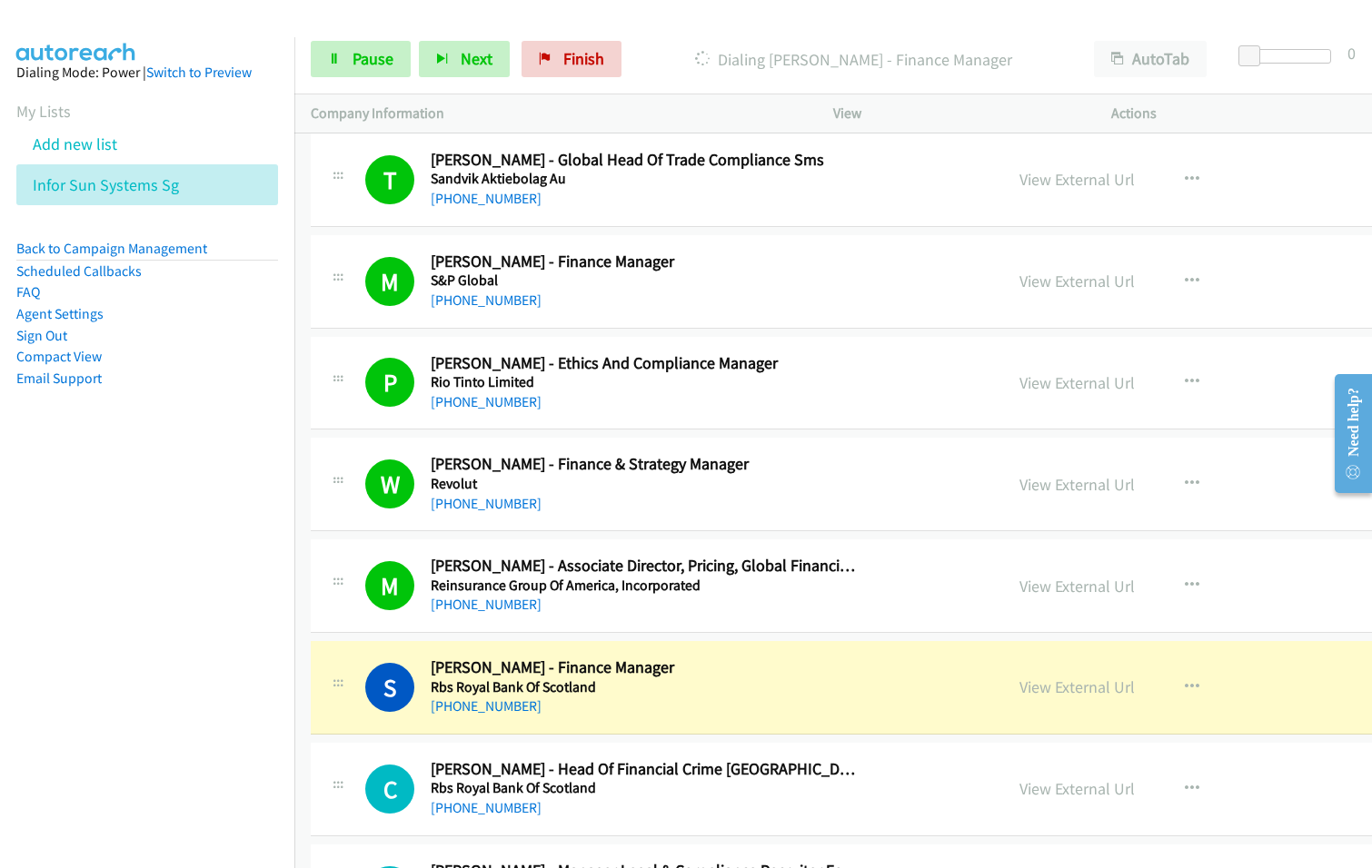
scroll to position [4723, 0]
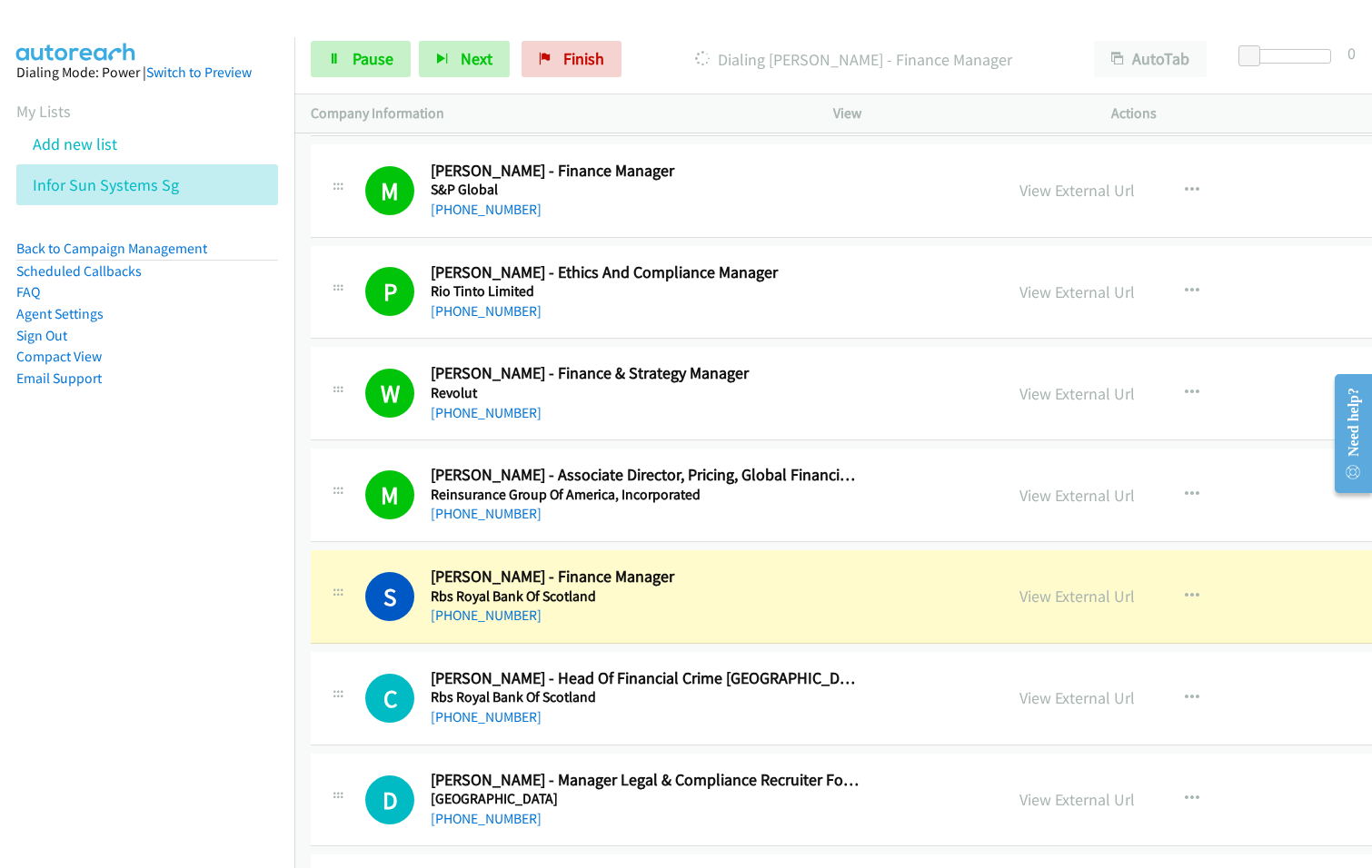
click at [575, 491] on h5 "Reinsurance Group Of America, Incorporated" at bounding box center [645, 495] width 430 height 18
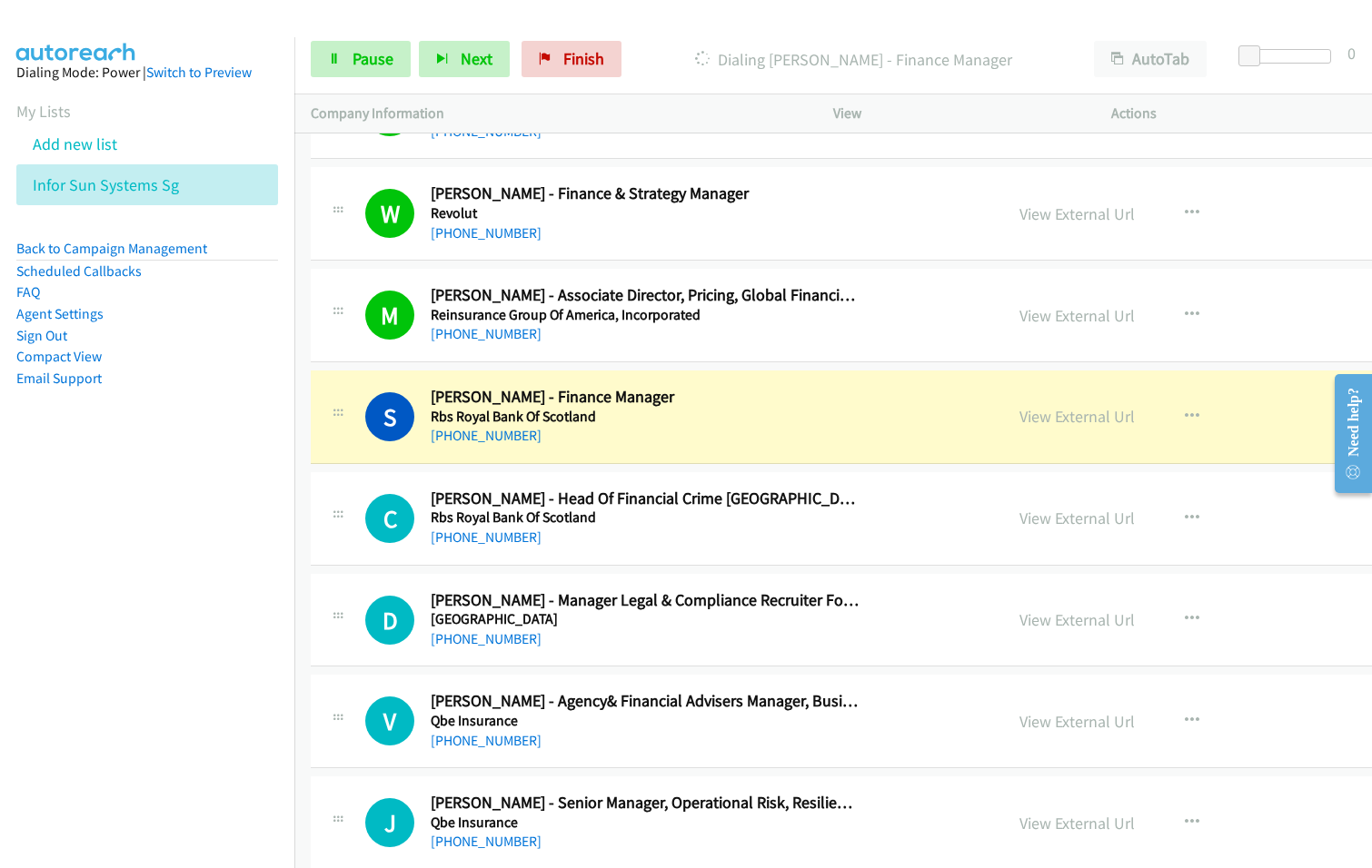
scroll to position [4905, 0]
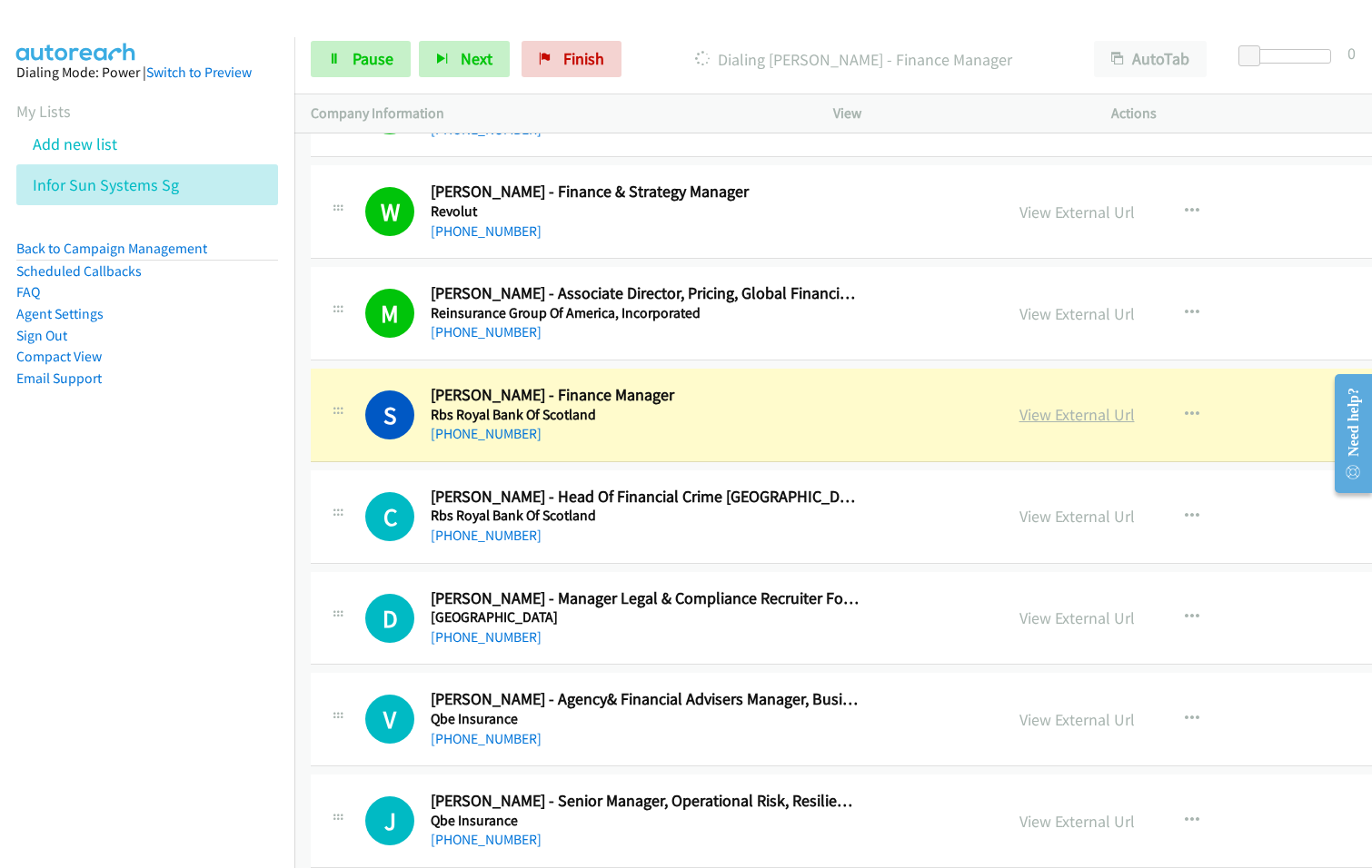
click at [1020, 413] on link "View External Url" at bounding box center [1077, 414] width 115 height 21
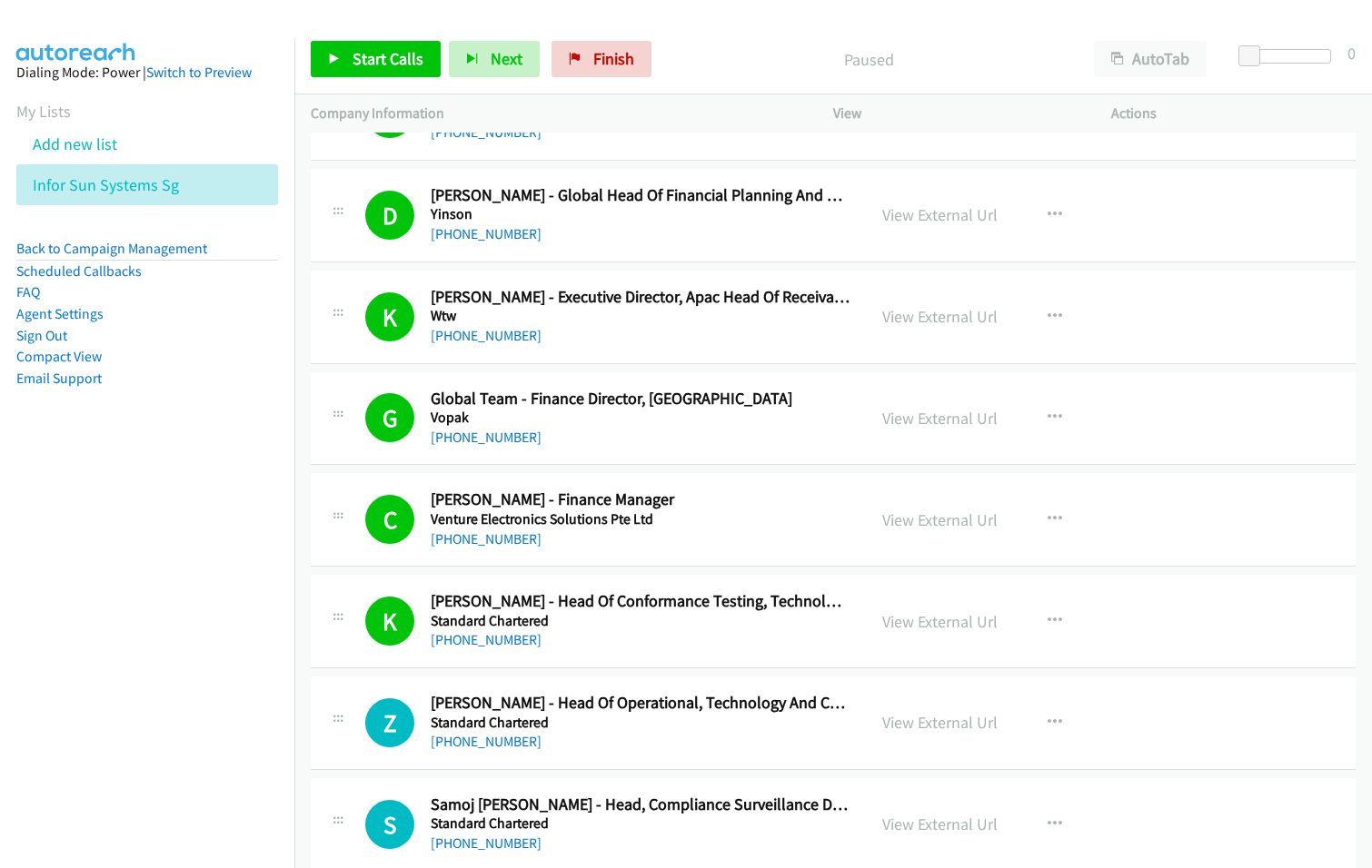
scroll to position [363, 0]
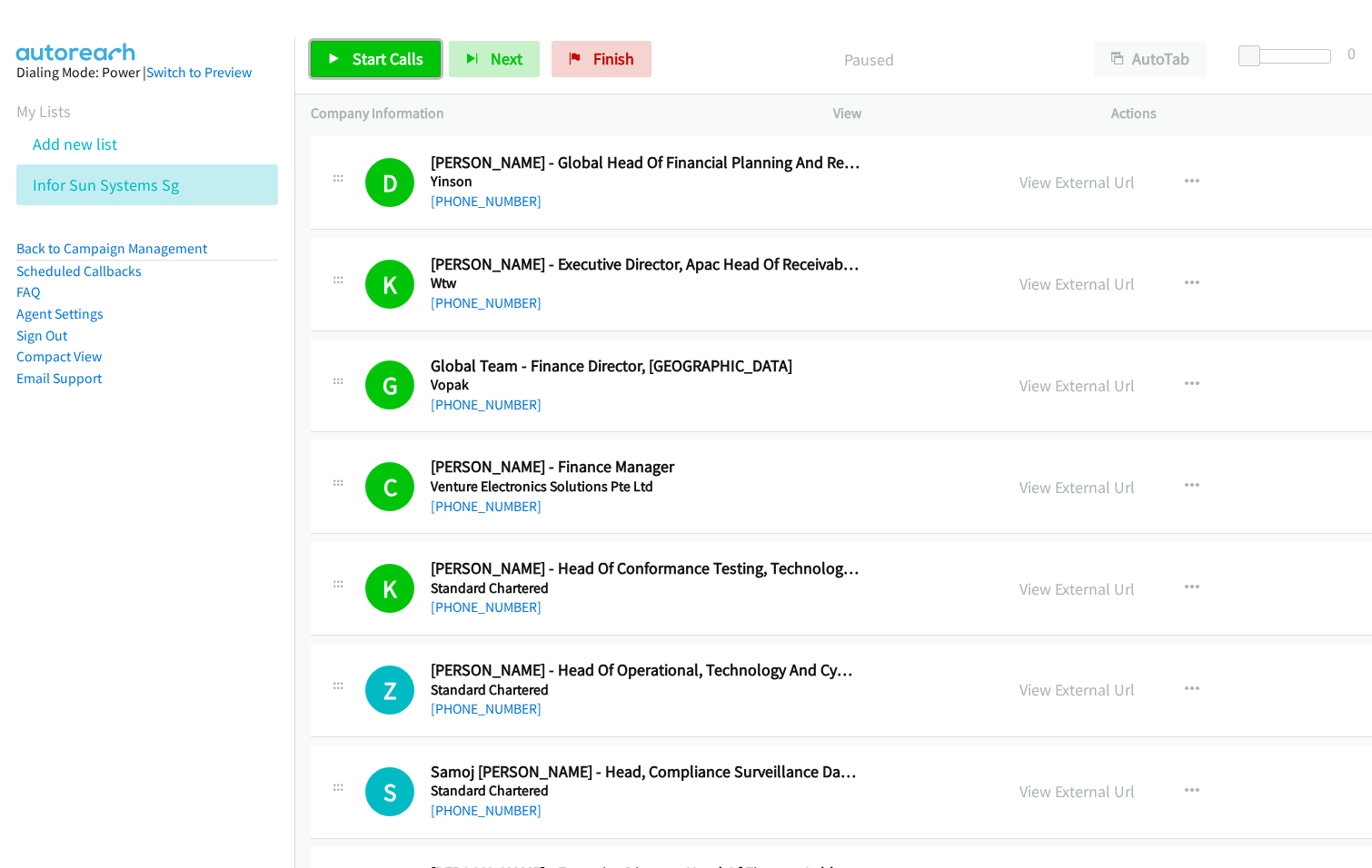
click at [403, 52] on span "Start Calls" at bounding box center [388, 58] width 71 height 21
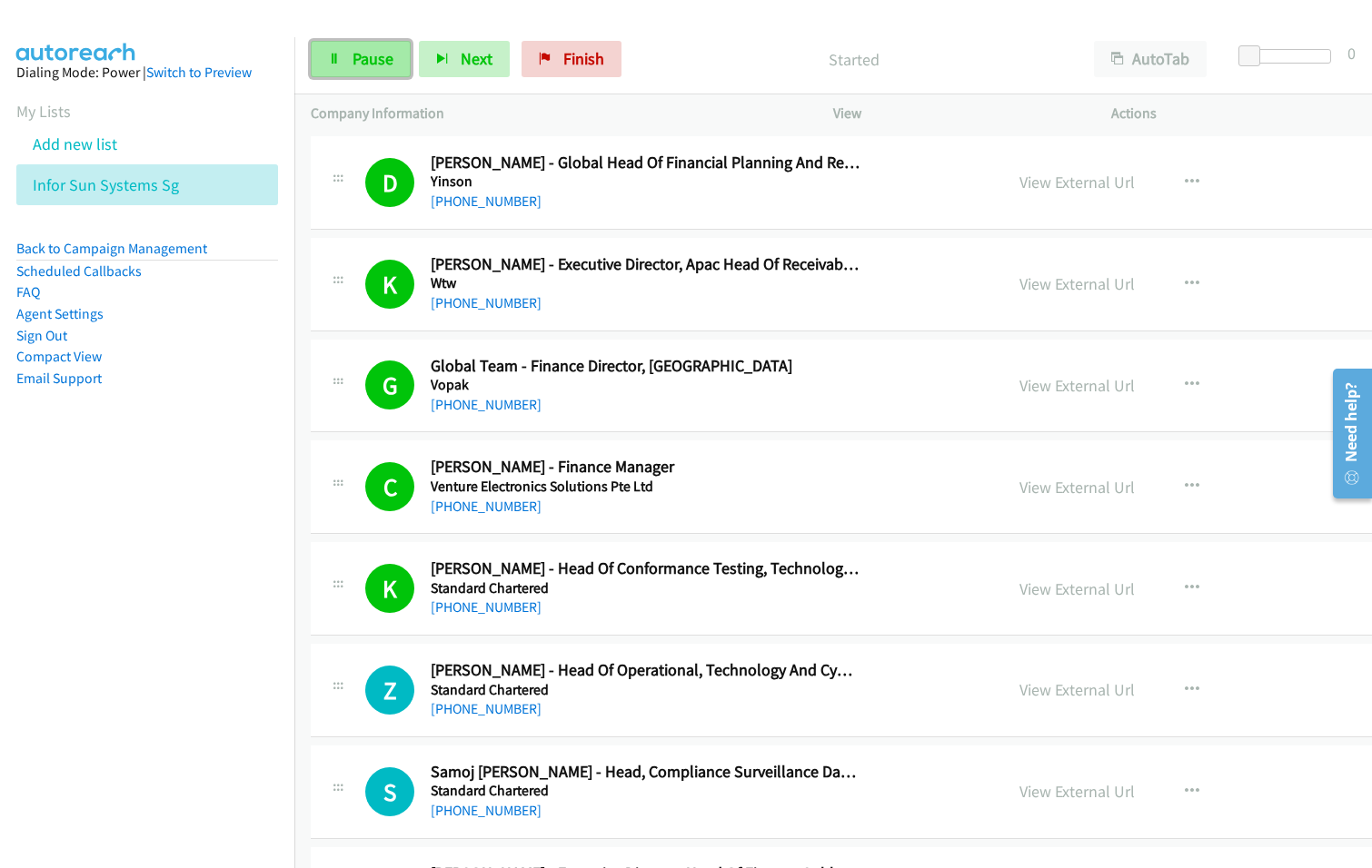
click at [362, 61] on span "Pause" at bounding box center [373, 58] width 41 height 21
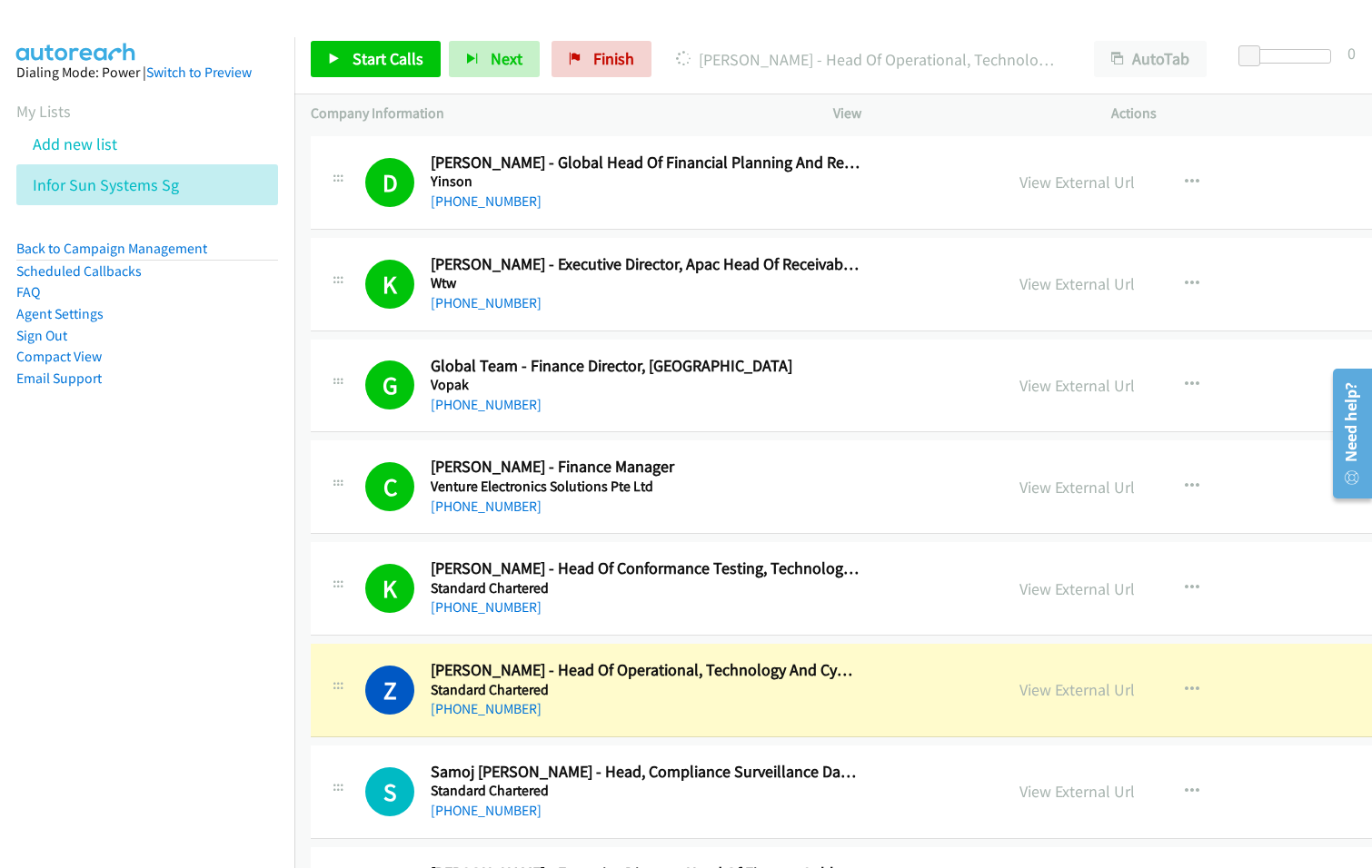
scroll to position [545, 0]
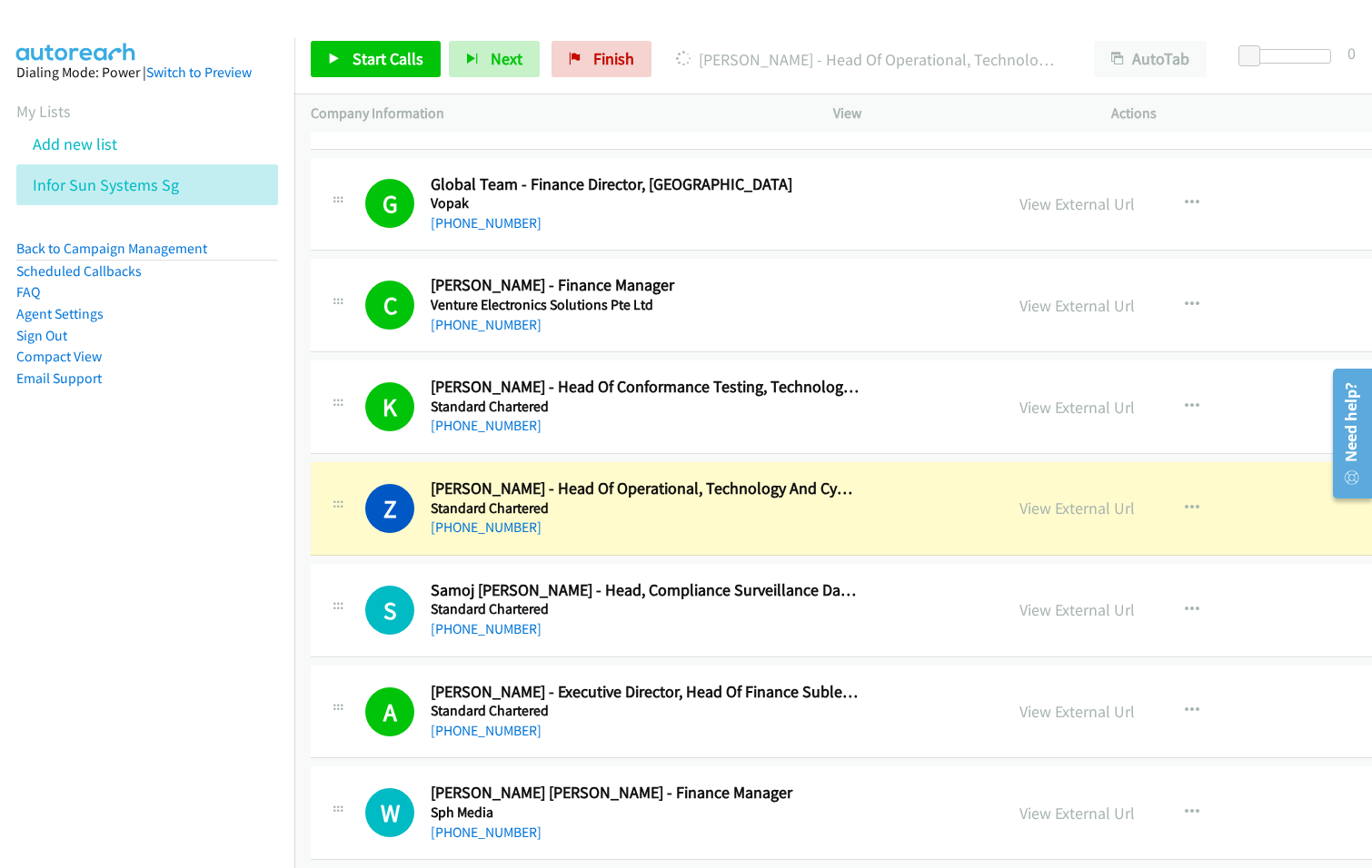
click at [703, 82] on div "Start Calls Pause Next Finish Dialing Zakaria Chifunda - Head Of Operational, T…" at bounding box center [833, 59] width 1078 height 70
click at [694, 76] on div "Dialing Zakaria Chifunda - Head Of Operational, Technology And Cyber Risk For W…" at bounding box center [868, 59] width 418 height 36
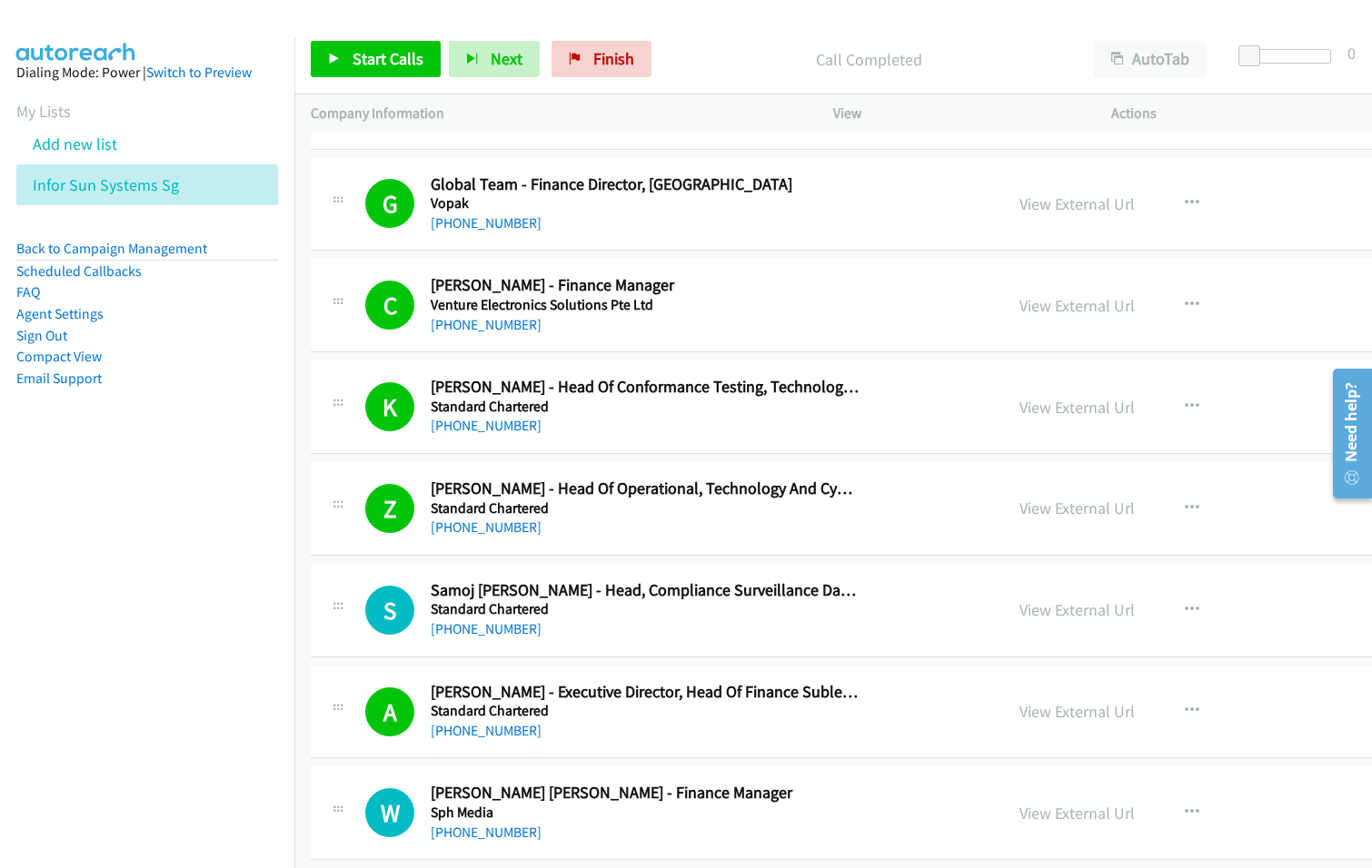
click at [713, 82] on div "Start Calls Pause Next Finish Call Completed AutoTab AutoTab 0" at bounding box center [833, 59] width 1078 height 70
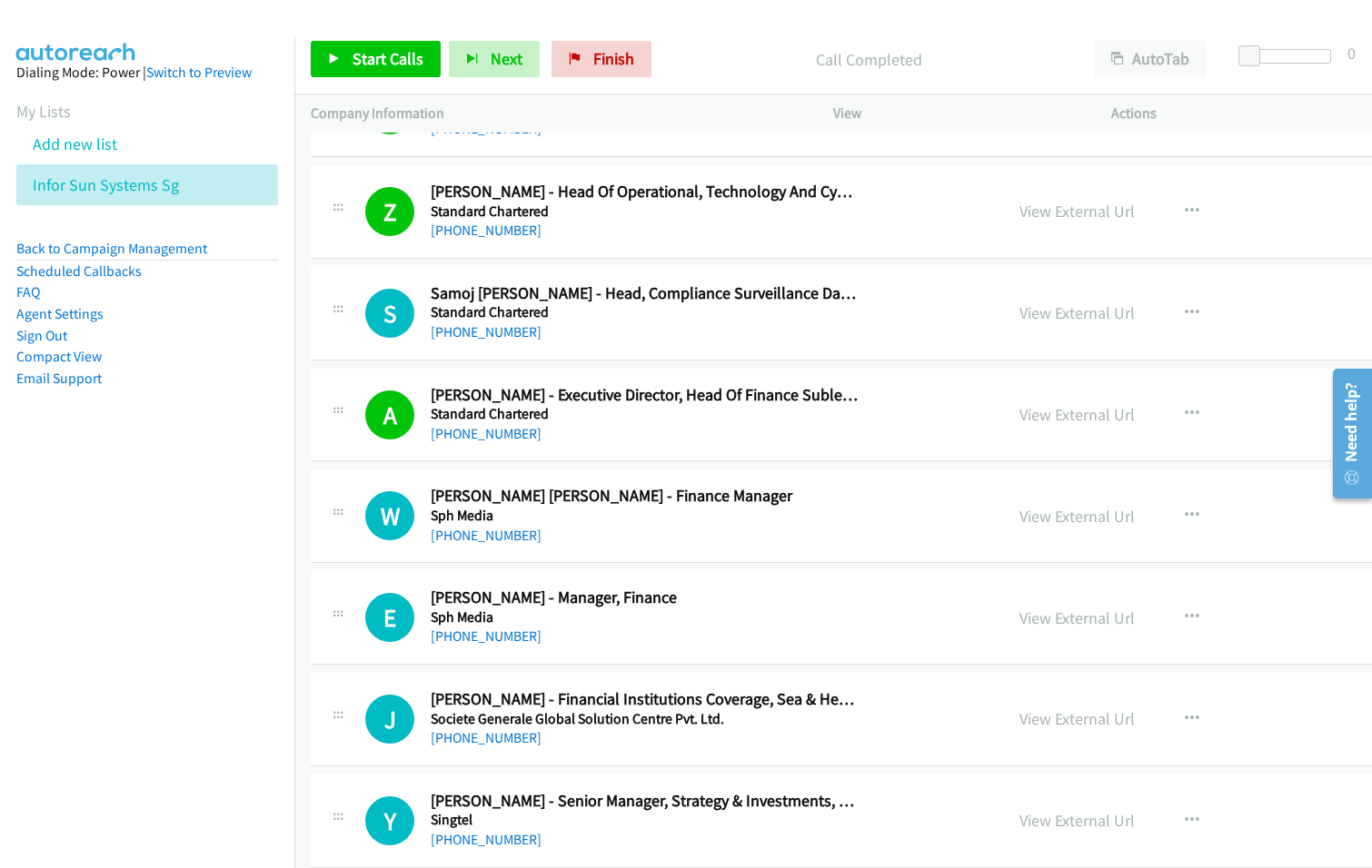
scroll to position [908, 0]
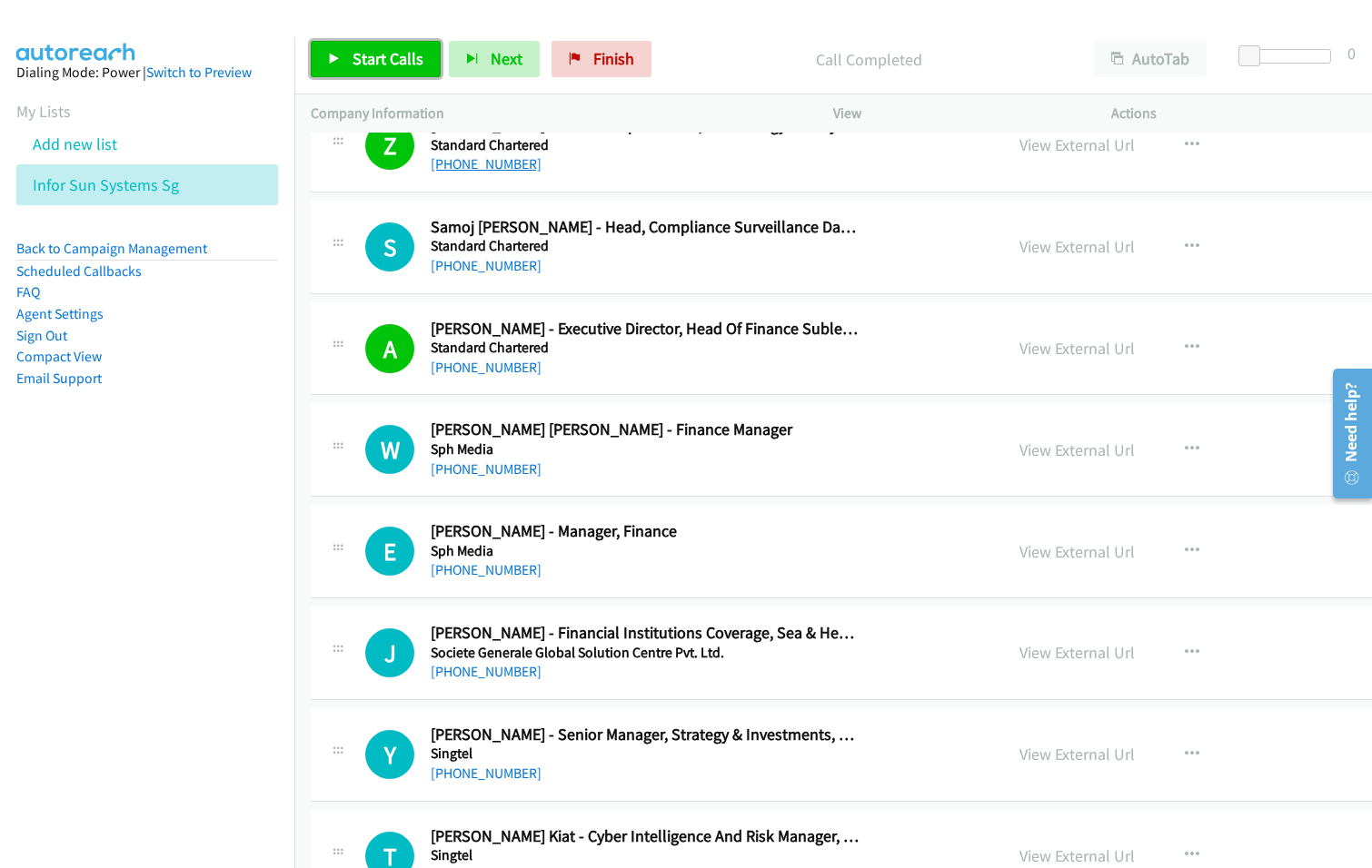
drag, startPoint x: 372, startPoint y: 59, endPoint x: 514, endPoint y: 155, distance: 171.4
click at [373, 59] on span "Start Calls" at bounding box center [388, 58] width 71 height 21
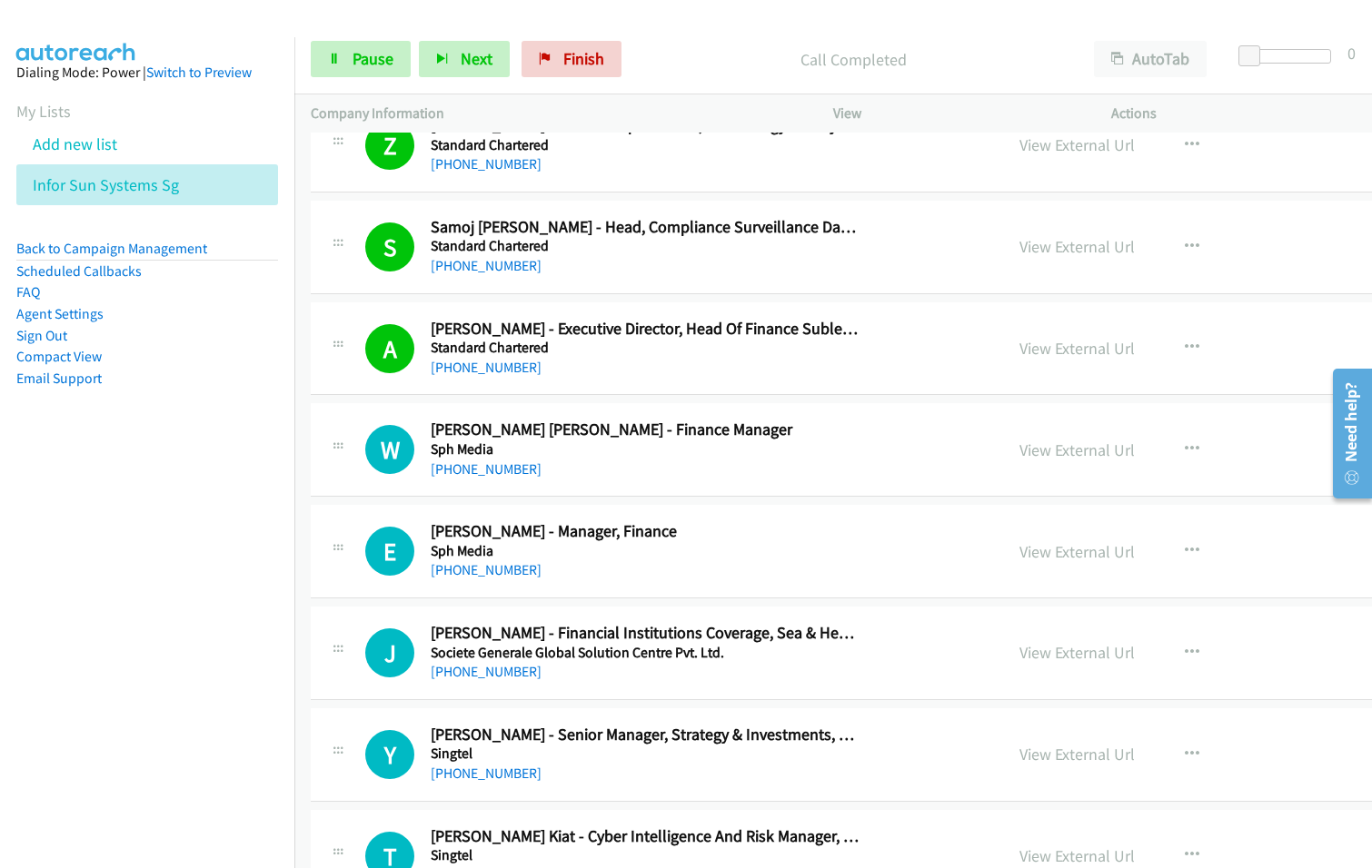
click at [651, 382] on div "A Callback Scheduled Aveen Babu - Executive Director, Head Of Finance Subledger…" at bounding box center [969, 348] width 1318 height 93
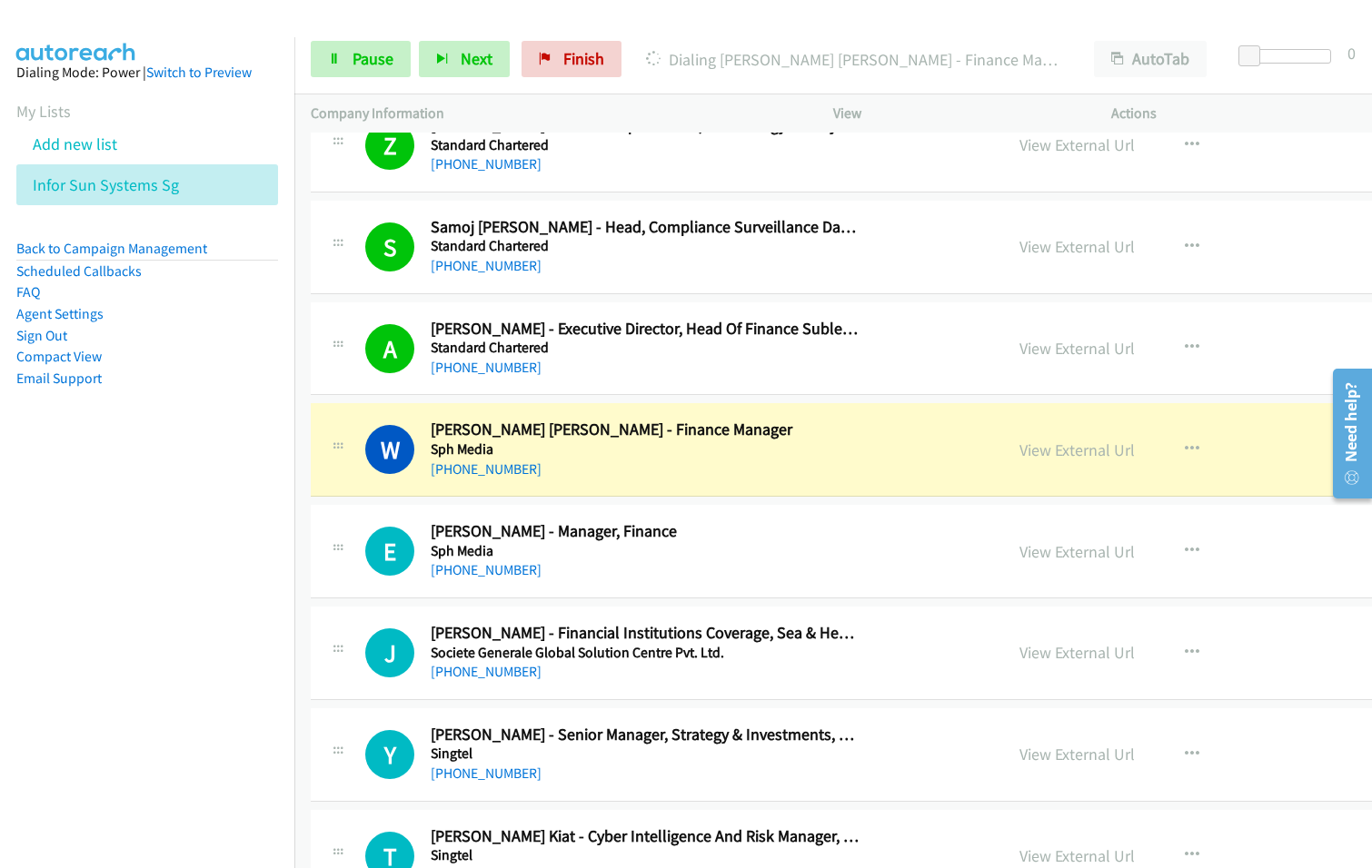
click at [659, 57] on p "Dialing Wong Yu Xuan - Finance Manager" at bounding box center [853, 59] width 415 height 25
click at [714, 47] on p "Dialing Wong Yu Xuan - Finance Manager" at bounding box center [853, 59] width 415 height 25
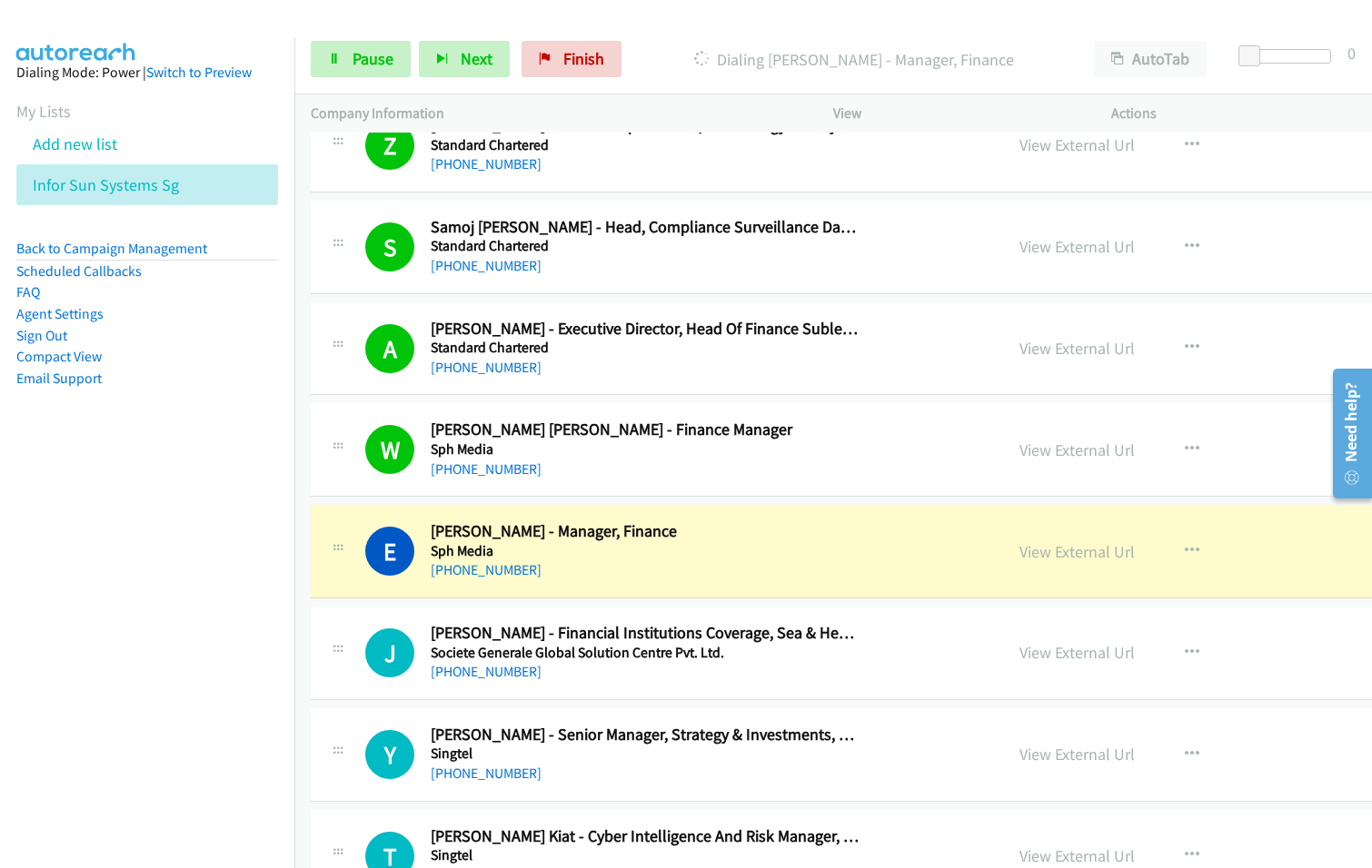
scroll to position [1090, 0]
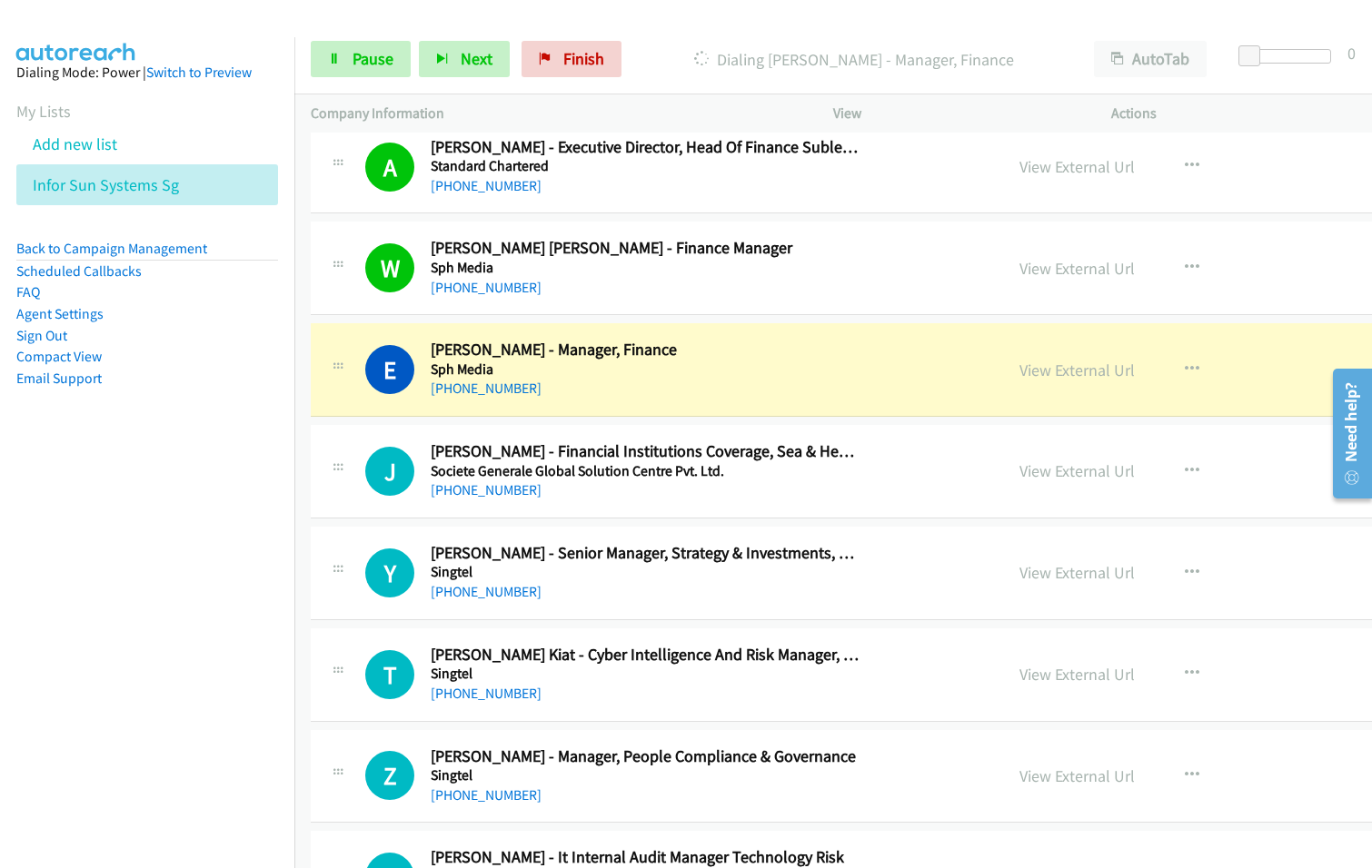
click at [117, 624] on nav "Dialing Mode: Power | Switch to Preview My Lists Add new list Infor Sun Systems…" at bounding box center [148, 471] width 295 height 868
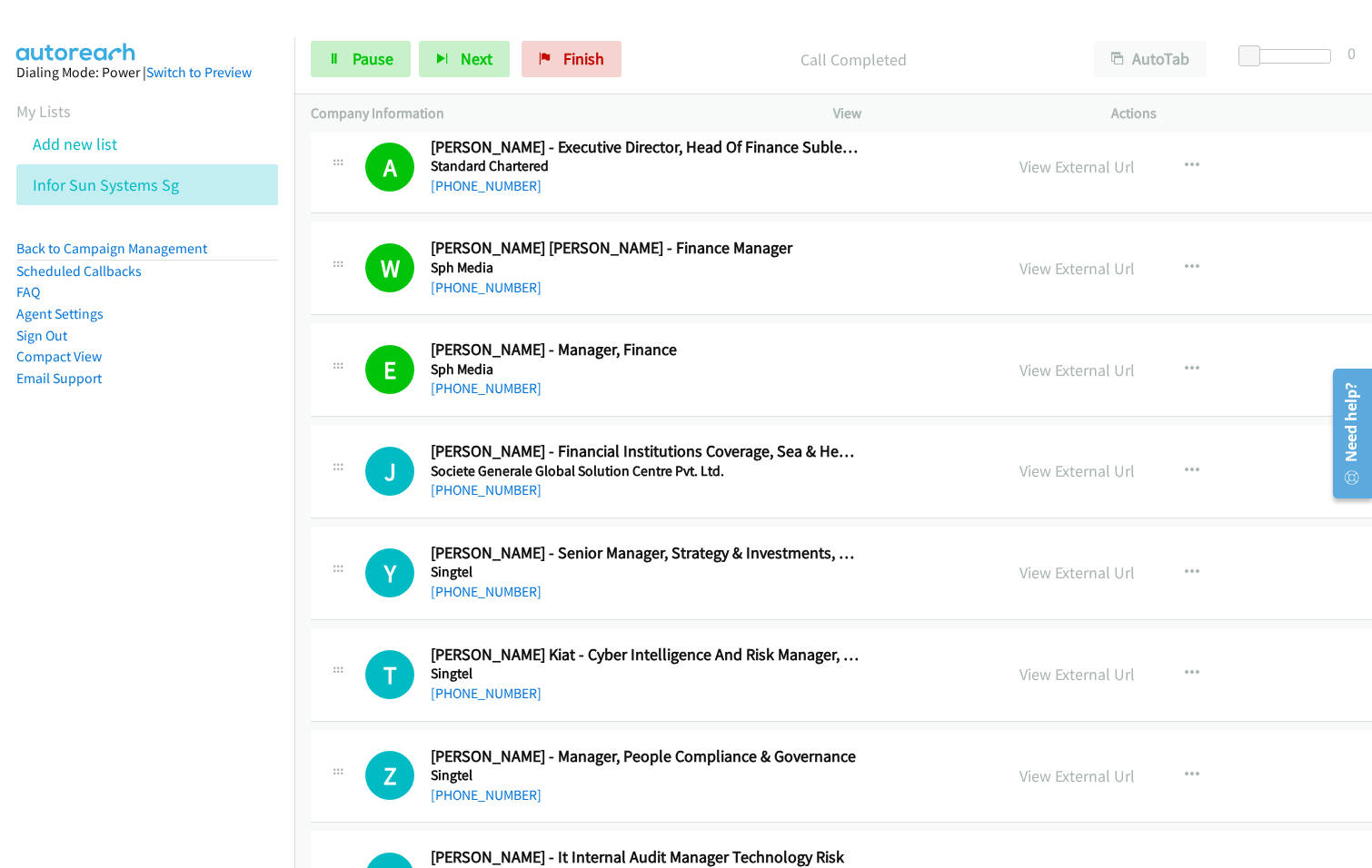
click at [678, 513] on div "J Callback Scheduled Jitendra Kamdar - Financial Institutions Coverage, Sea & H…" at bounding box center [969, 471] width 1318 height 93
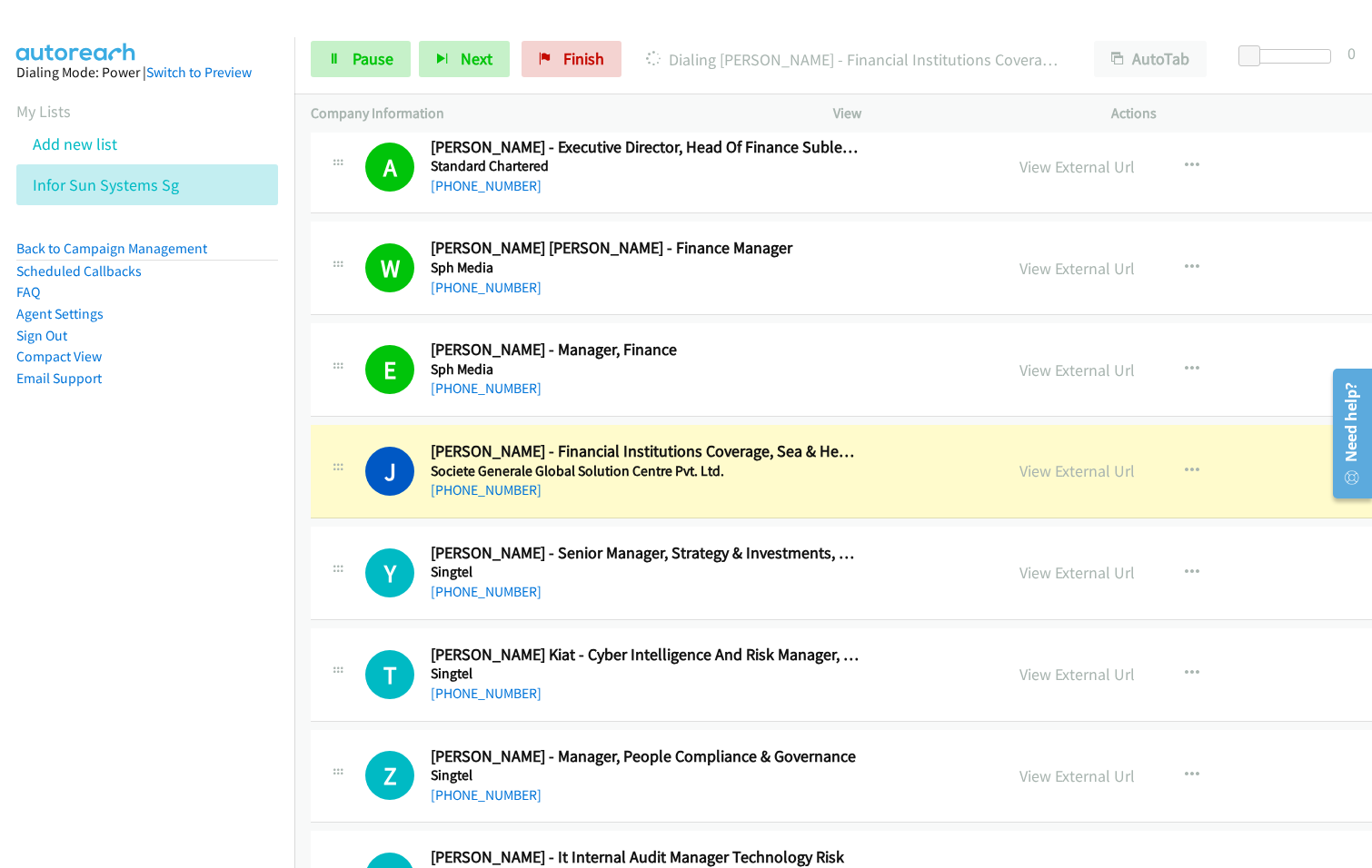
click at [680, 515] on div "J Callback Scheduled Jitendra Kamdar - Financial Institutions Coverage, Sea & H…" at bounding box center [969, 471] width 1318 height 93
click at [1020, 473] on link "View External Url" at bounding box center [1077, 470] width 115 height 21
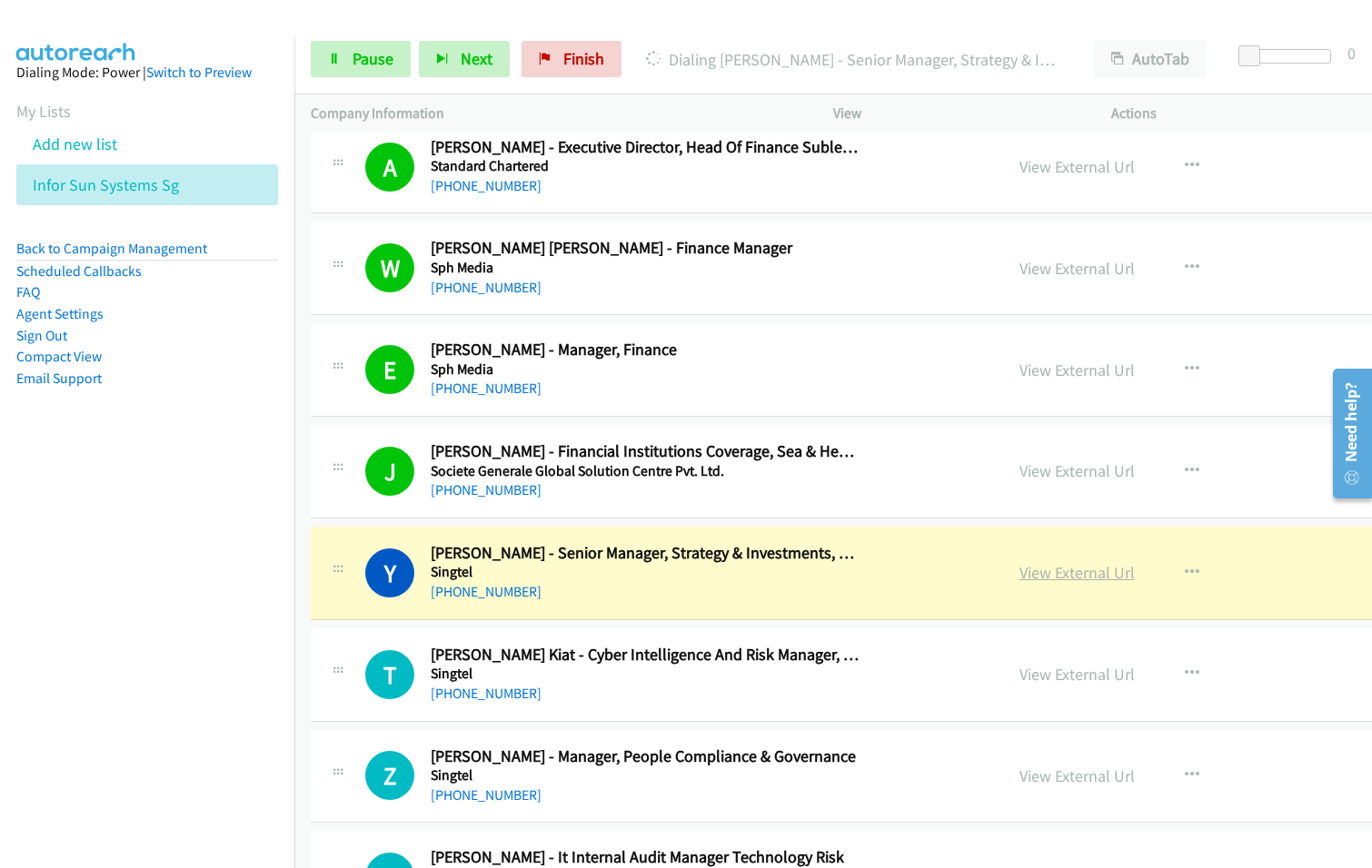
click at [1020, 575] on link "View External Url" at bounding box center [1077, 572] width 115 height 21
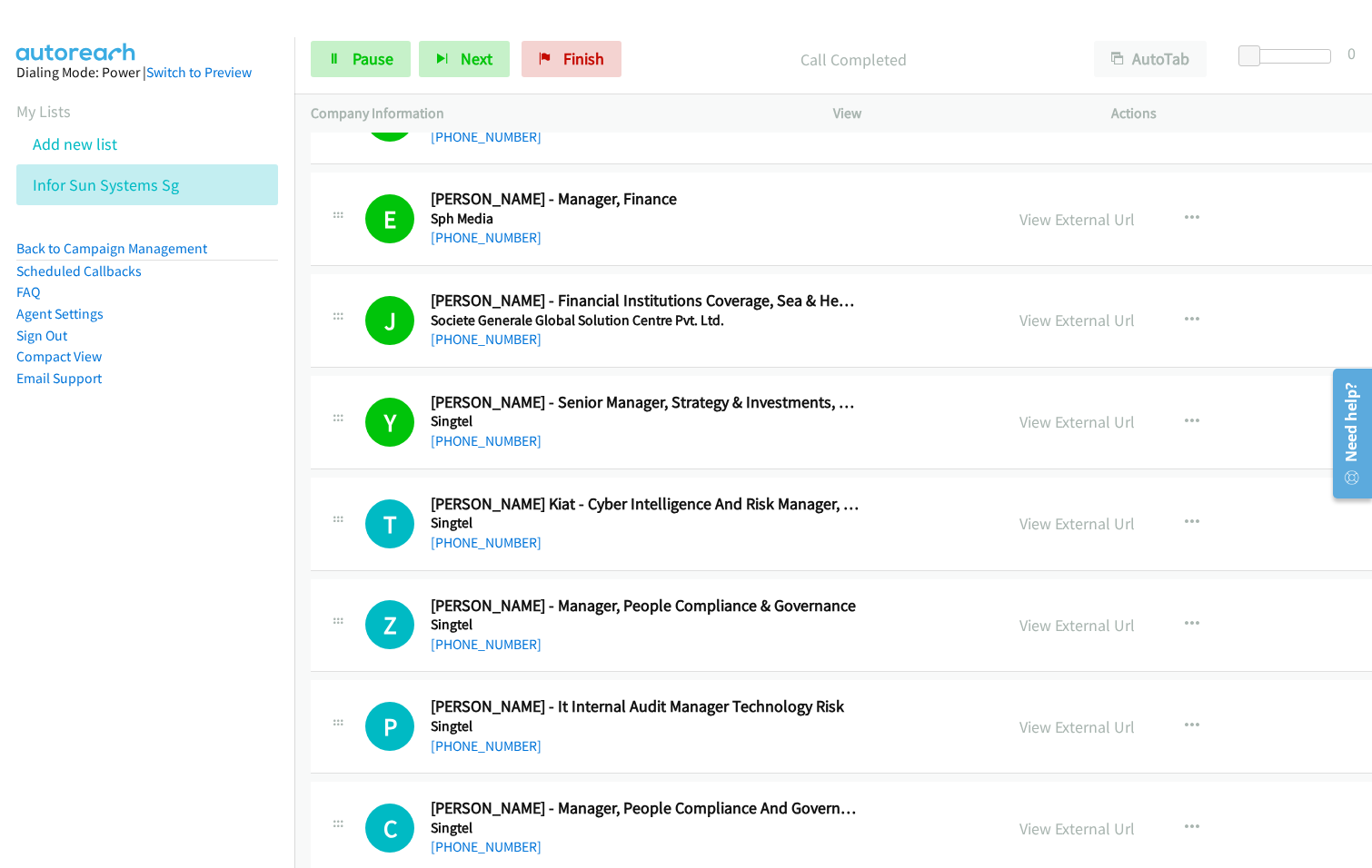
scroll to position [1362, 0]
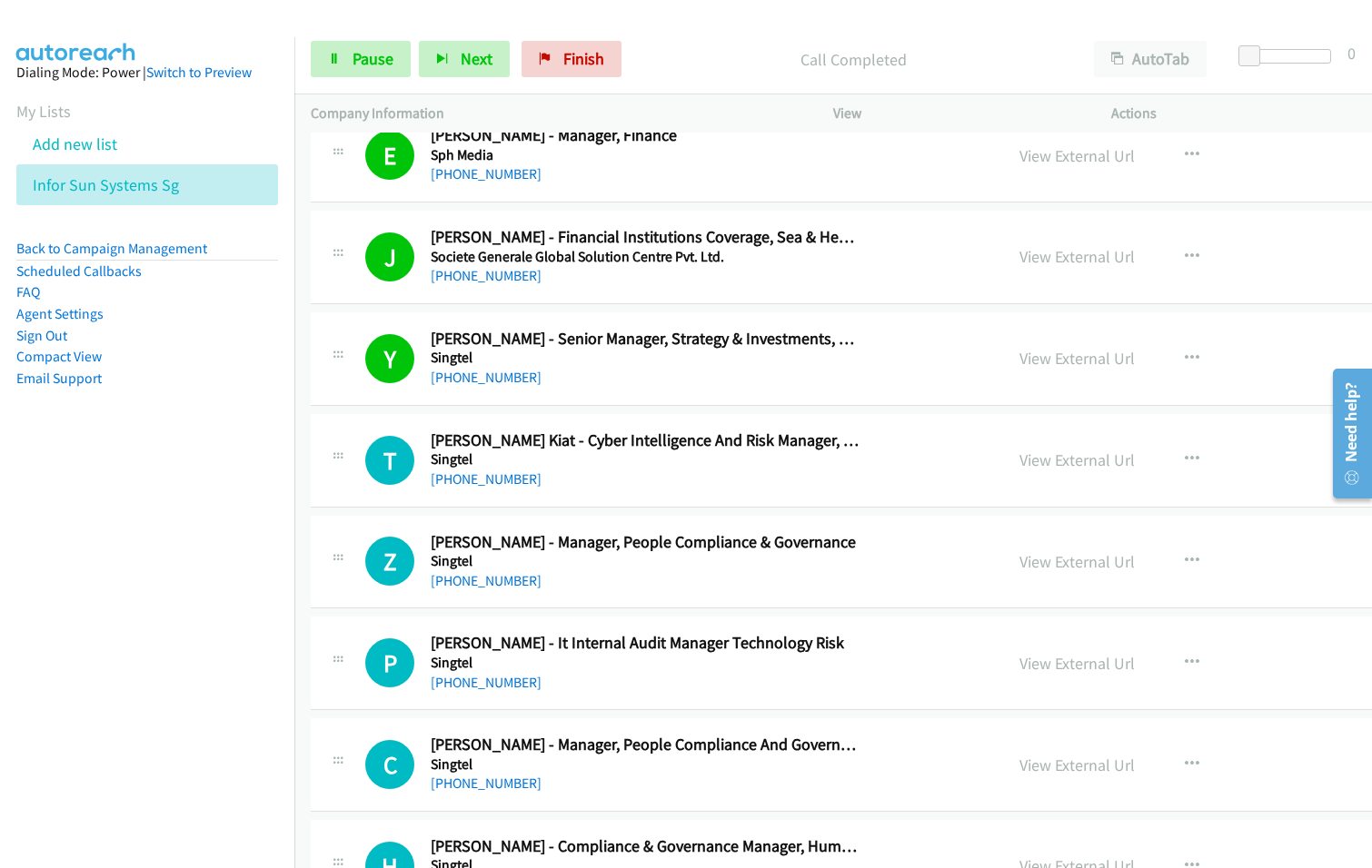
click at [370, 36] on div "Start Calls Pause Next Finish Call Completed AutoTab AutoTab 0" at bounding box center [833, 59] width 1078 height 70
click at [370, 39] on div "Start Calls Pause Next Finish Call Completed AutoTab AutoTab 0" at bounding box center [833, 59] width 1078 height 70
click at [383, 75] on link "Pause" at bounding box center [361, 59] width 100 height 36
